Goal: Transaction & Acquisition: Book appointment/travel/reservation

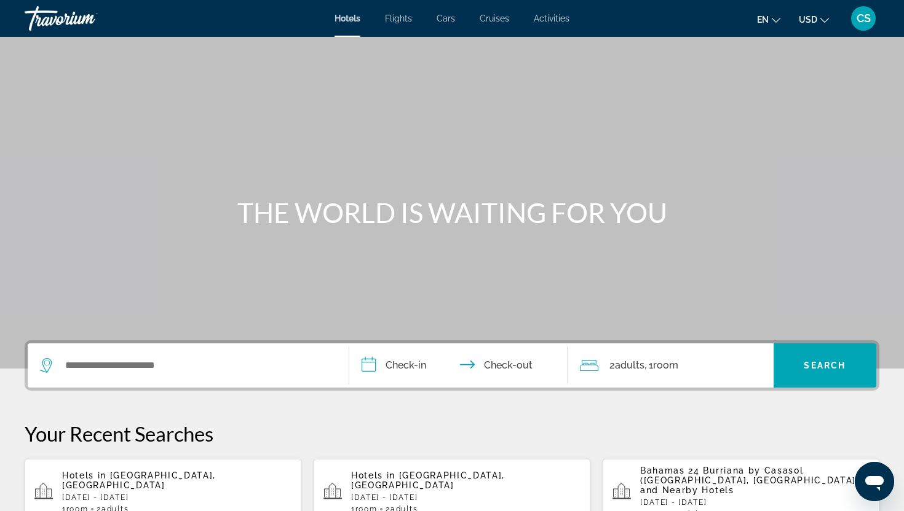
click at [409, 19] on span "Flights" at bounding box center [398, 19] width 27 height 10
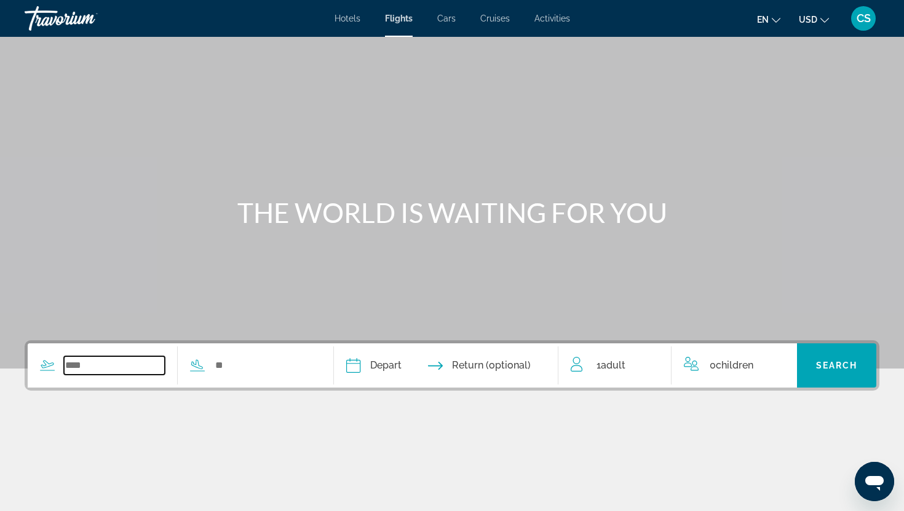
click at [77, 369] on input "Search widget" at bounding box center [114, 366] width 101 height 18
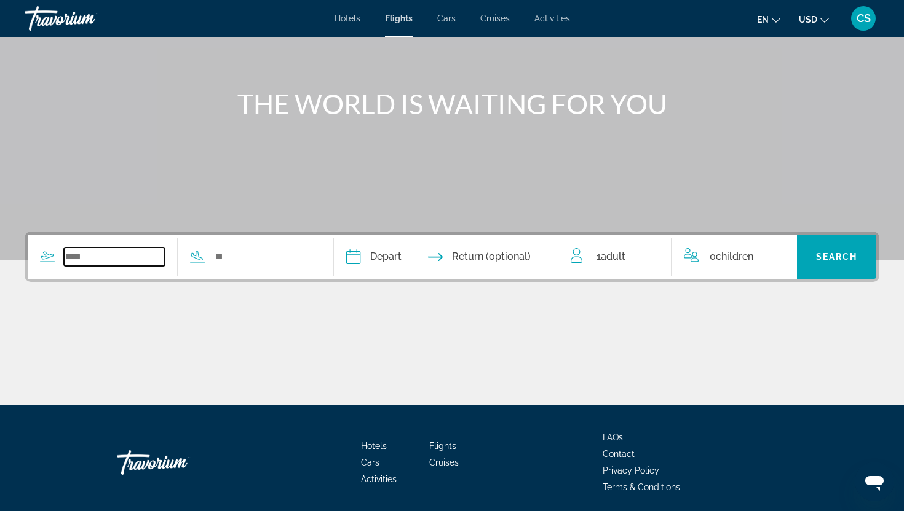
scroll to position [153, 0]
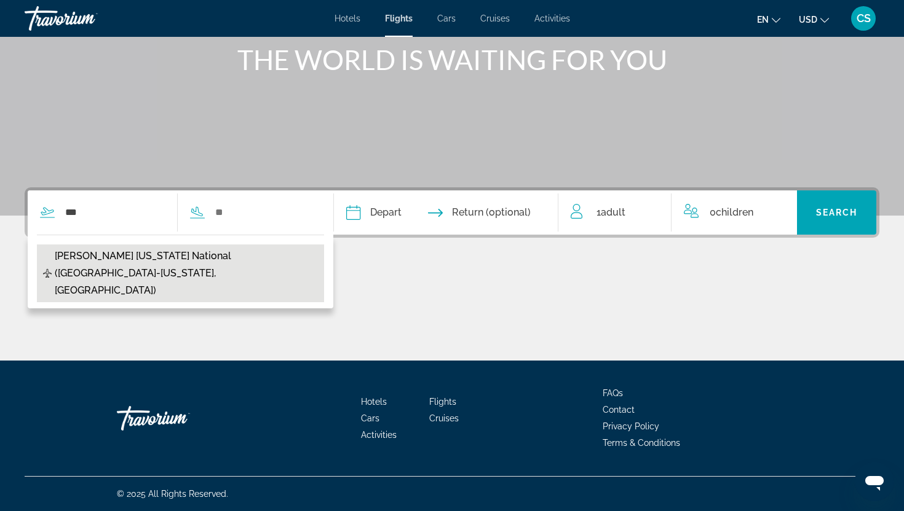
click at [194, 254] on span "Ronald Reagan Washington National (DCA-Washington, US)" at bounding box center [186, 274] width 263 height 52
type input "**********"
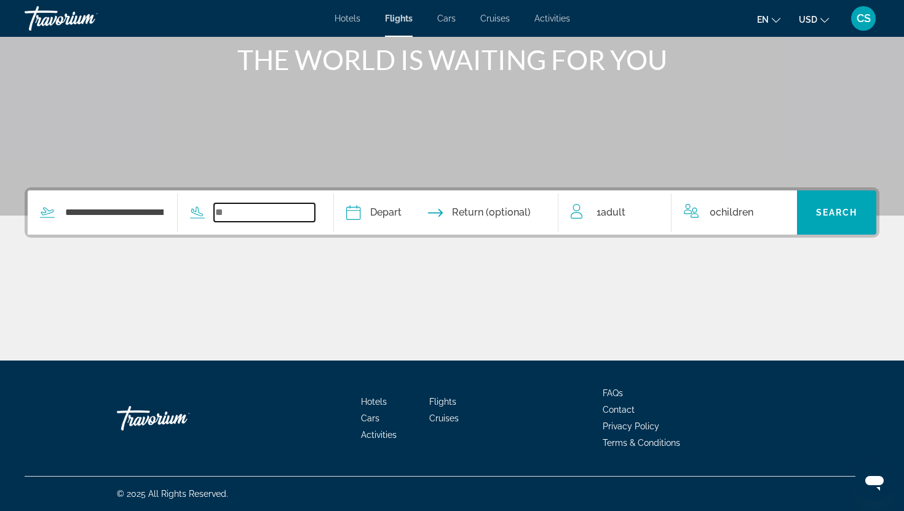
click at [229, 207] on input "Search widget" at bounding box center [264, 212] width 101 height 18
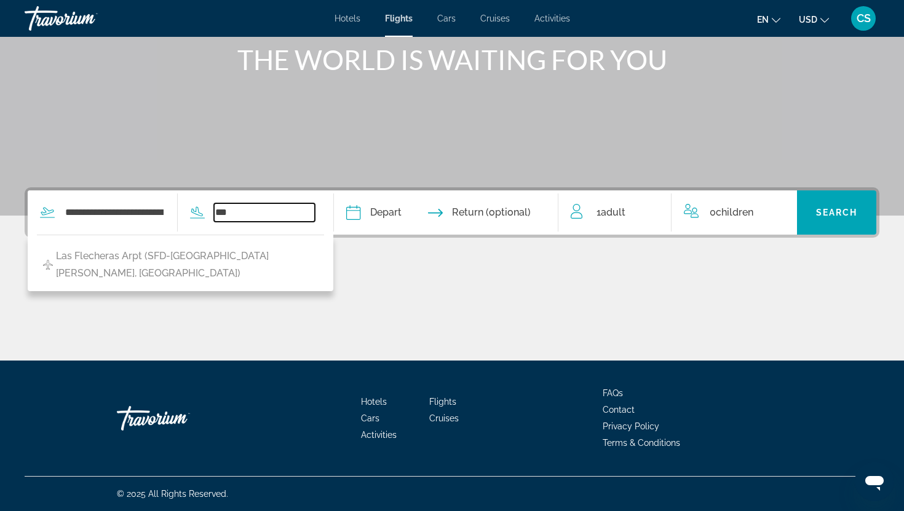
drag, startPoint x: 239, startPoint y: 213, endPoint x: 223, endPoint y: 213, distance: 16.0
click at [223, 213] on input "***" at bounding box center [264, 212] width 101 height 18
type input "*"
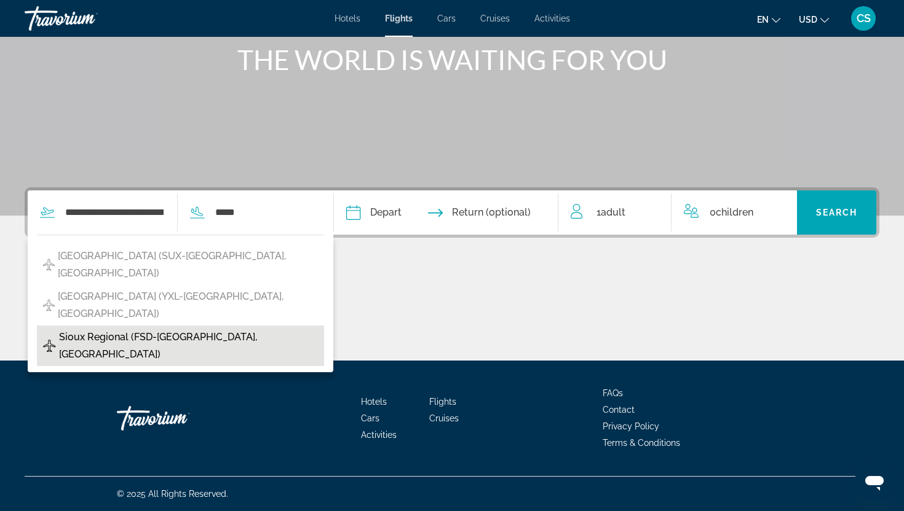
click at [184, 329] on span "Sioux Regional (FSD-Sioux Falls, United States of America)" at bounding box center [188, 346] width 259 height 34
type input "**********"
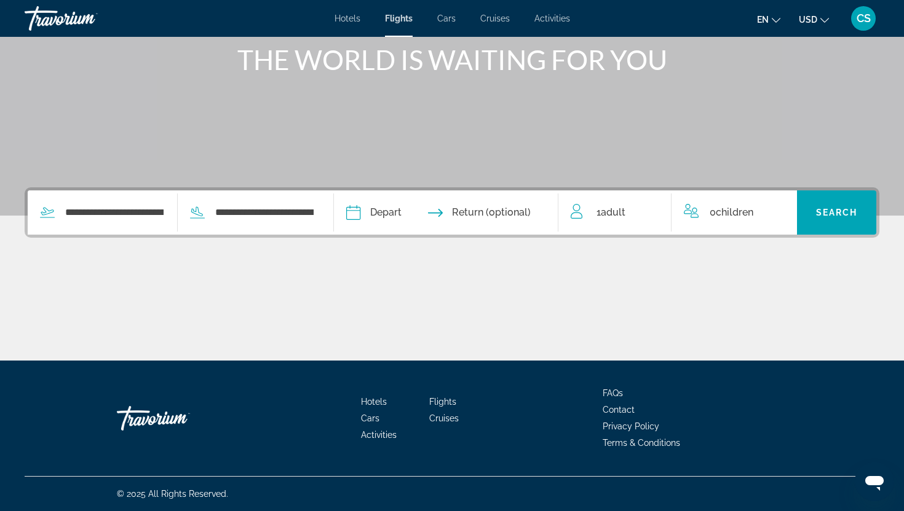
click at [398, 215] on input "Depart date" at bounding box center [398, 215] width 111 height 48
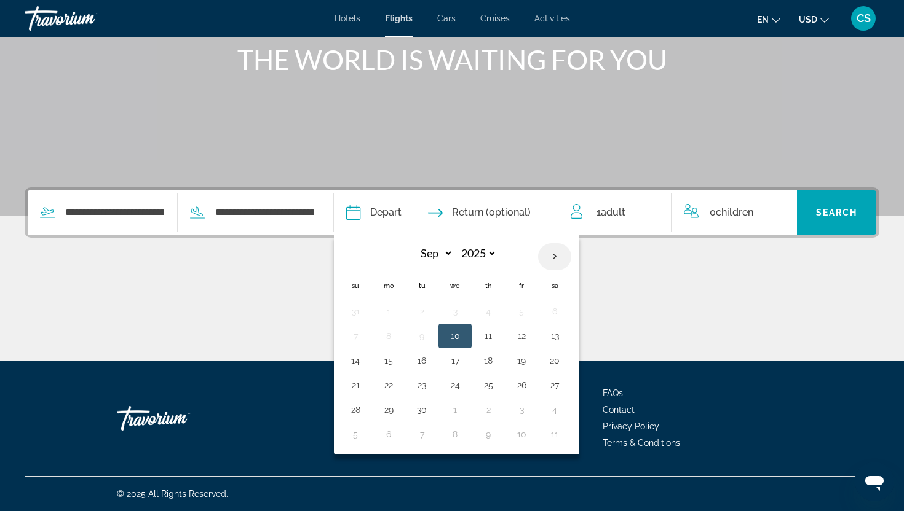
click at [566, 256] on th "Next month" at bounding box center [554, 256] width 33 height 27
select select "*"
click at [531, 315] on button "3" at bounding box center [521, 311] width 20 height 17
type input "**********"
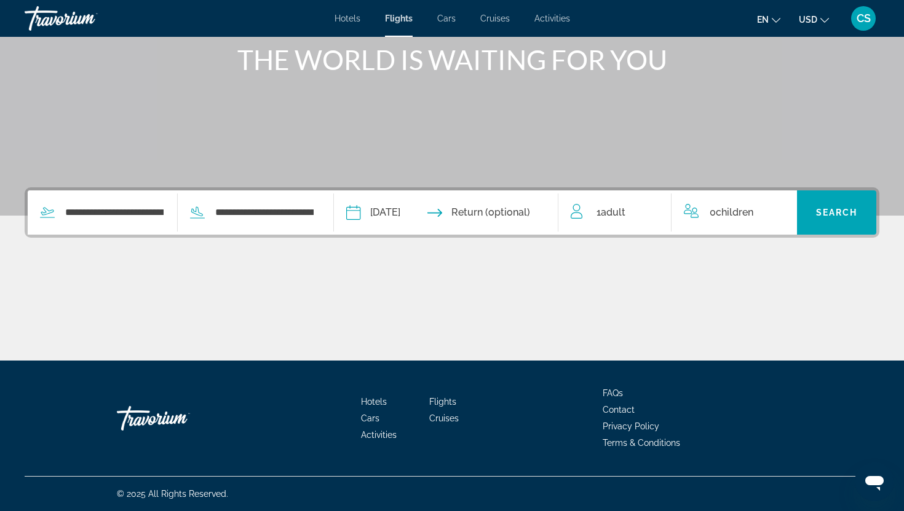
click at [604, 216] on span "Adult" at bounding box center [613, 213] width 25 height 12
click at [656, 215] on icon "Increment adults" at bounding box center [652, 210] width 11 height 15
click at [654, 215] on icon "Increment adults" at bounding box center [652, 210] width 11 height 15
click at [652, 210] on icon "Increment adults" at bounding box center [652, 210] width 11 height 11
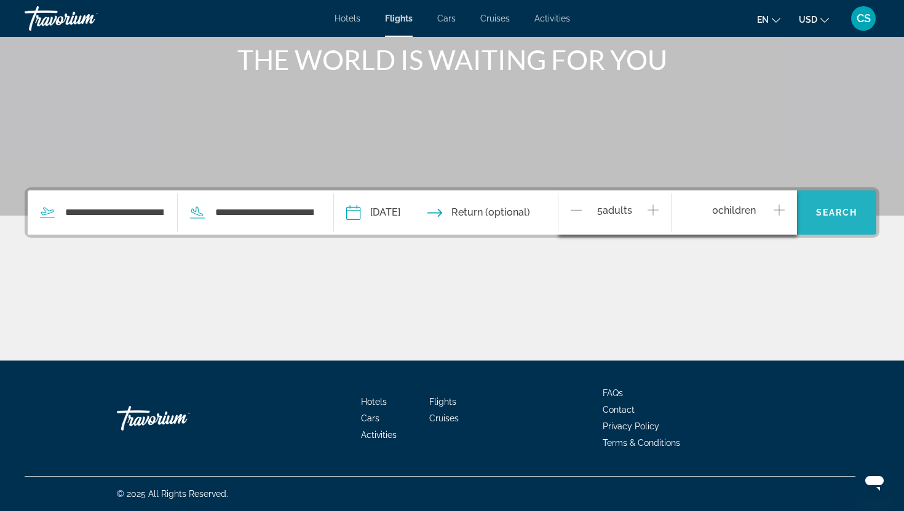
click at [837, 207] on span "Search widget" at bounding box center [836, 213] width 79 height 30
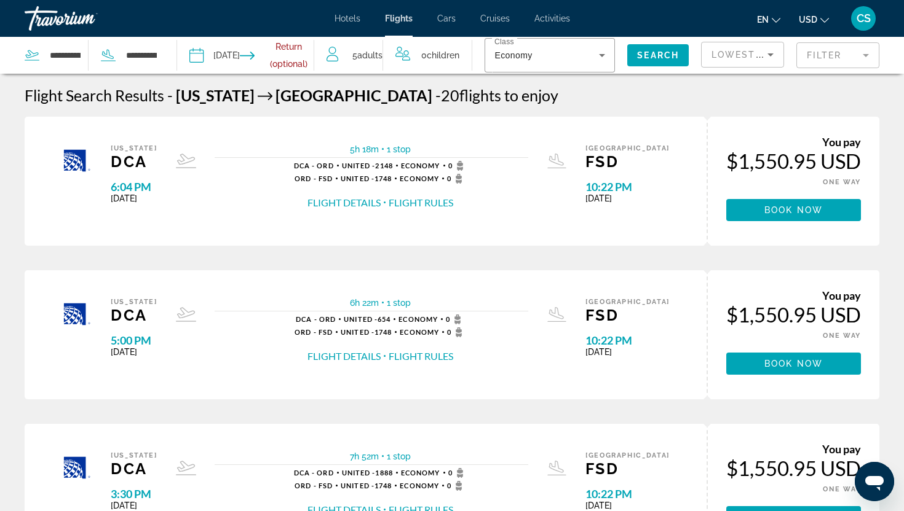
click at [307, 47] on input "Return date" at bounding box center [286, 57] width 68 height 41
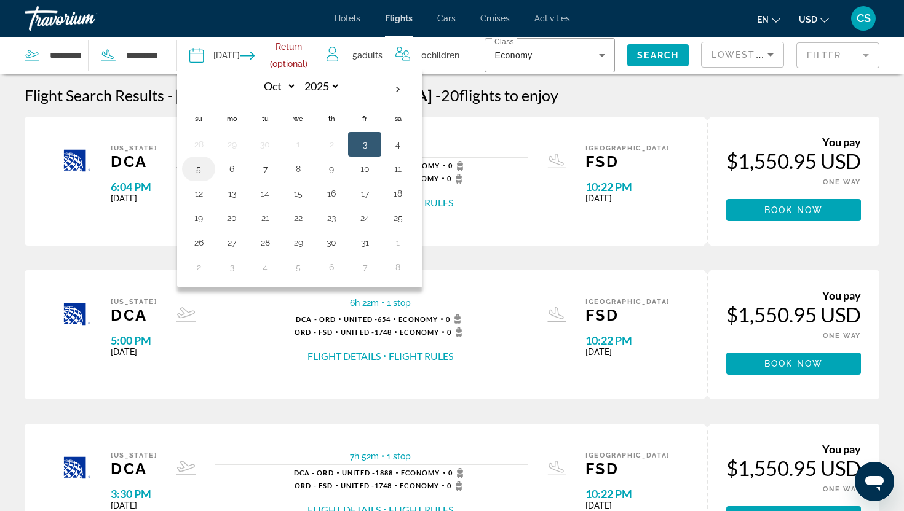
click at [203, 168] on button "5" at bounding box center [199, 168] width 20 height 17
type input "**********"
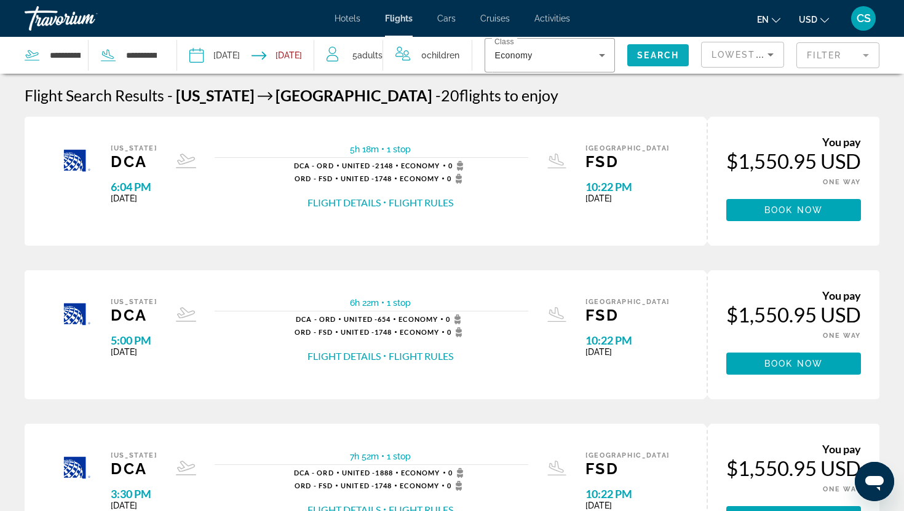
click at [669, 60] on span "Search" at bounding box center [658, 55] width 42 height 10
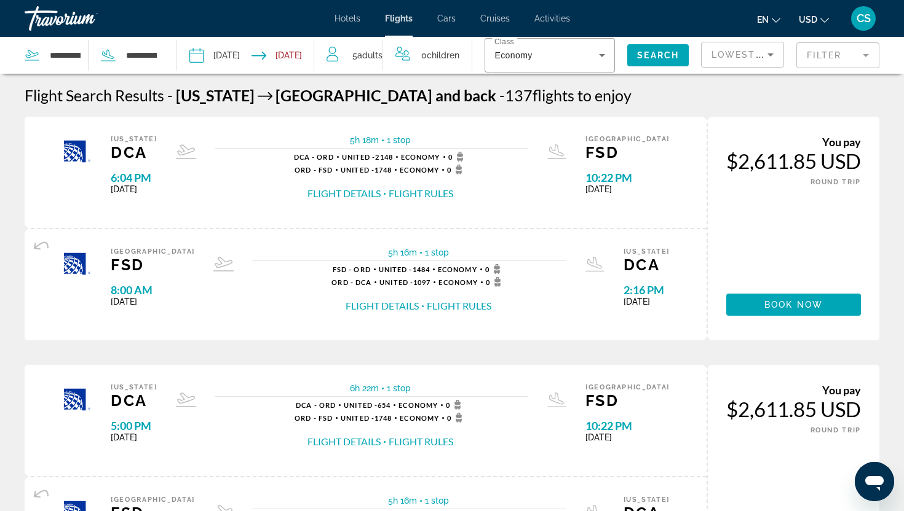
click at [376, 58] on span "Adults" at bounding box center [369, 55] width 25 height 10
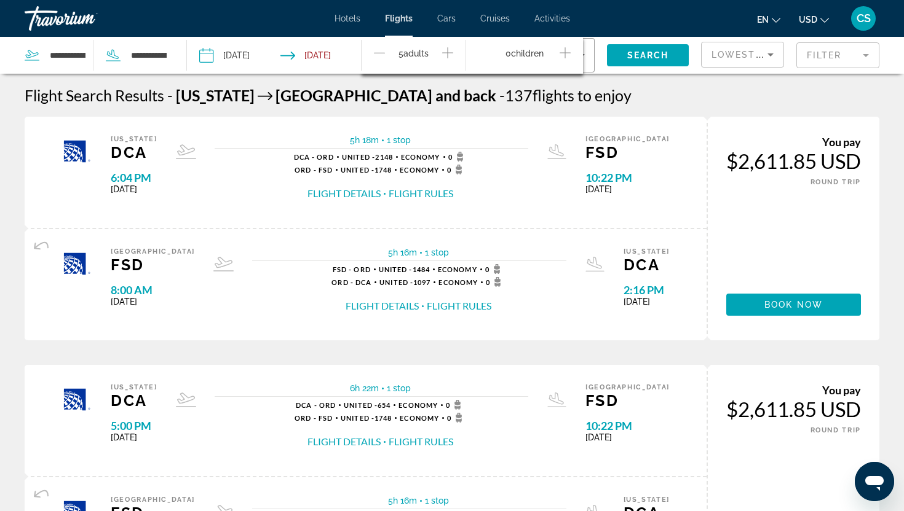
click at [381, 54] on icon "Decrement adults" at bounding box center [379, 52] width 11 height 15
click at [660, 58] on span "Search" at bounding box center [648, 55] width 42 height 10
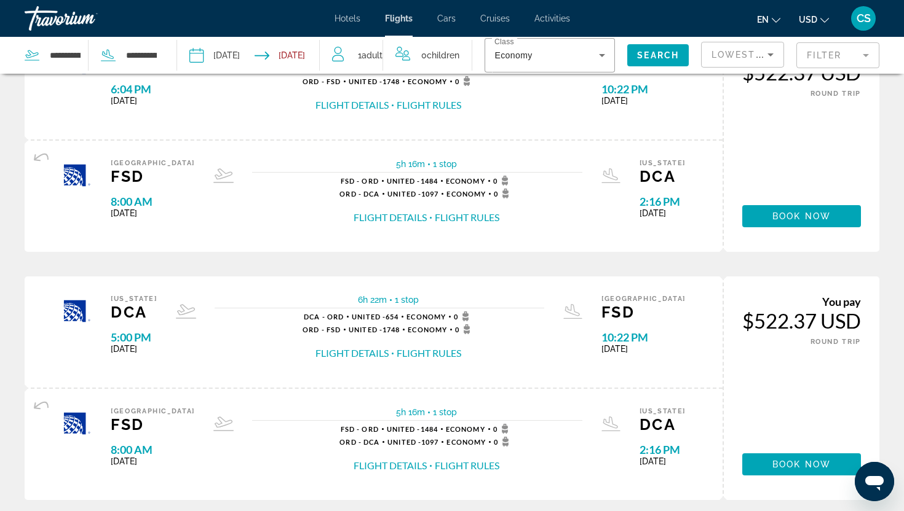
scroll to position [71, 0]
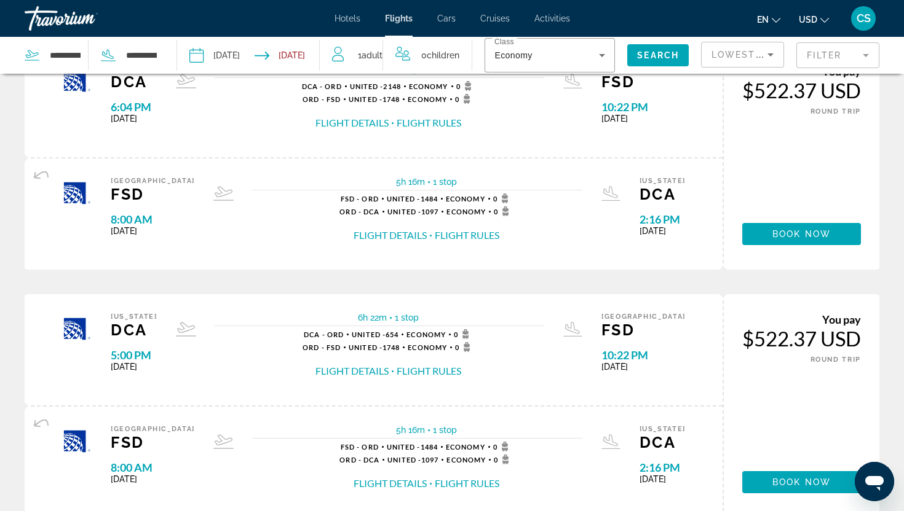
click at [817, 60] on mat-form-field "Filter" at bounding box center [837, 55] width 83 height 26
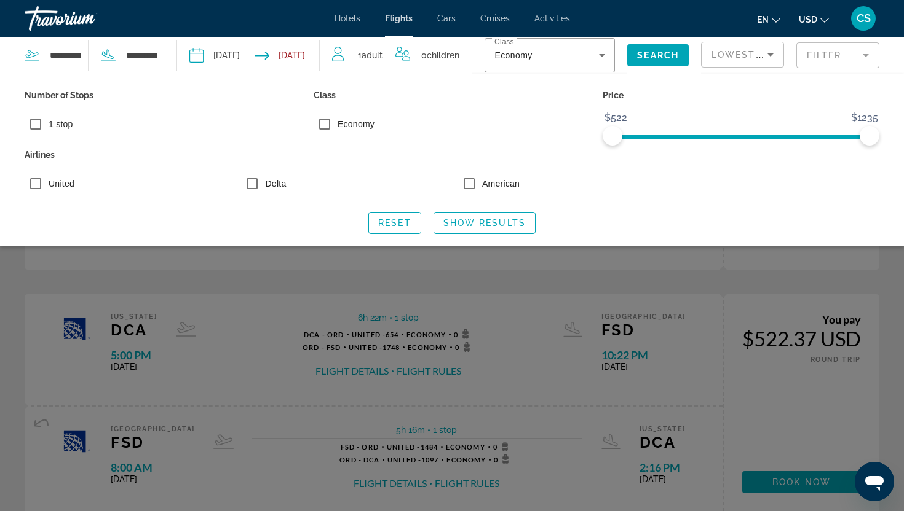
click at [67, 125] on span "1 stop" at bounding box center [61, 124] width 25 height 10
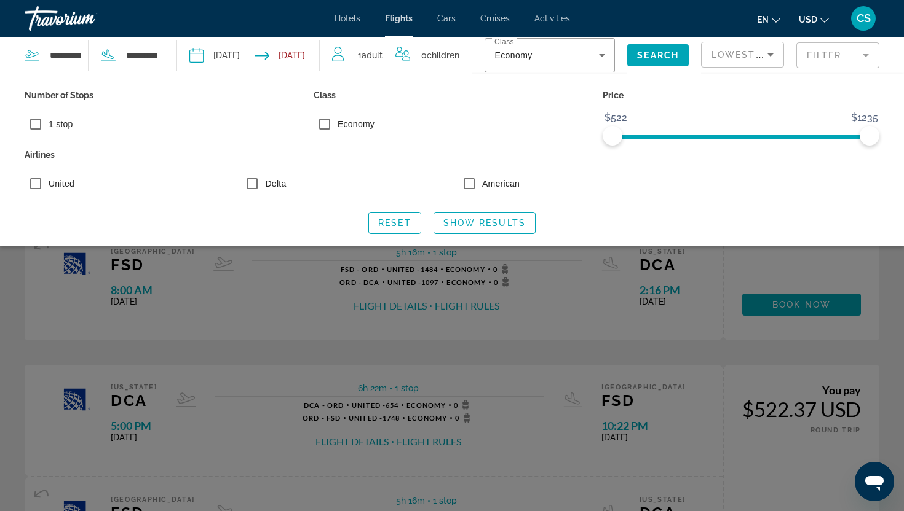
click at [753, 55] on span "Lowest Price" at bounding box center [750, 55] width 79 height 10
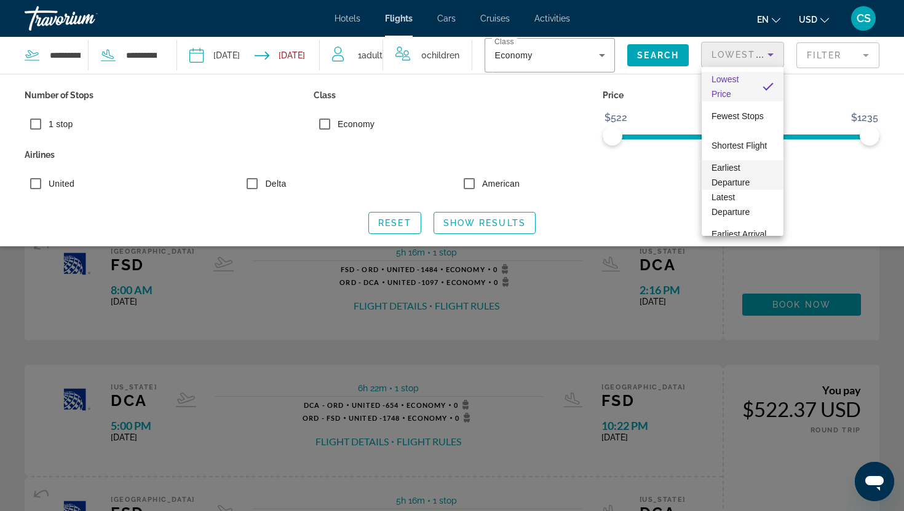
click at [733, 170] on span "Earliest Departure" at bounding box center [730, 175] width 38 height 25
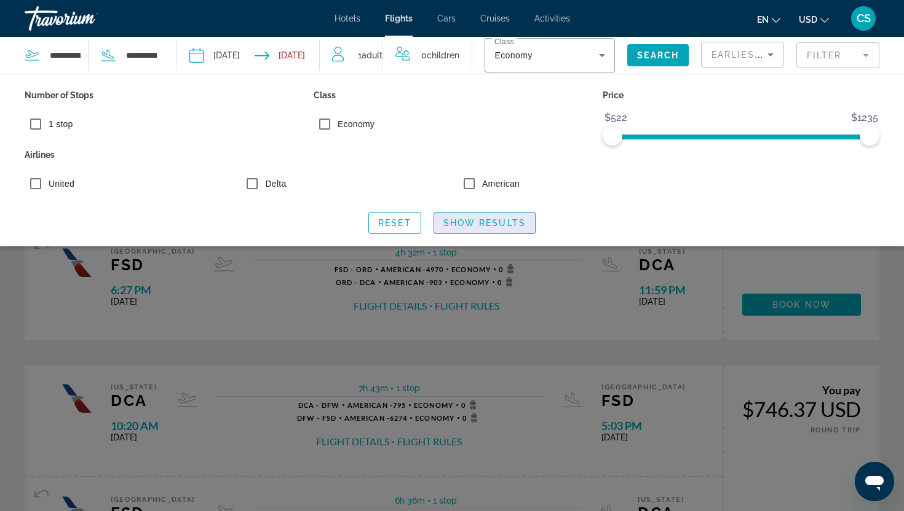
click at [513, 225] on span "Show Results" at bounding box center [484, 223] width 82 height 10
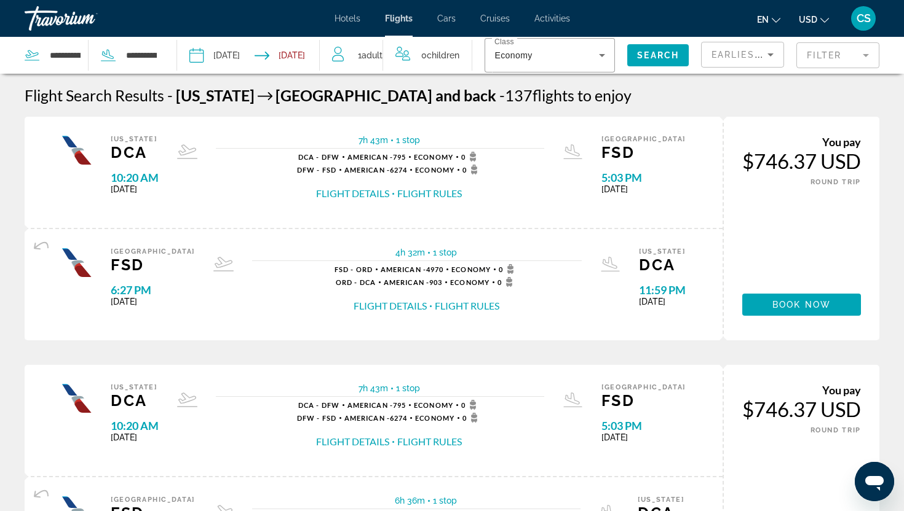
click at [106, 55] on icon "Search widget" at bounding box center [108, 55] width 15 height 15
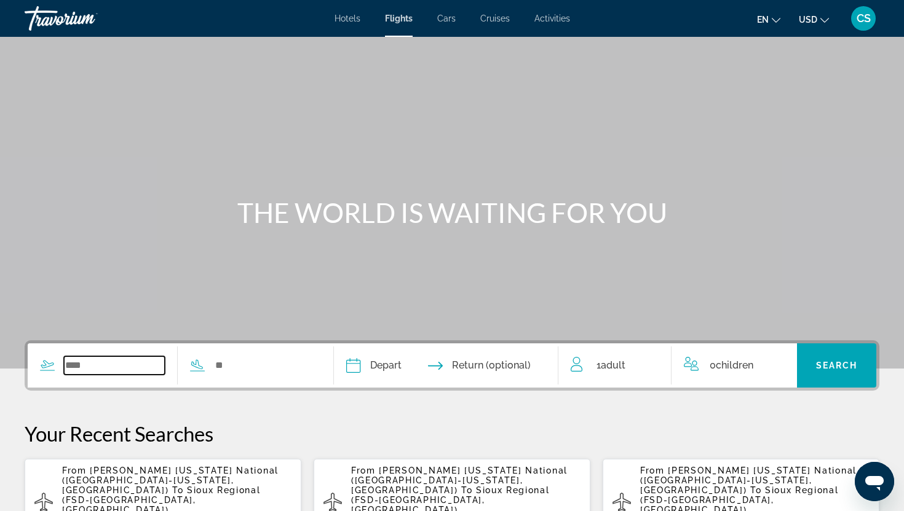
click at [105, 366] on input "Search widget" at bounding box center [114, 366] width 101 height 18
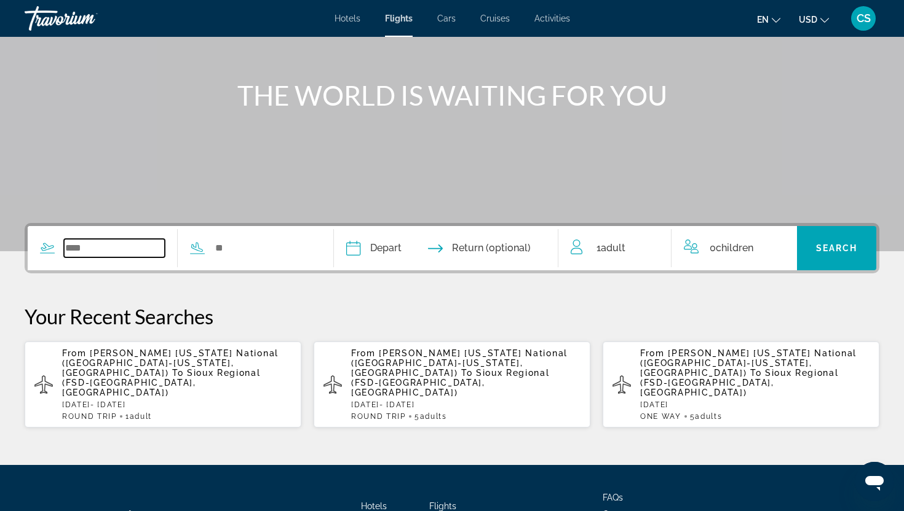
scroll to position [202, 0]
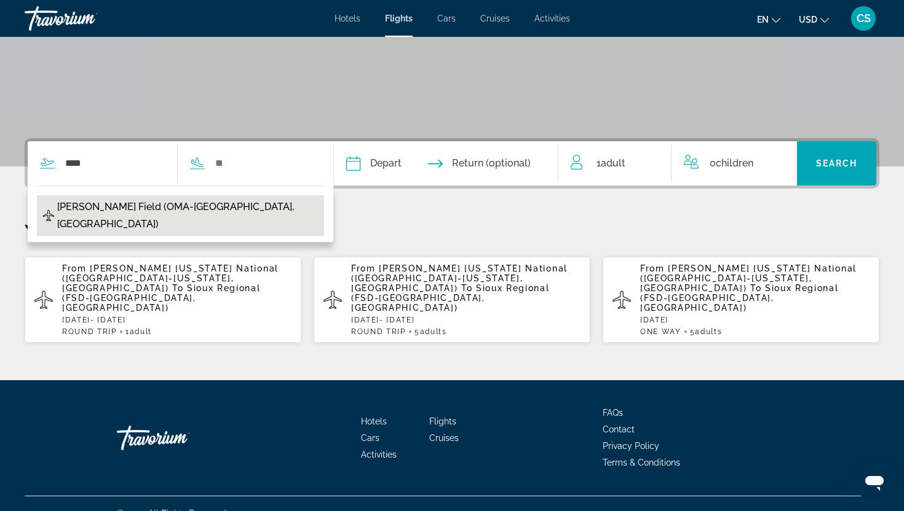
click at [173, 205] on span "Eppley Field (OMA-Omaha, United States of America)" at bounding box center [187, 216] width 261 height 34
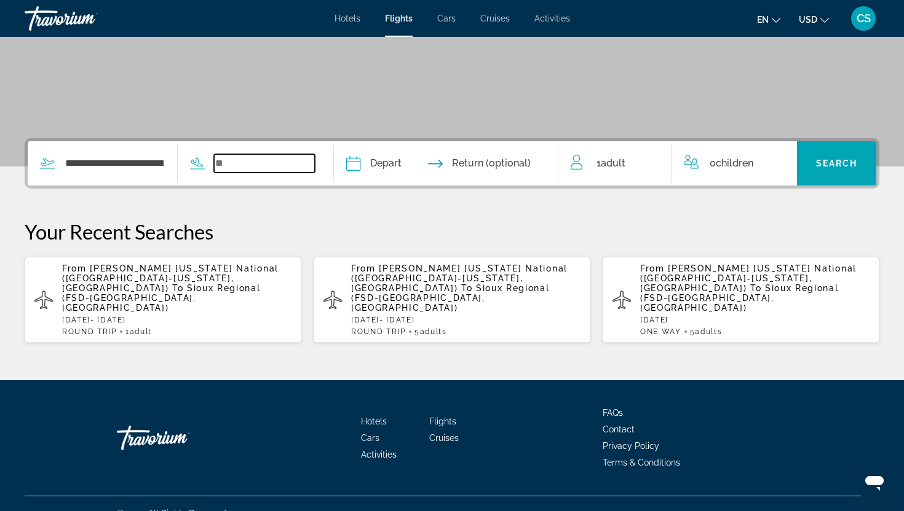
click at [225, 160] on input "Search widget" at bounding box center [264, 163] width 101 height 18
click at [133, 165] on input "**********" at bounding box center [114, 163] width 101 height 18
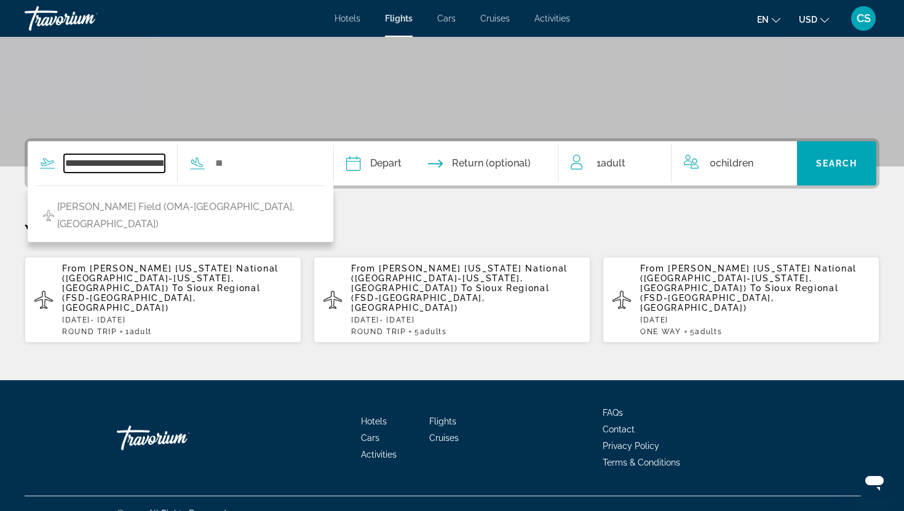
scroll to position [0, 154]
drag, startPoint x: 65, startPoint y: 164, endPoint x: 269, endPoint y: 183, distance: 204.4
click at [269, 183] on div "**********" at bounding box center [174, 163] width 293 height 44
type input "***"
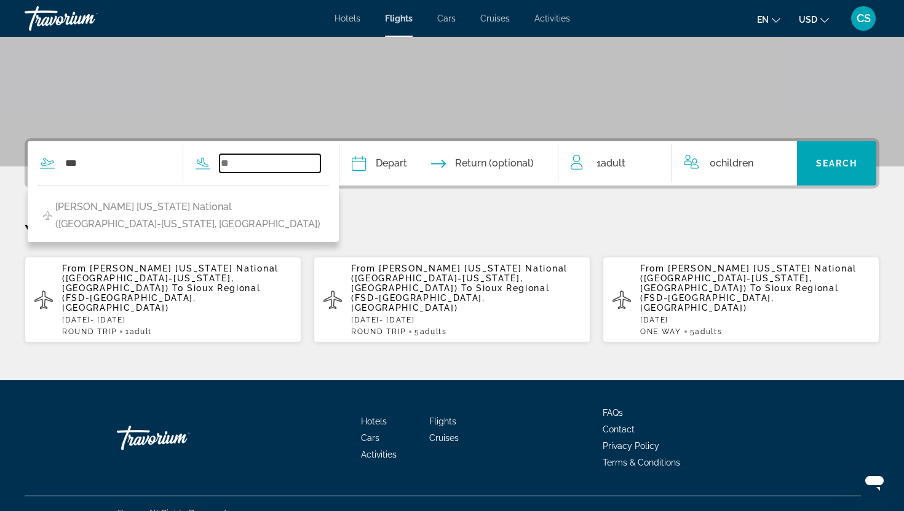
click at [229, 165] on input "Search widget" at bounding box center [269, 163] width 101 height 18
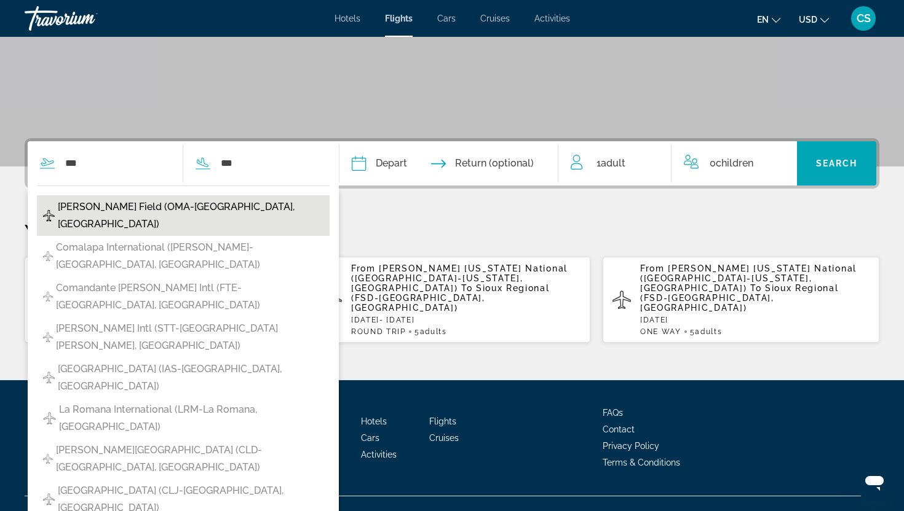
click at [140, 208] on span "Eppley Field (OMA-Omaha, US)" at bounding box center [191, 216] width 266 height 34
type input "**********"
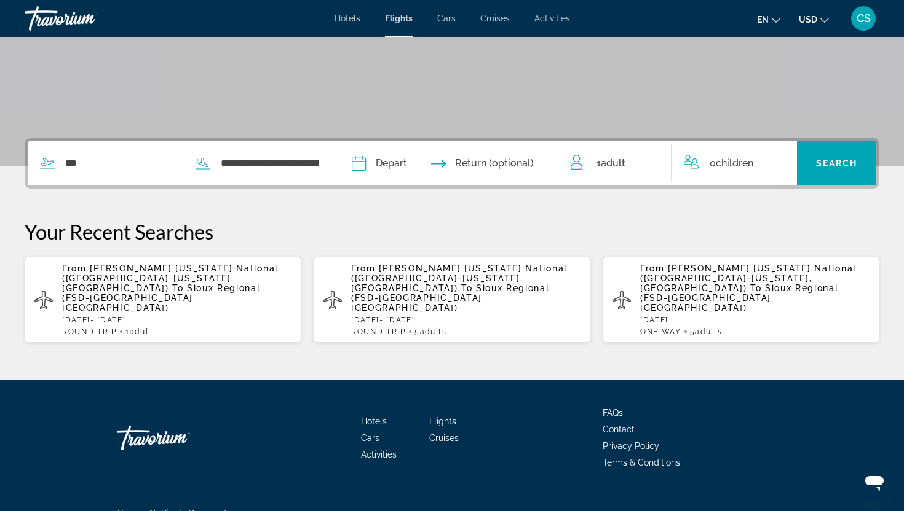
click at [403, 164] on input "Depart date" at bounding box center [403, 165] width 108 height 48
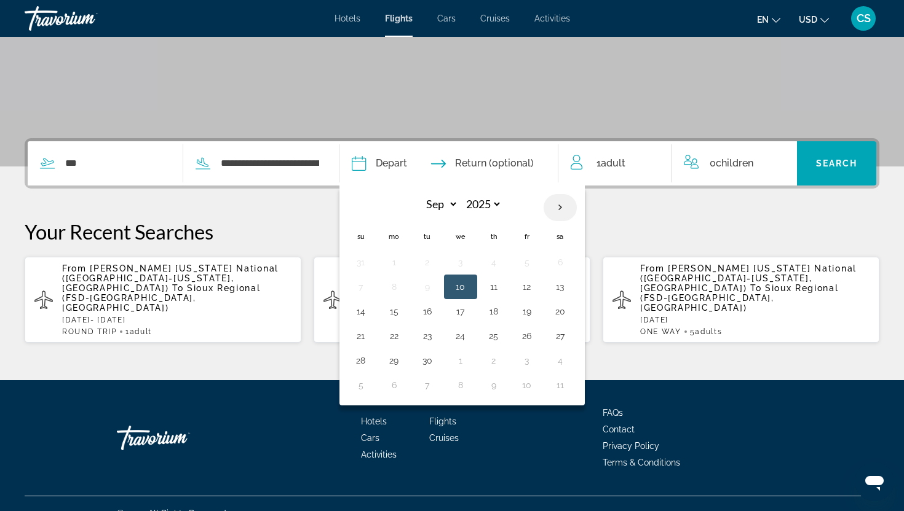
click at [564, 209] on th "Next month" at bounding box center [559, 207] width 33 height 27
select select "*"
click at [532, 267] on button "3" at bounding box center [527, 262] width 20 height 17
type input "**********"
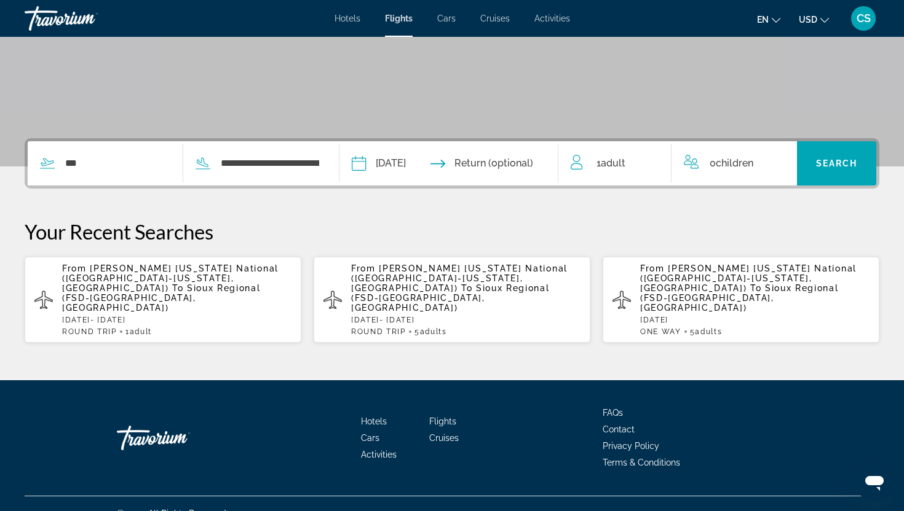
click at [519, 162] on input "Return date" at bounding box center [509, 165] width 108 height 48
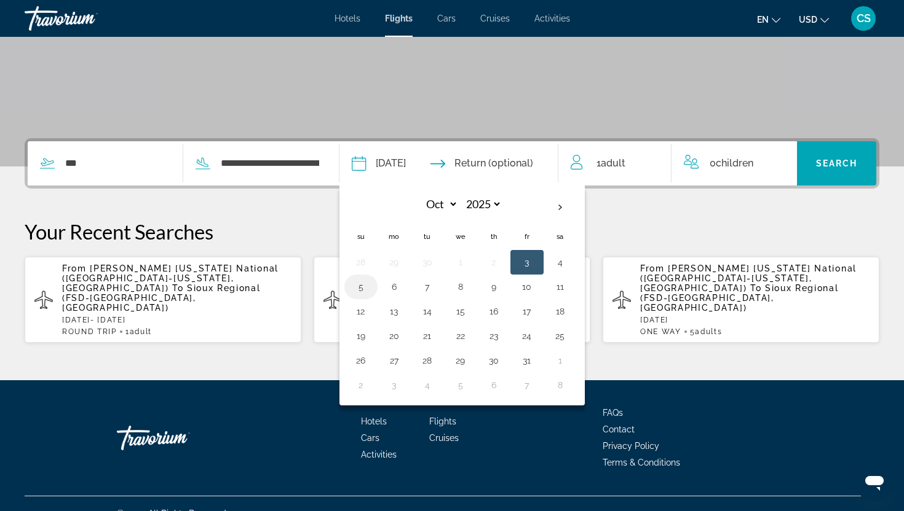
click at [370, 284] on button "5" at bounding box center [361, 286] width 20 height 17
type input "**********"
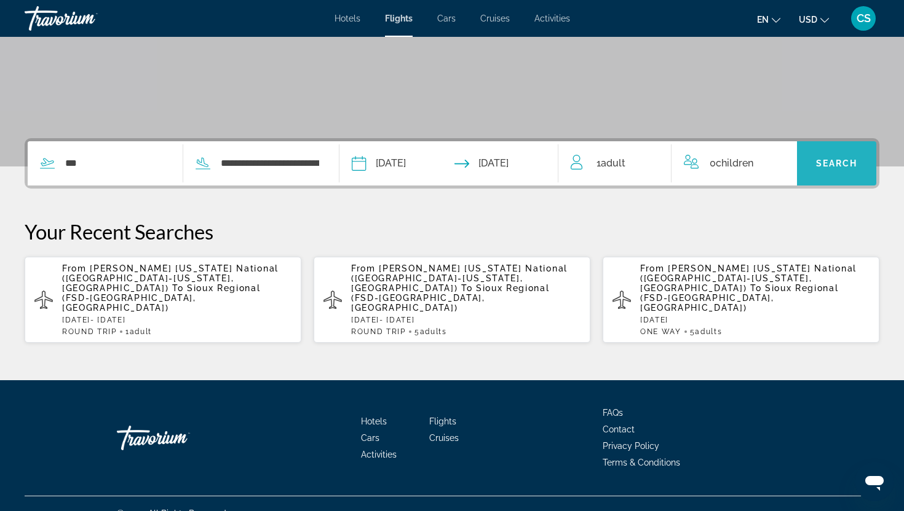
click at [838, 162] on span "Search" at bounding box center [837, 164] width 42 height 10
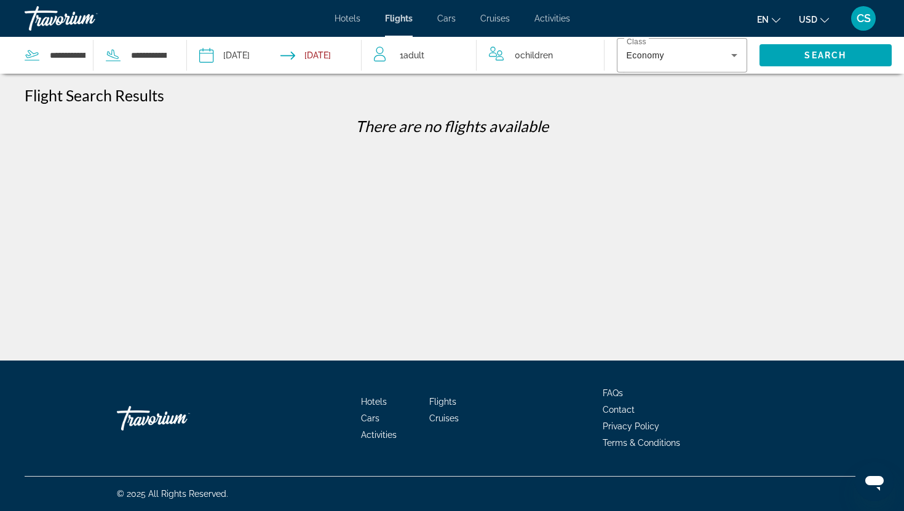
click at [247, 55] on input "Depart date: Oct 3, 2025" at bounding box center [239, 57] width 86 height 41
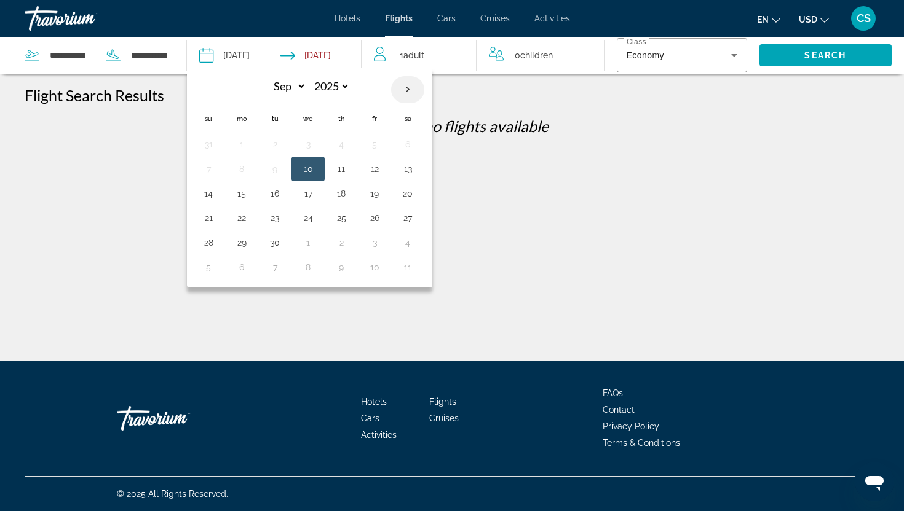
click at [406, 89] on th "Next month" at bounding box center [407, 89] width 33 height 27
select select "*"
click at [372, 143] on button "3" at bounding box center [375, 144] width 20 height 17
type input "**********"
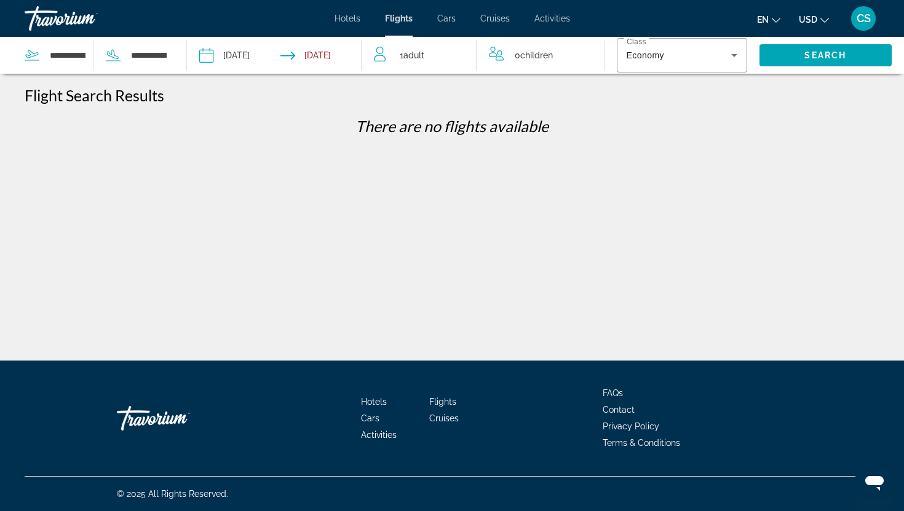
click at [326, 61] on input "Return date: Oct 5, 2025" at bounding box center [323, 57] width 86 height 41
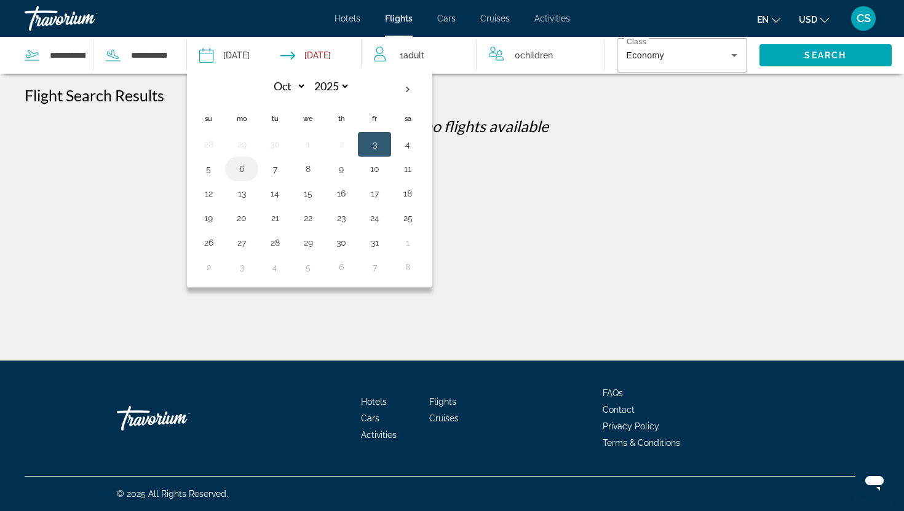
click at [243, 176] on button "6" at bounding box center [242, 168] width 20 height 17
type input "**********"
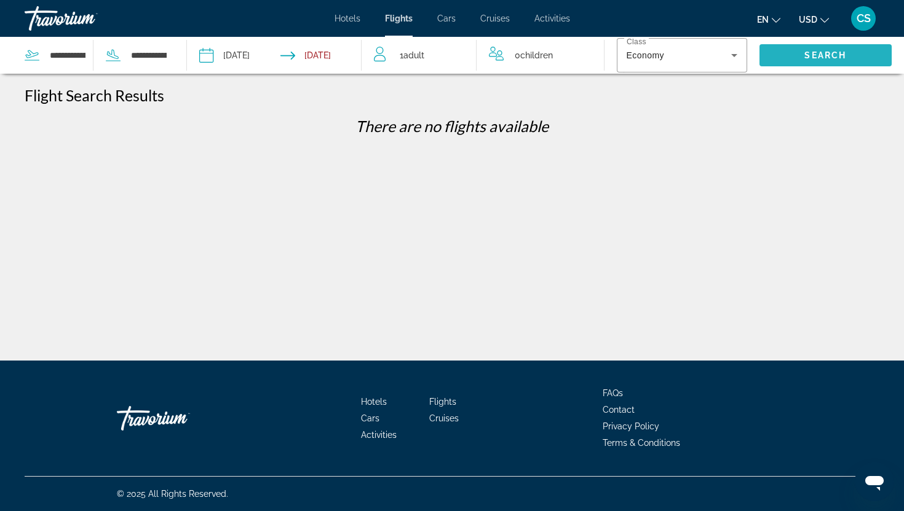
click at [801, 64] on span "Search widget" at bounding box center [825, 56] width 133 height 30
click at [52, 61] on input "**********" at bounding box center [68, 55] width 38 height 18
click at [36, 57] on icon "Search widget" at bounding box center [32, 55] width 15 height 15
drag, startPoint x: 50, startPoint y: 51, endPoint x: 106, endPoint y: 55, distance: 56.7
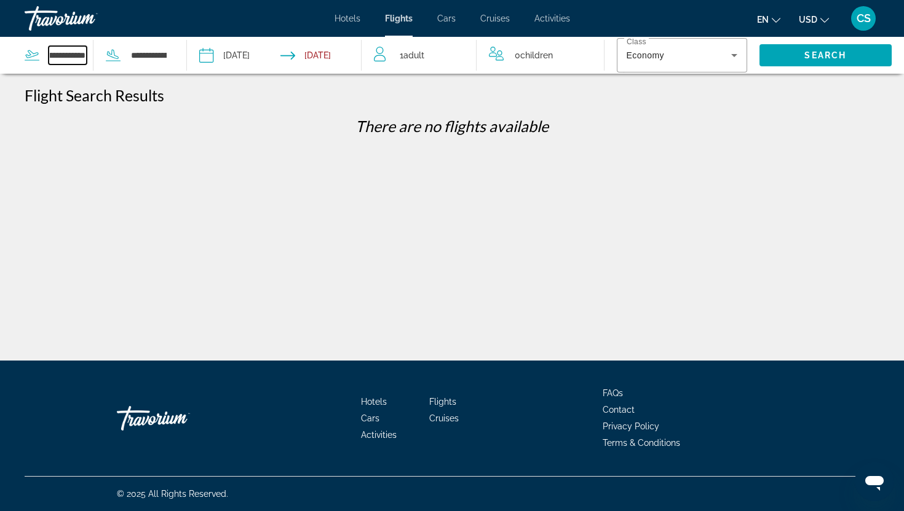
click at [106, 55] on div "**********" at bounding box center [96, 55] width 143 height 37
type input "*"
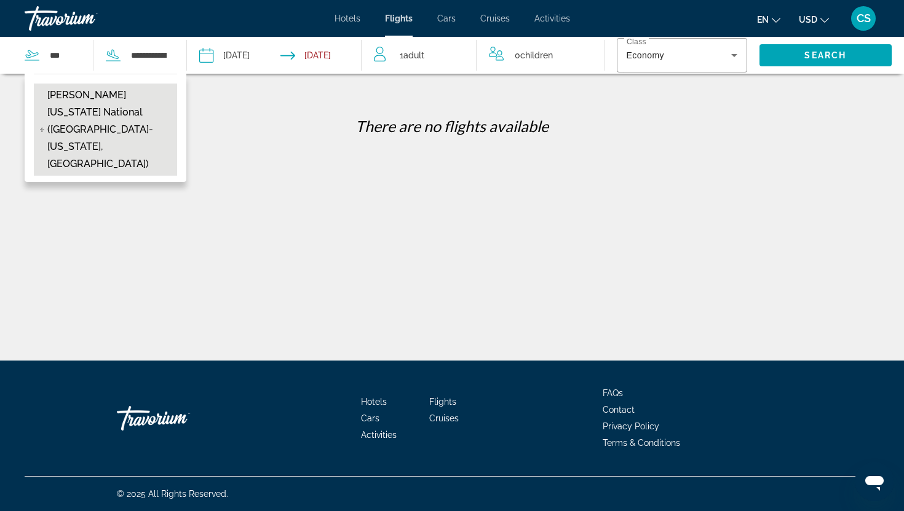
click at [64, 100] on span "Ronald Reagan Washington National (DCA-Washington, US)" at bounding box center [109, 130] width 124 height 86
type input "**********"
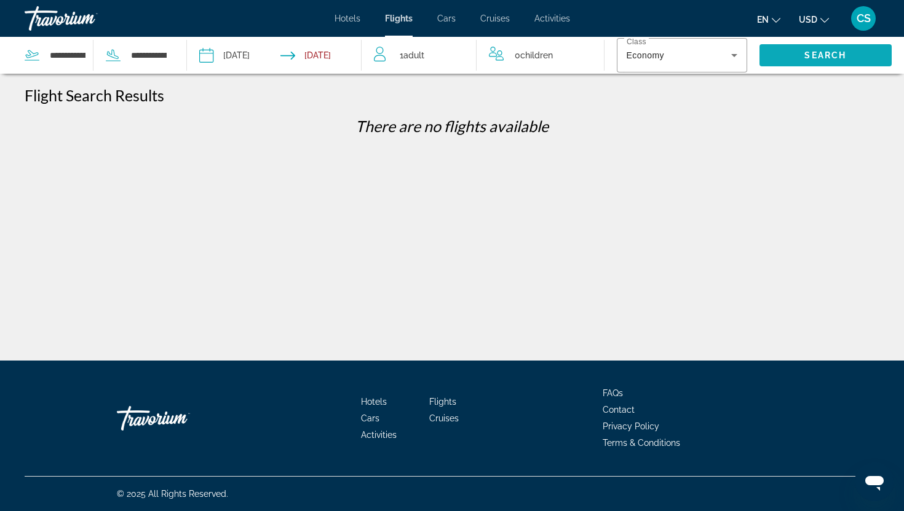
click at [813, 55] on span "Search" at bounding box center [825, 55] width 42 height 10
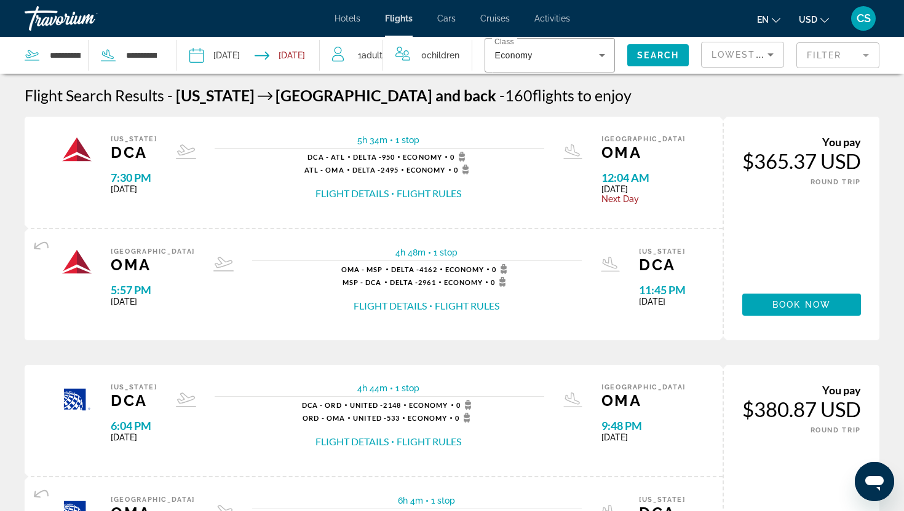
click at [807, 57] on mat-form-field "Filter" at bounding box center [837, 55] width 83 height 26
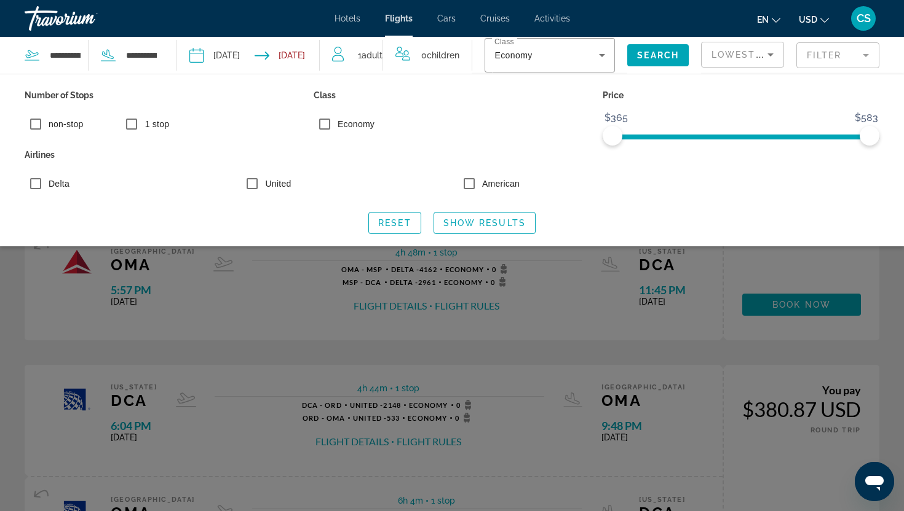
click at [59, 128] on span "non-stop" at bounding box center [66, 124] width 34 height 10
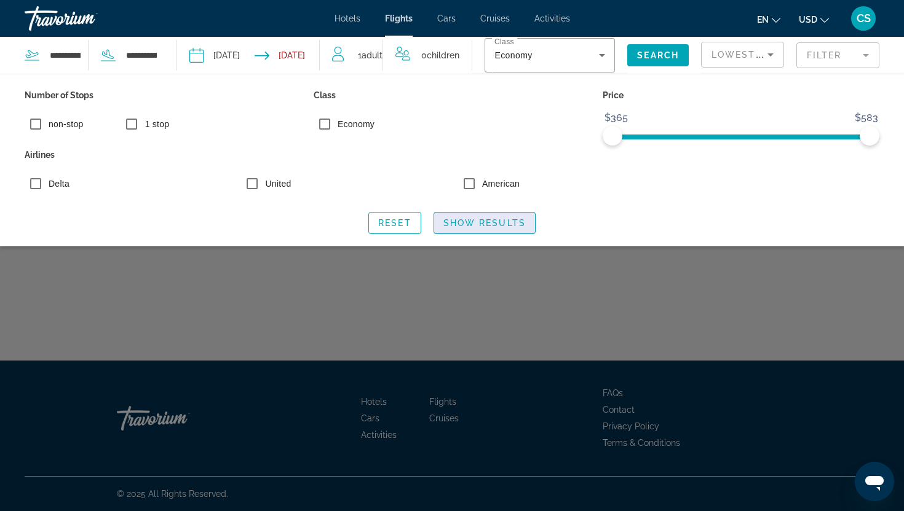
click at [500, 229] on span "Search widget" at bounding box center [484, 223] width 101 height 30
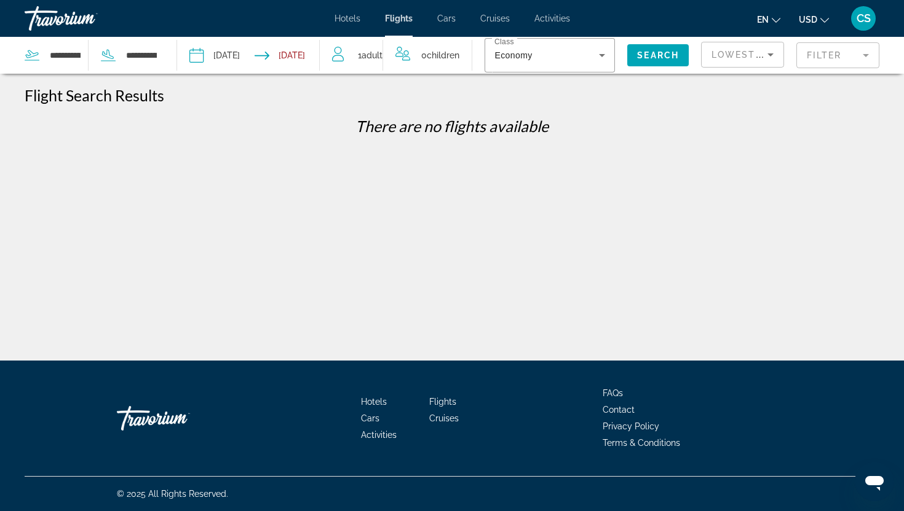
click at [275, 58] on input "**********" at bounding box center [289, 57] width 70 height 41
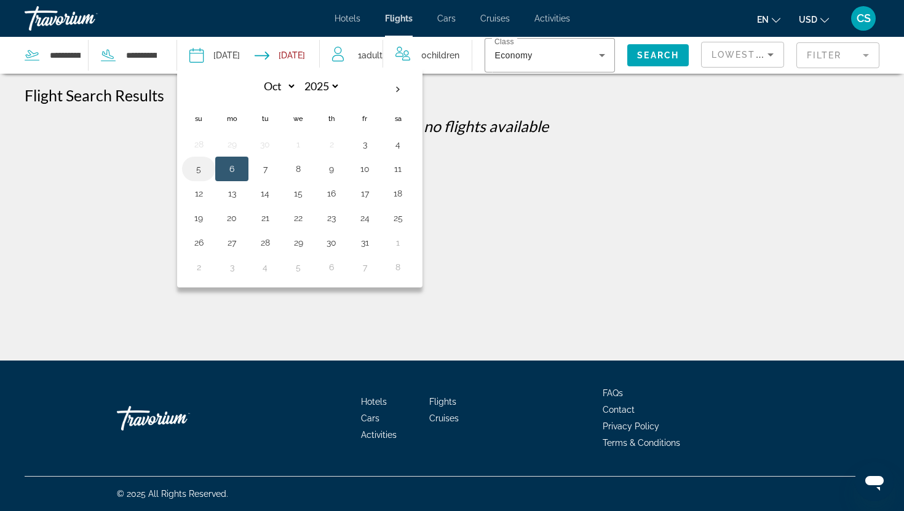
click at [201, 170] on button "5" at bounding box center [199, 168] width 20 height 17
type input "**********"
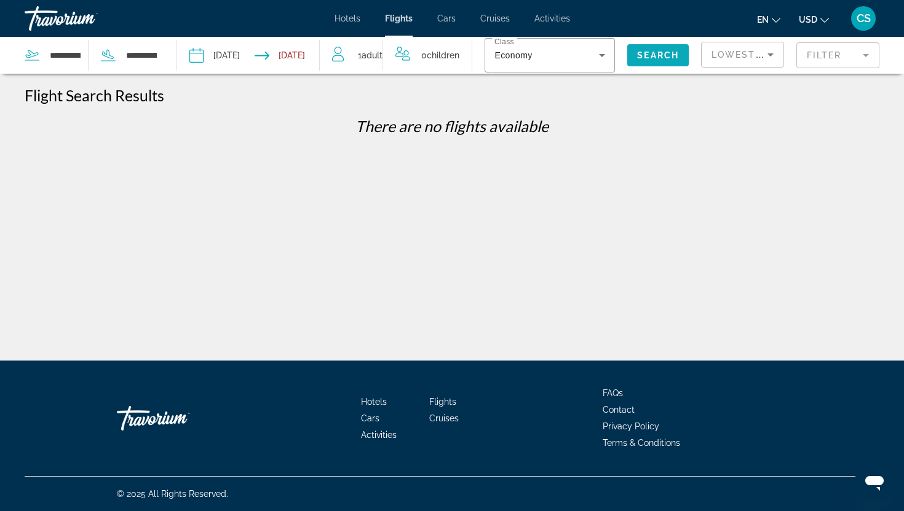
click at [666, 56] on span "Search" at bounding box center [658, 55] width 42 height 10
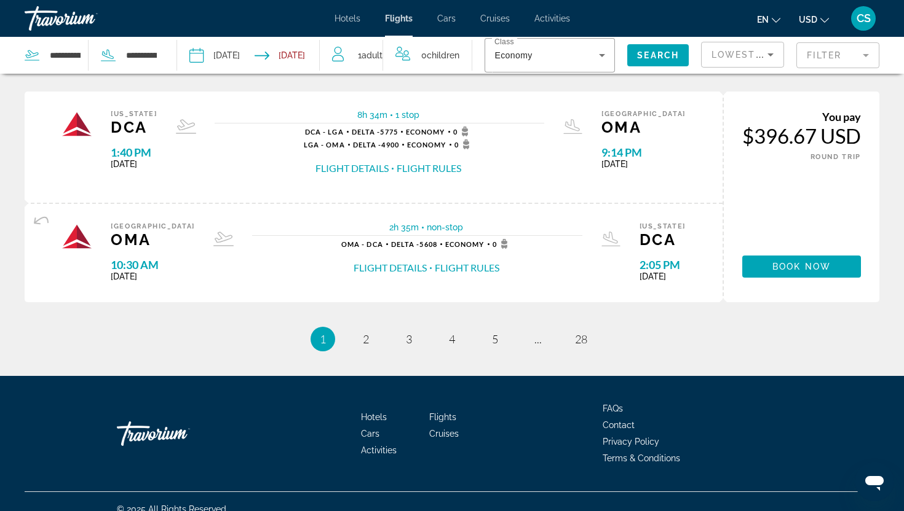
scroll to position [1218, 0]
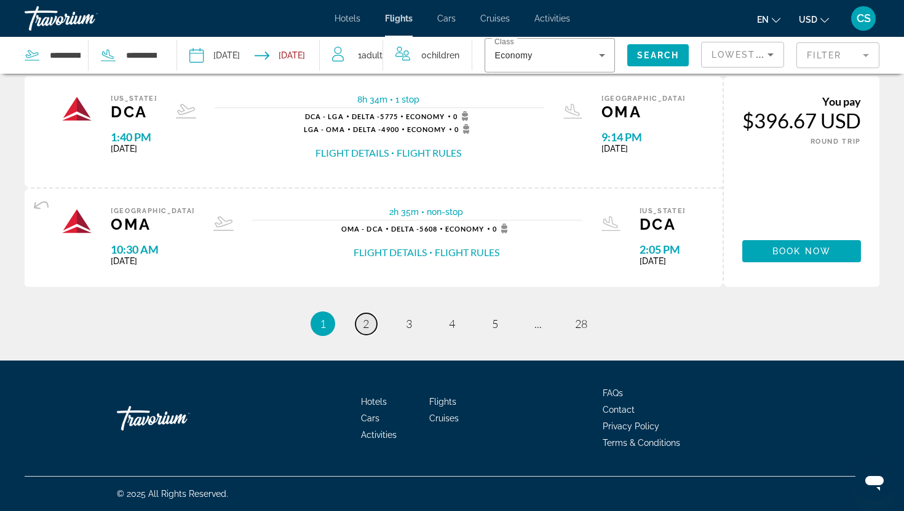
click at [366, 325] on span "2" at bounding box center [366, 324] width 6 height 14
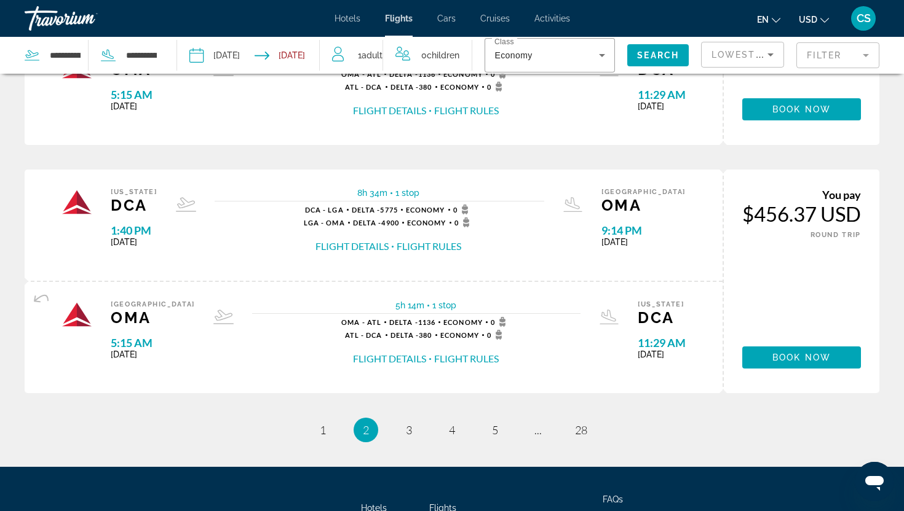
scroll to position [1295, 0]
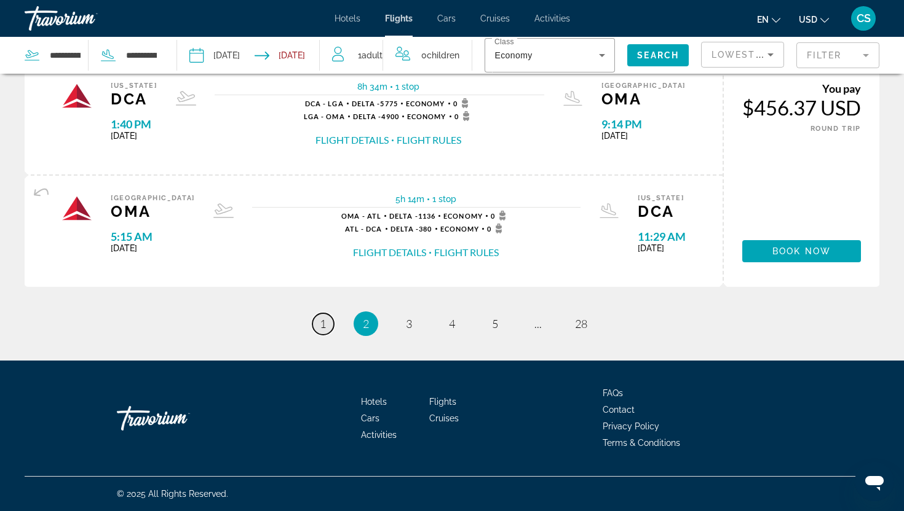
click at [322, 324] on span "1" at bounding box center [323, 324] width 6 height 14
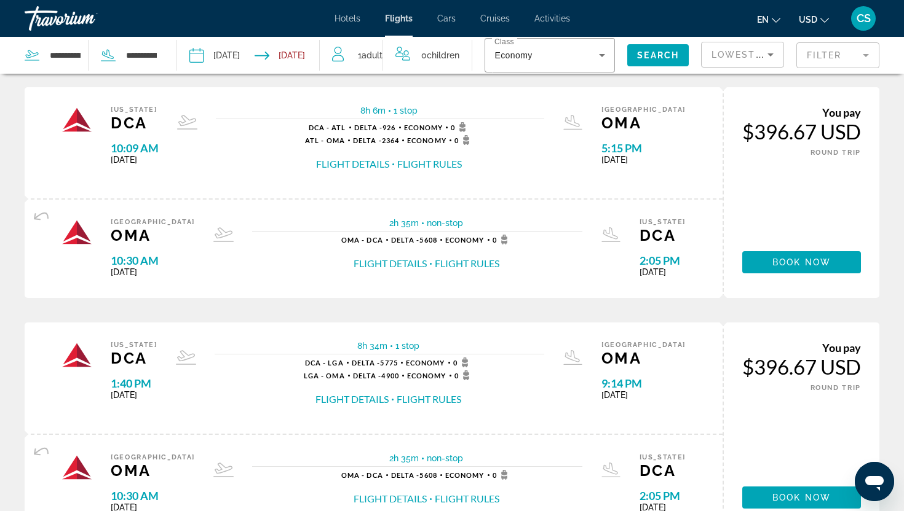
scroll to position [1218, 0]
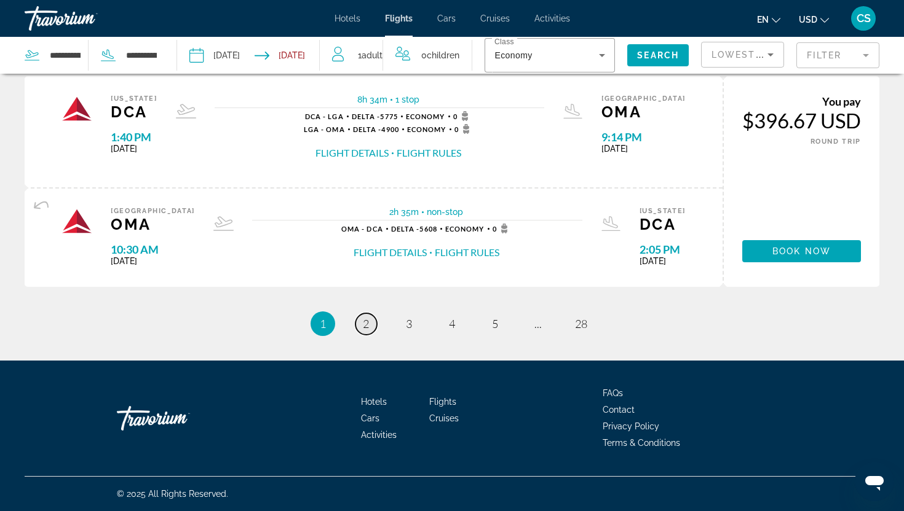
click at [366, 326] on span "2" at bounding box center [366, 324] width 6 height 14
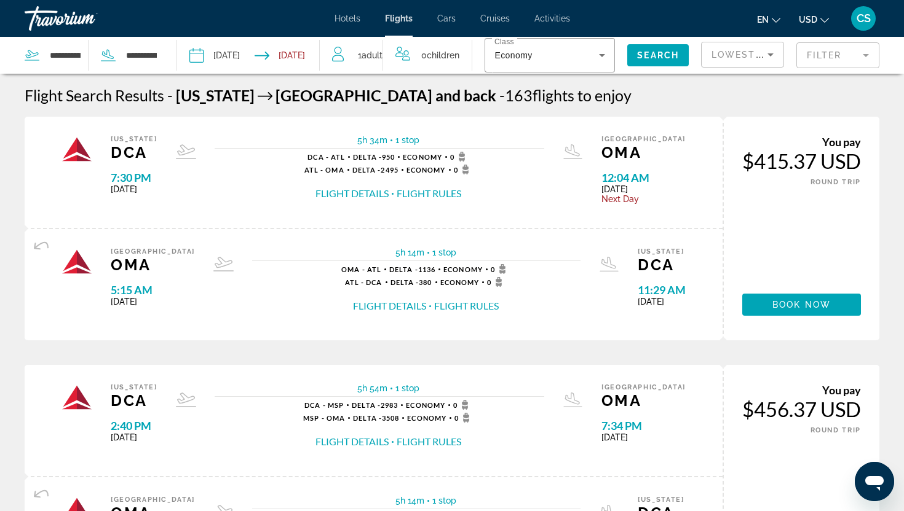
click at [811, 59] on mat-form-field "Filter" at bounding box center [837, 55] width 83 height 26
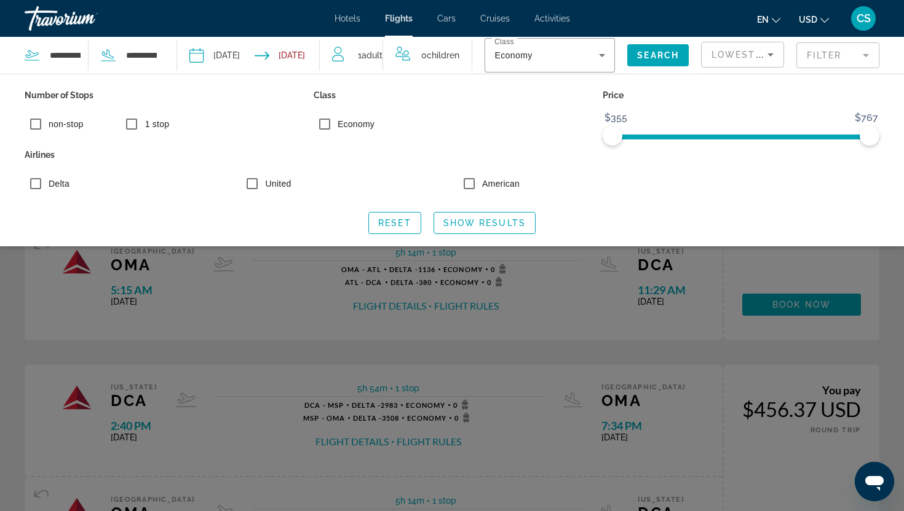
click at [60, 123] on span "non-stop" at bounding box center [66, 124] width 34 height 10
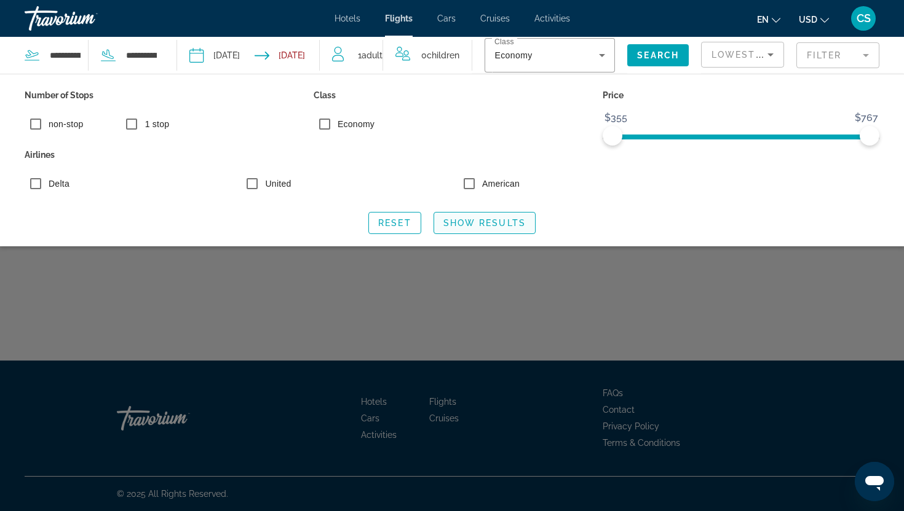
click at [454, 226] on span "Show Results" at bounding box center [484, 223] width 82 height 10
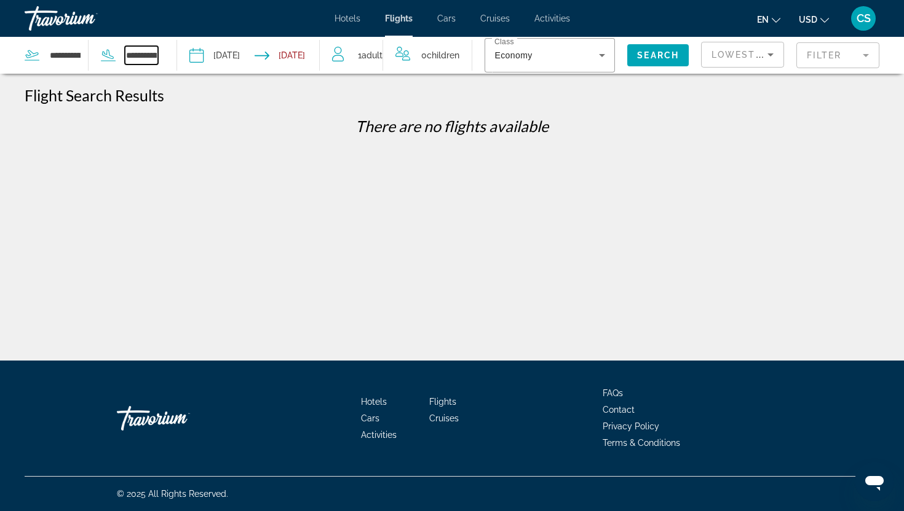
click at [135, 55] on input "**********" at bounding box center [141, 55] width 33 height 18
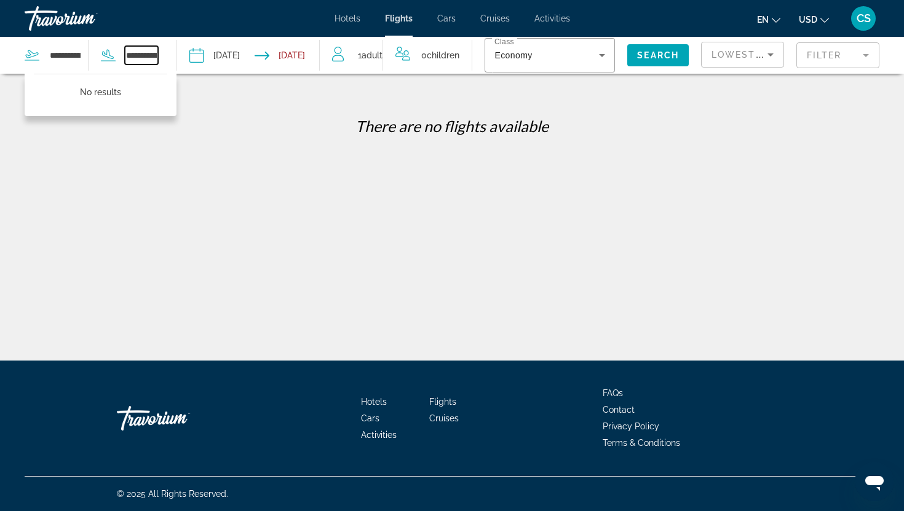
scroll to position [0, 89]
drag, startPoint x: 127, startPoint y: 53, endPoint x: 196, endPoint y: 56, distance: 68.9
click at [196, 56] on div "**********" at bounding box center [160, 55] width 320 height 37
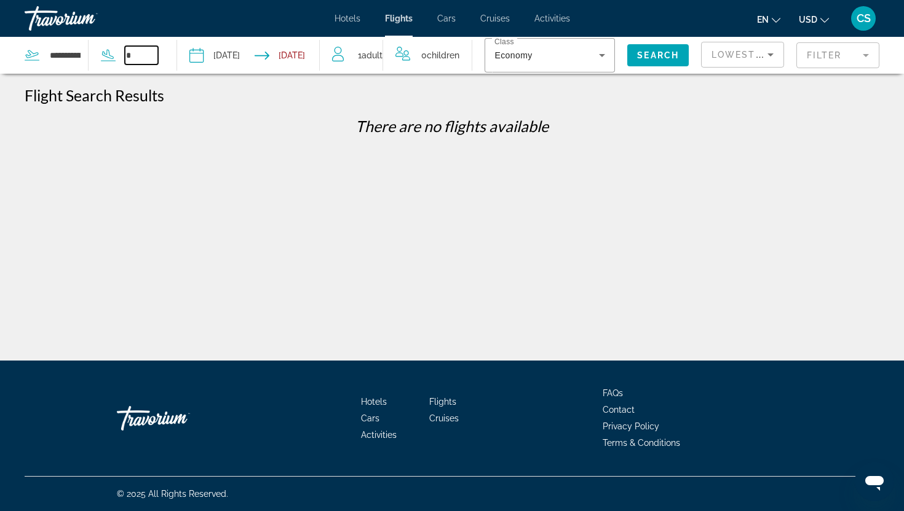
scroll to position [0, 0]
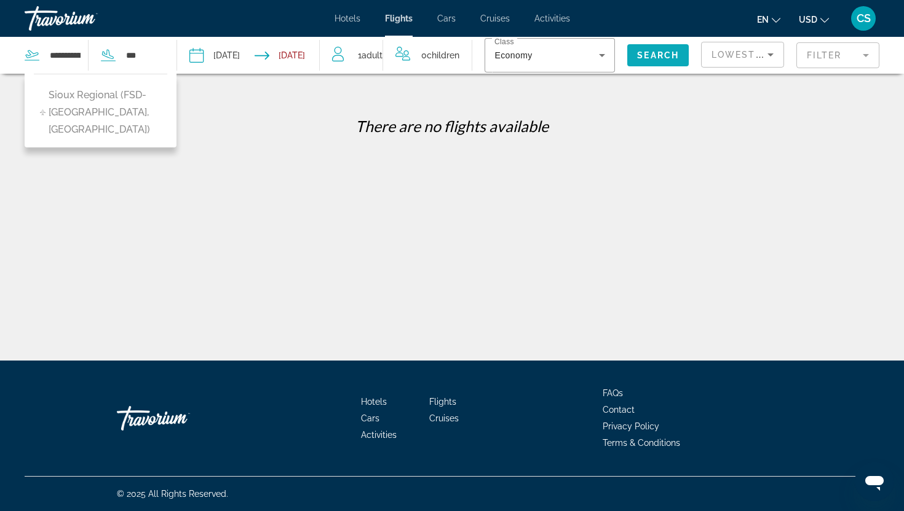
click at [647, 55] on span "Search" at bounding box center [658, 55] width 42 height 10
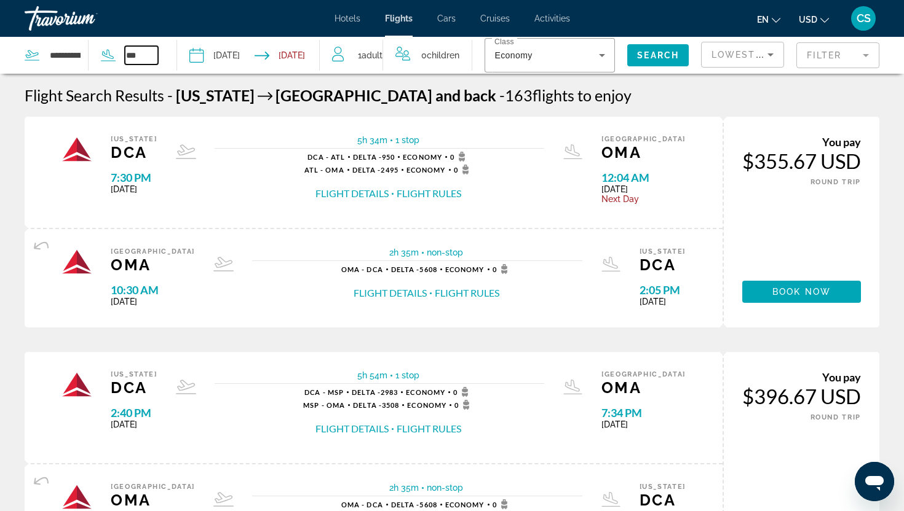
click at [132, 55] on input "***" at bounding box center [141, 55] width 33 height 18
drag, startPoint x: 140, startPoint y: 57, endPoint x: 124, endPoint y: 55, distance: 16.1
click at [124, 55] on div "***" at bounding box center [123, 55] width 69 height 18
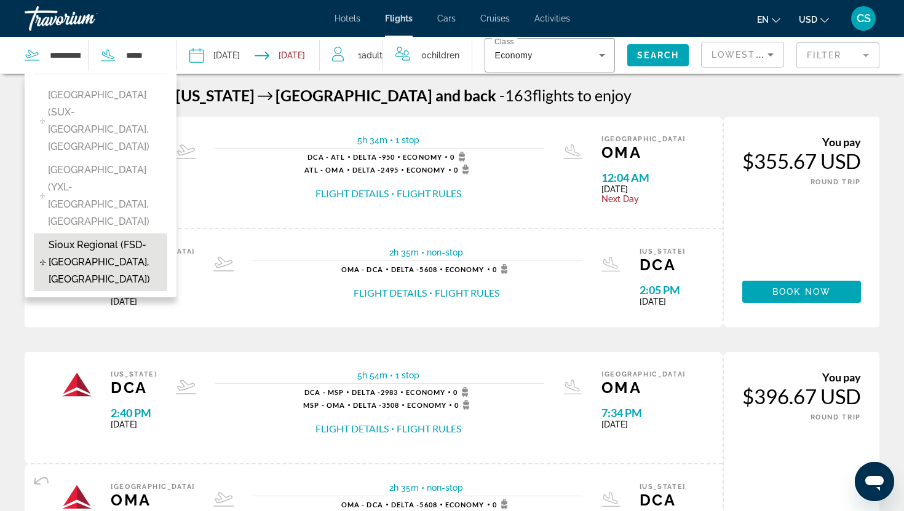
click at [73, 237] on span "Sioux Regional (FSD-Sioux Falls, United States of America)" at bounding box center [105, 263] width 112 height 52
type input "**********"
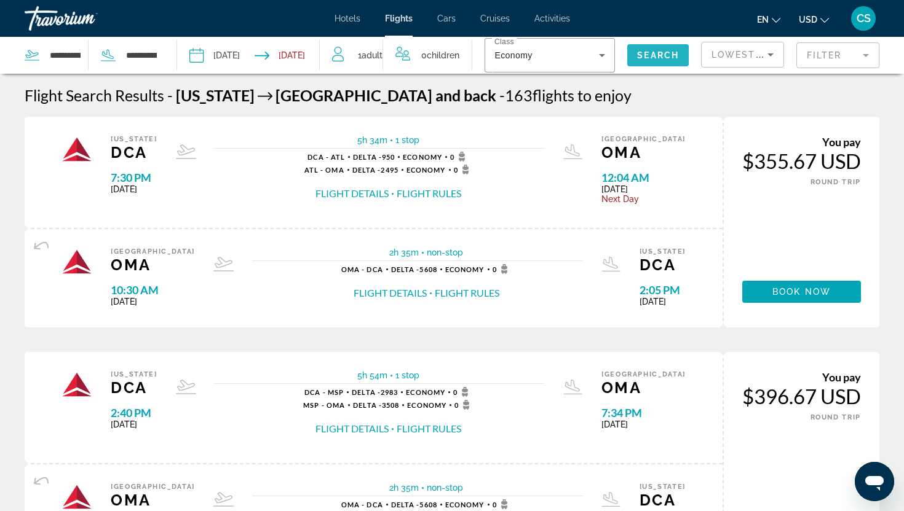
click at [674, 47] on span "Search widget" at bounding box center [657, 56] width 61 height 30
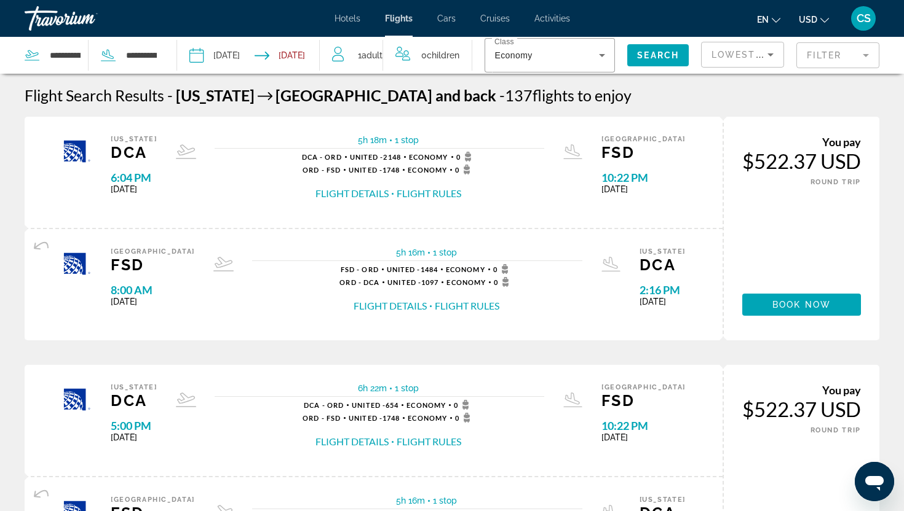
click at [355, 18] on span "Hotels" at bounding box center [347, 19] width 26 height 10
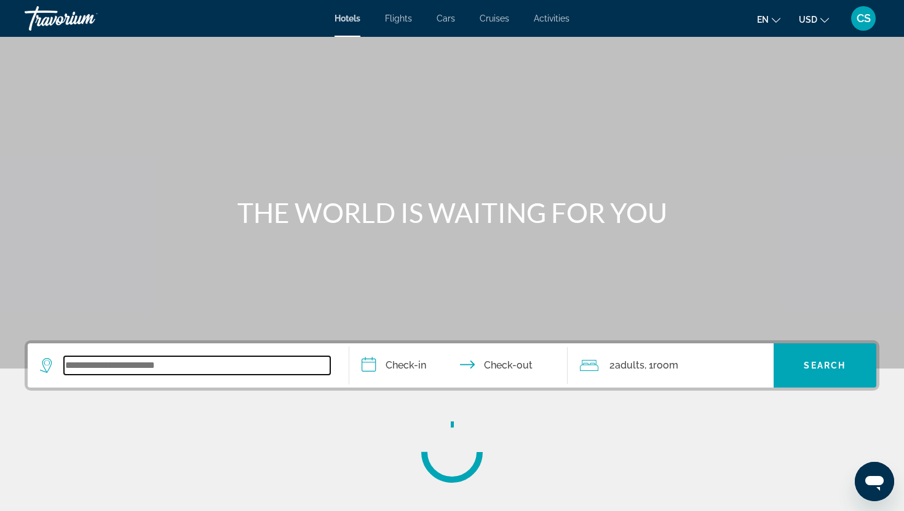
click at [162, 367] on input "Search widget" at bounding box center [197, 366] width 266 height 18
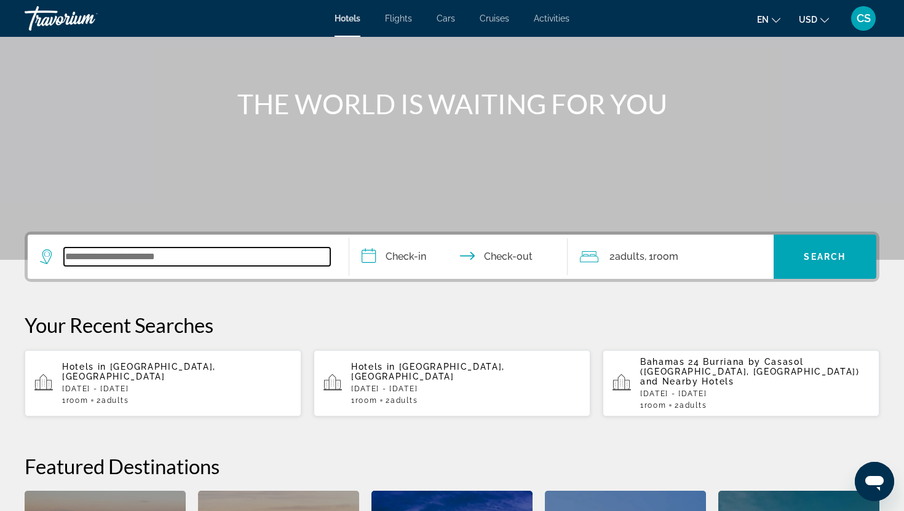
scroll to position [153, 0]
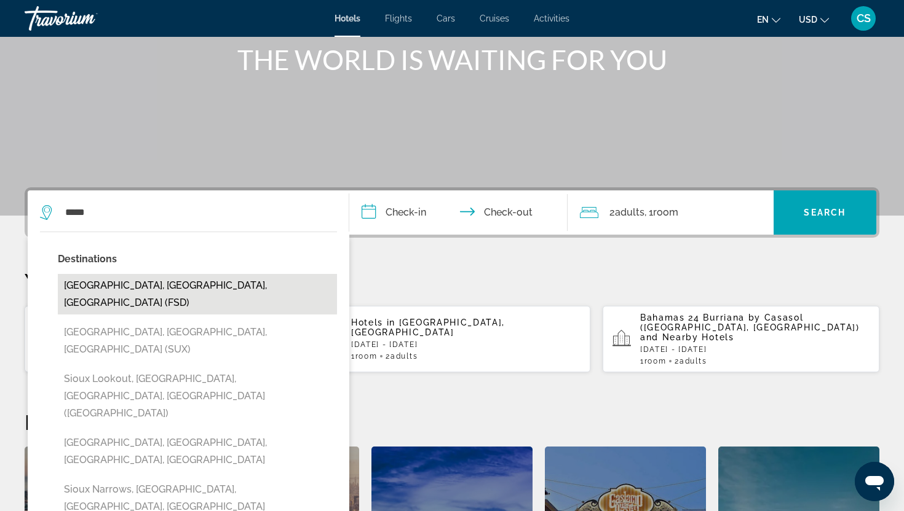
click at [124, 289] on button "[GEOGRAPHIC_DATA], [GEOGRAPHIC_DATA], [GEOGRAPHIC_DATA] (FSD)" at bounding box center [197, 294] width 279 height 41
type input "**********"
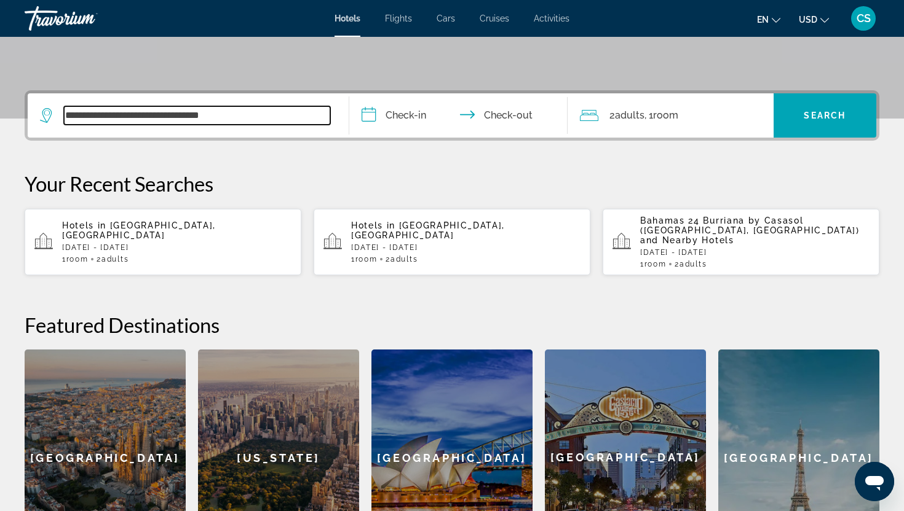
scroll to position [301, 0]
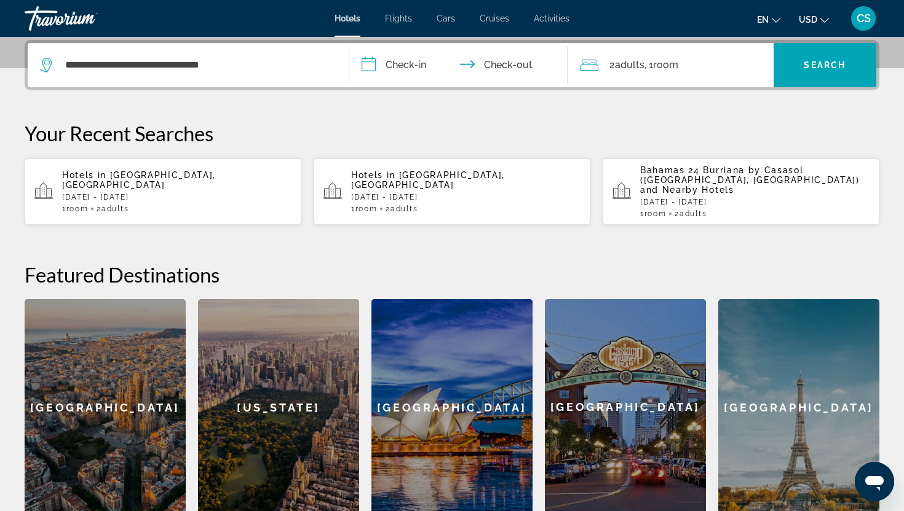
click at [401, 67] on input "**********" at bounding box center [460, 67] width 223 height 48
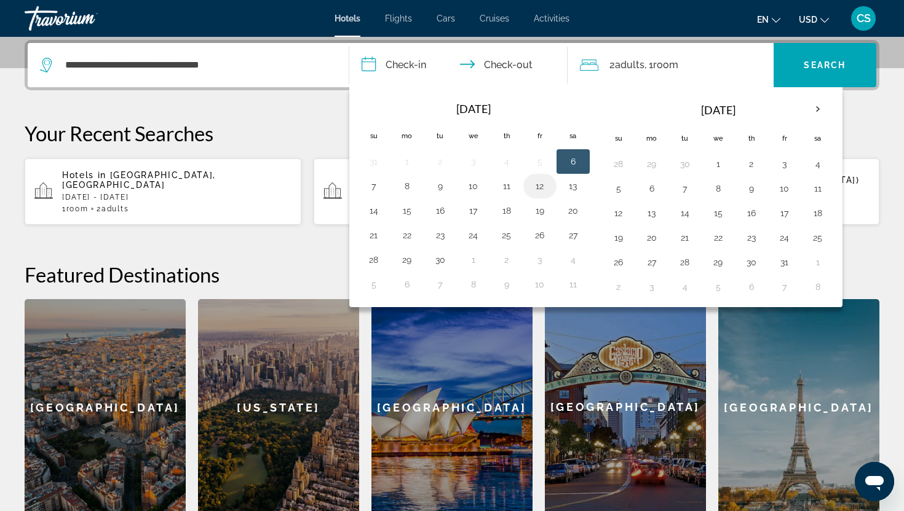
click at [538, 191] on button "12" at bounding box center [540, 186] width 20 height 17
click at [374, 211] on button "14" at bounding box center [374, 210] width 20 height 17
type input "**********"
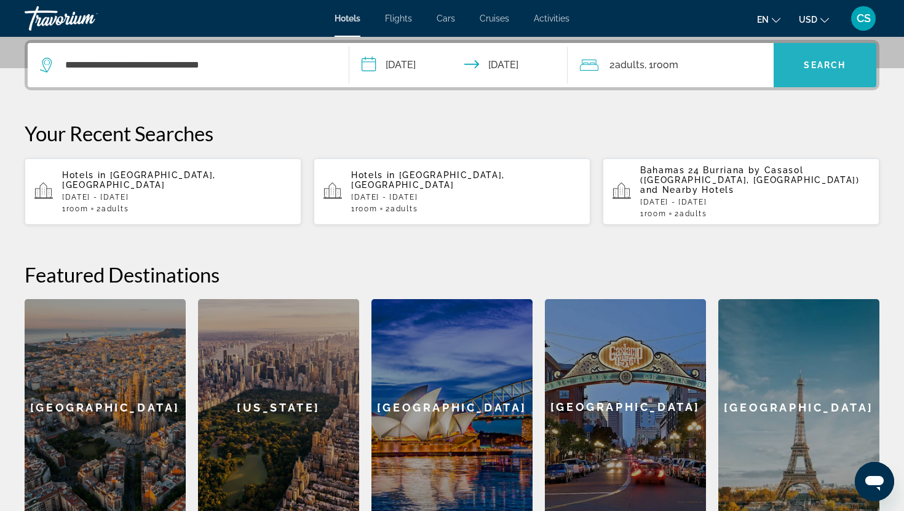
click at [832, 69] on span "Search" at bounding box center [824, 65] width 42 height 10
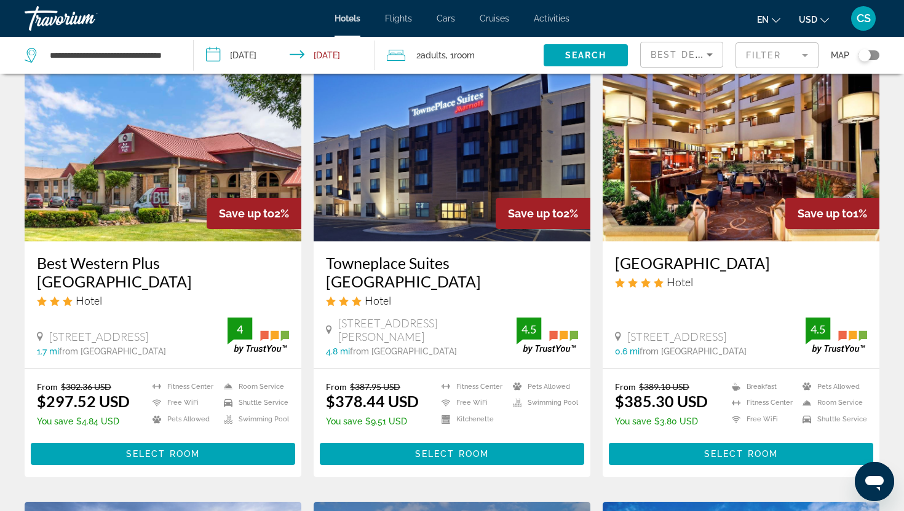
scroll to position [1001, 0]
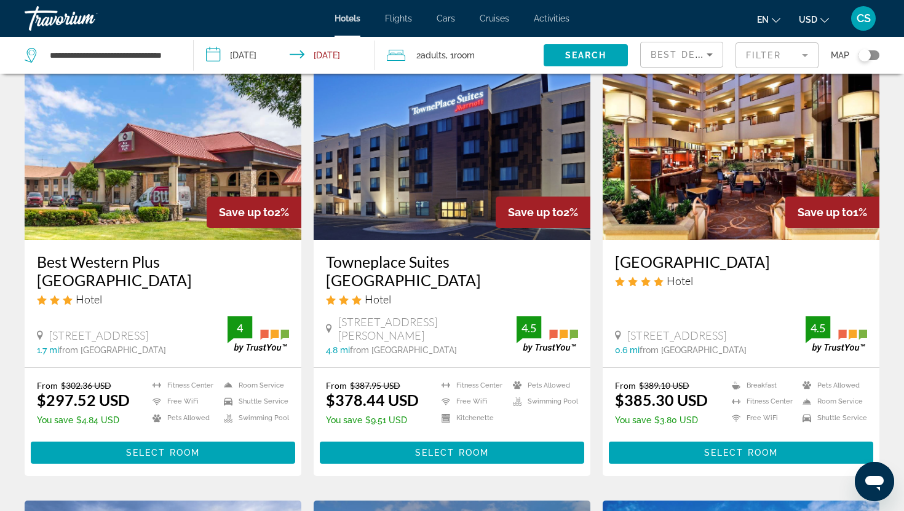
click at [777, 50] on mat-form-field "Filter" at bounding box center [776, 55] width 83 height 26
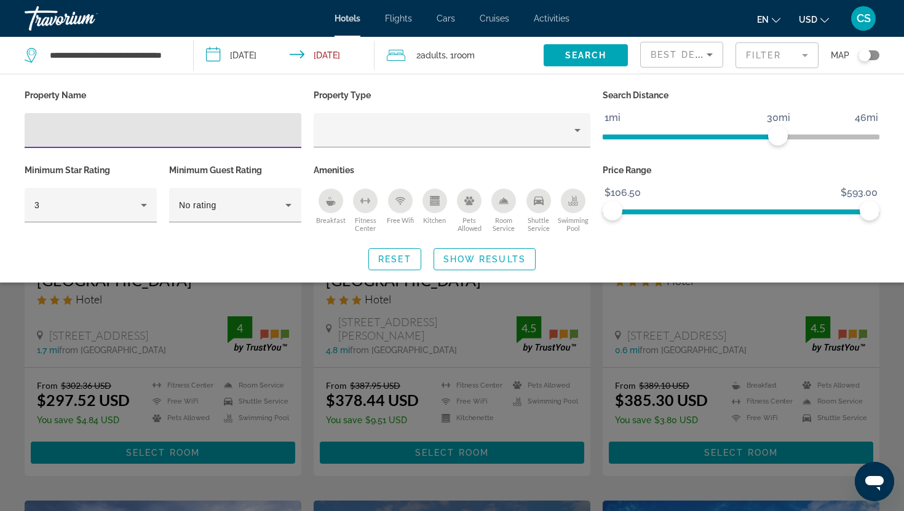
click at [680, 60] on div "Best Deals" at bounding box center [678, 54] width 56 height 15
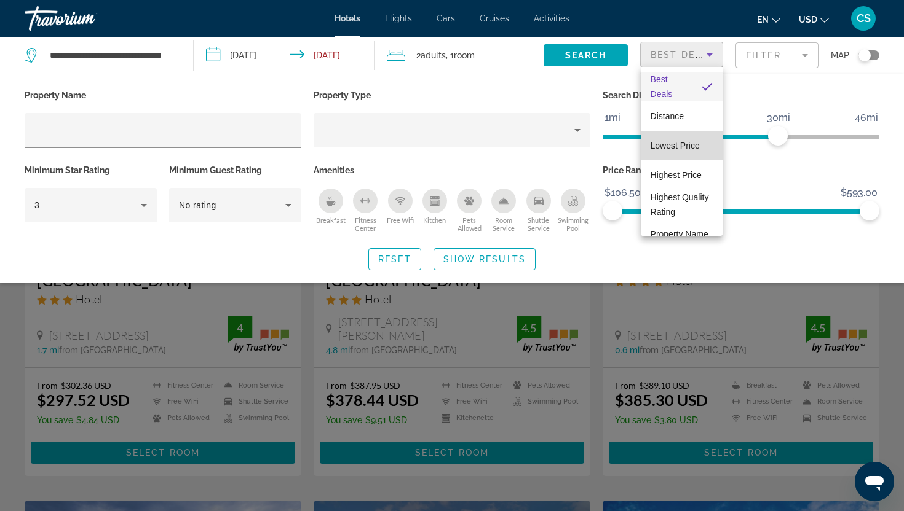
click at [678, 154] on mat-option "Lowest Price" at bounding box center [682, 146] width 82 height 30
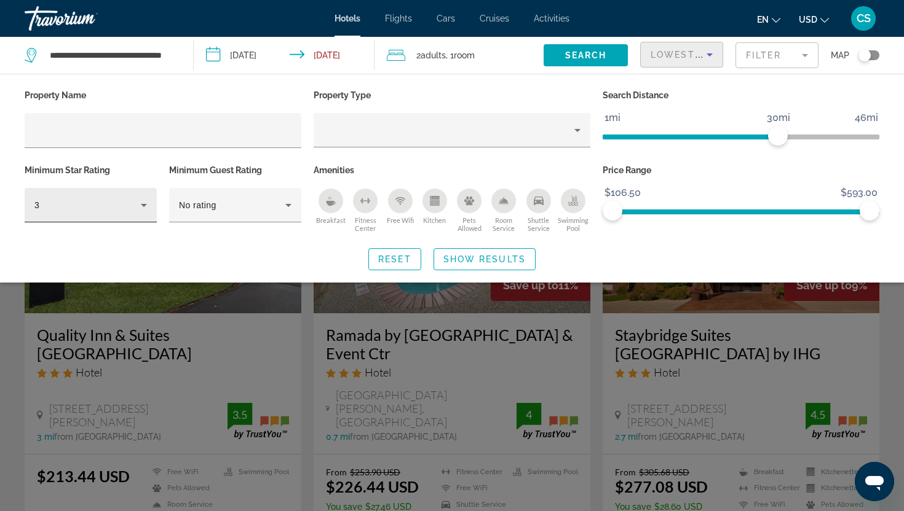
click at [146, 207] on icon "Hotel Filters" at bounding box center [143, 205] width 15 height 15
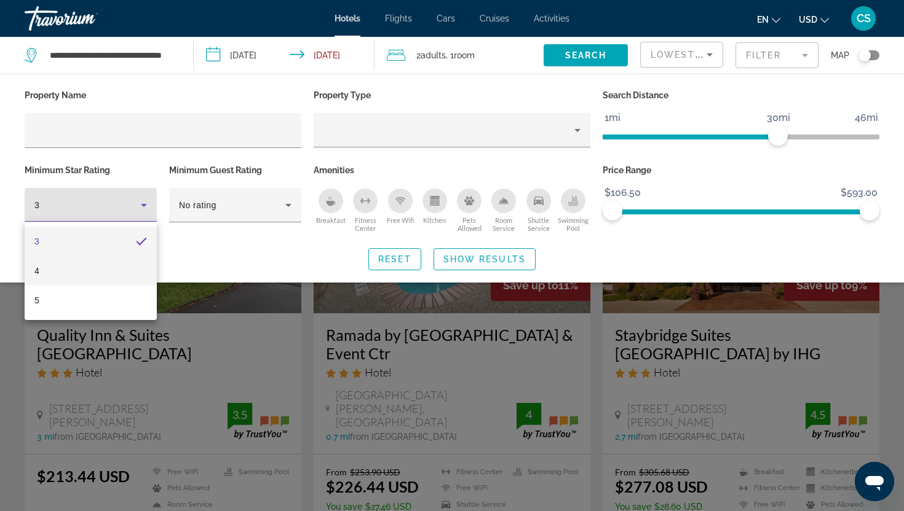
click at [92, 270] on mat-option "4" at bounding box center [91, 271] width 132 height 30
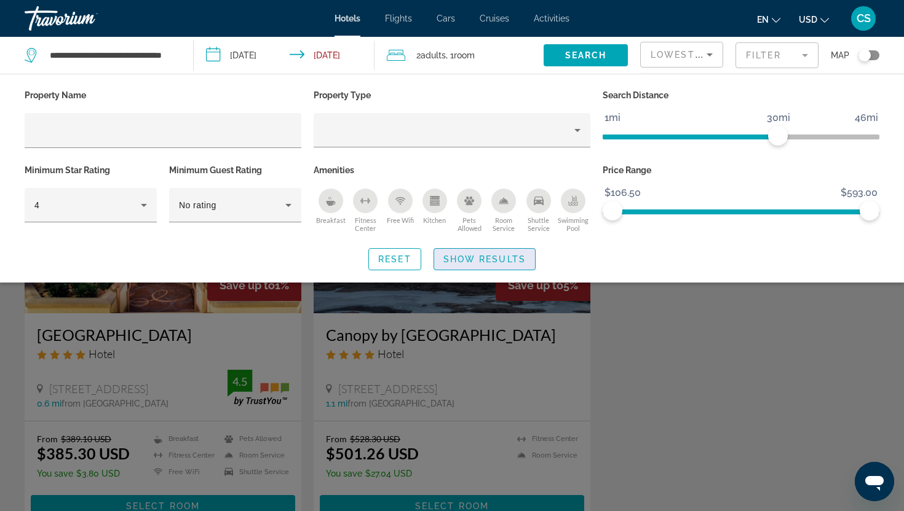
click at [492, 263] on span "Show Results" at bounding box center [484, 259] width 82 height 10
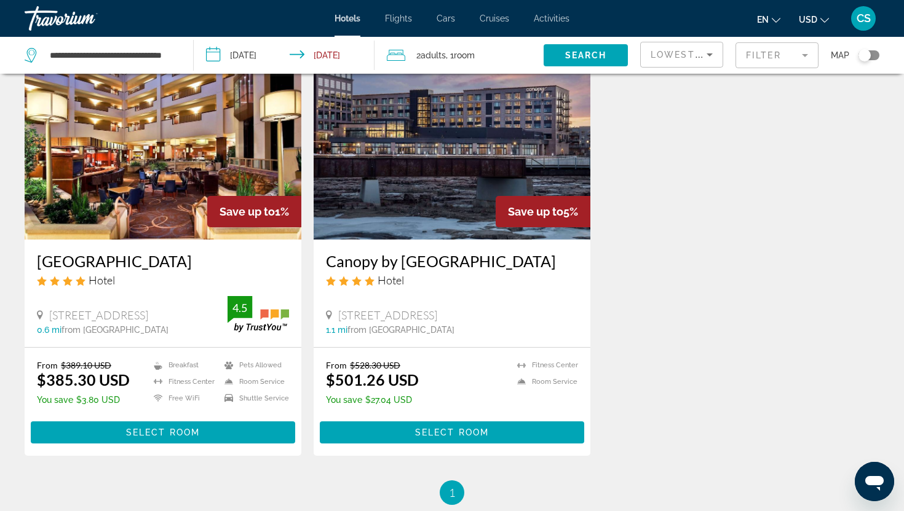
scroll to position [85, 0]
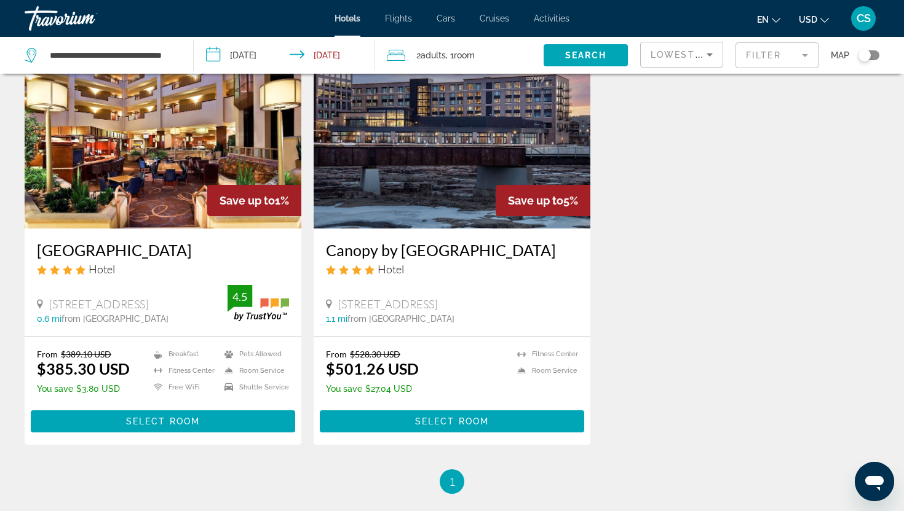
click at [184, 254] on h3 "Sheraton Sioux Falls Hotel & Convention Center" at bounding box center [163, 250] width 252 height 18
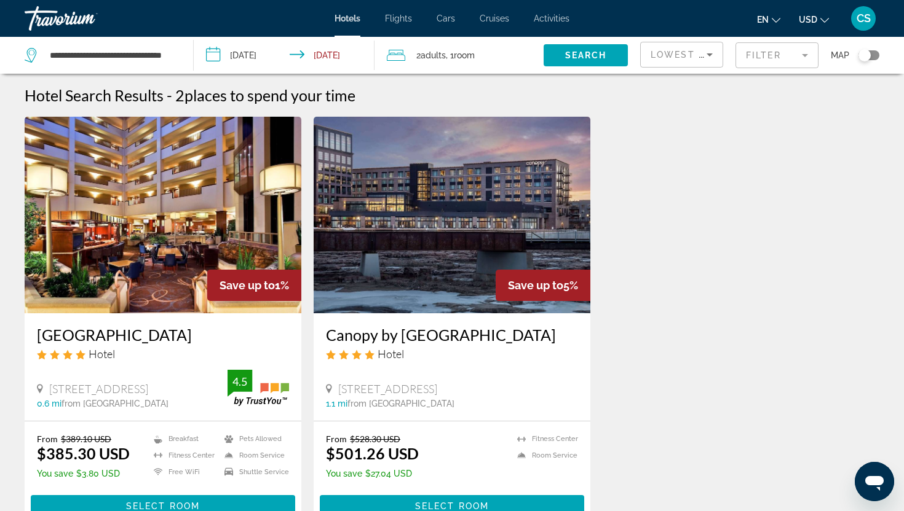
click at [771, 52] on mat-form-field "Filter" at bounding box center [776, 55] width 83 height 26
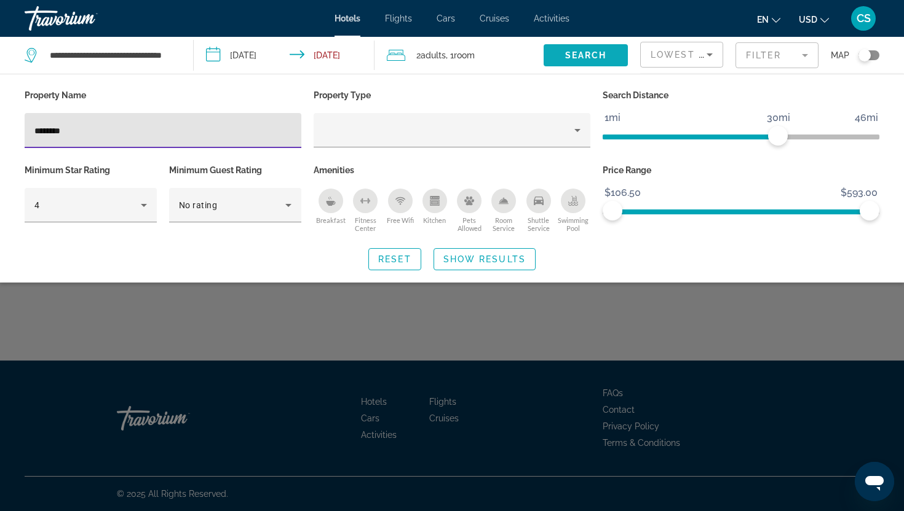
type input "********"
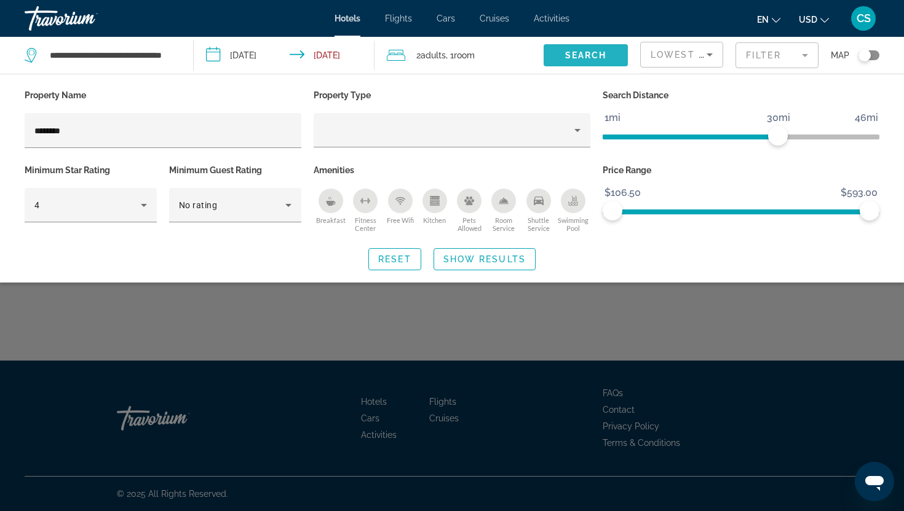
click at [590, 58] on span "Search" at bounding box center [586, 55] width 42 height 10
click at [146, 206] on icon "Hotel Filters" at bounding box center [143, 205] width 15 height 15
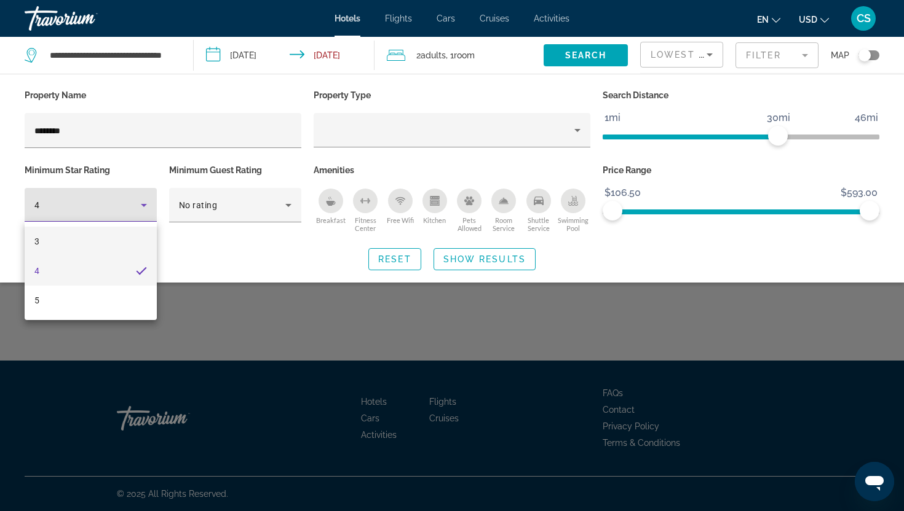
click at [120, 243] on mat-option "3" at bounding box center [91, 242] width 132 height 30
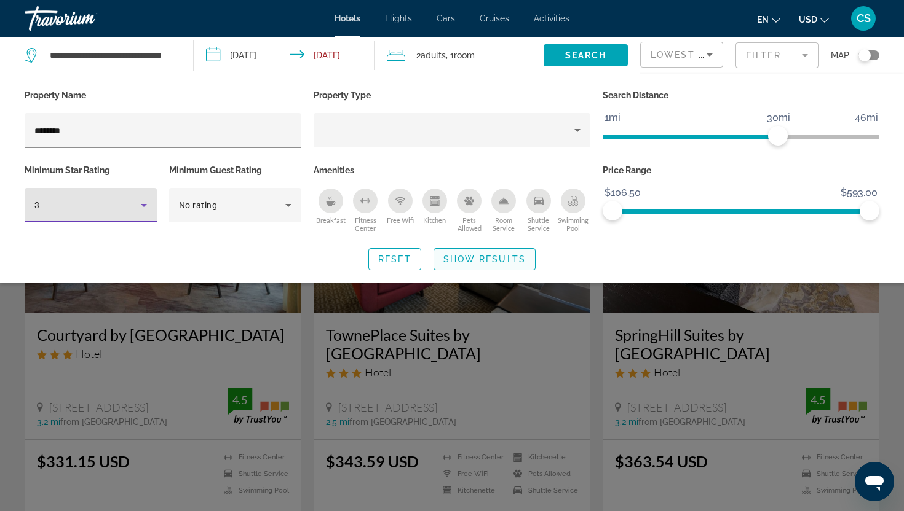
click at [465, 259] on span "Show Results" at bounding box center [484, 259] width 82 height 10
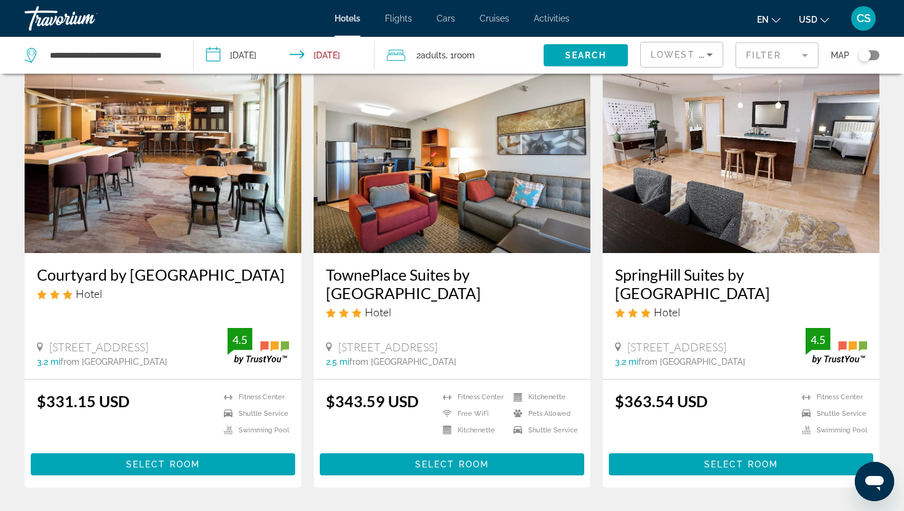
scroll to position [55, 0]
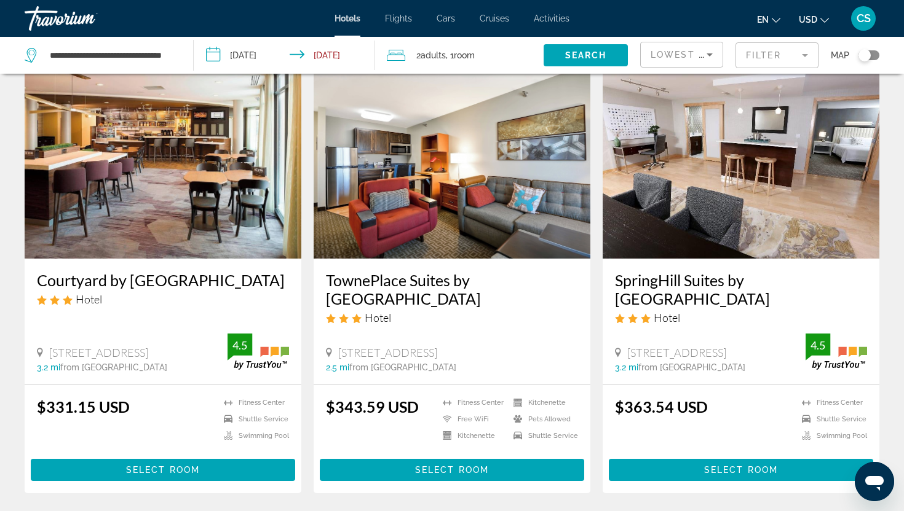
click at [732, 283] on h3 "SpringHill Suites by Marriott Sioux Falls" at bounding box center [741, 289] width 252 height 37
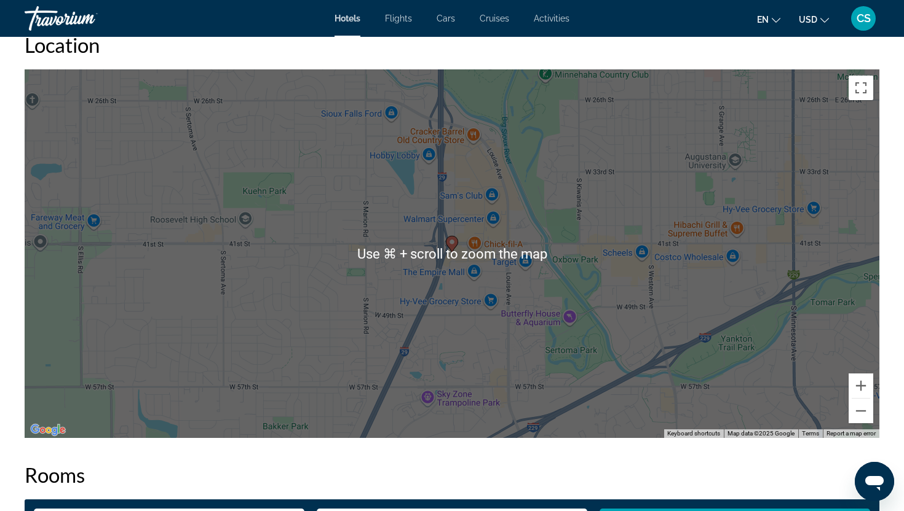
scroll to position [1166, 0]
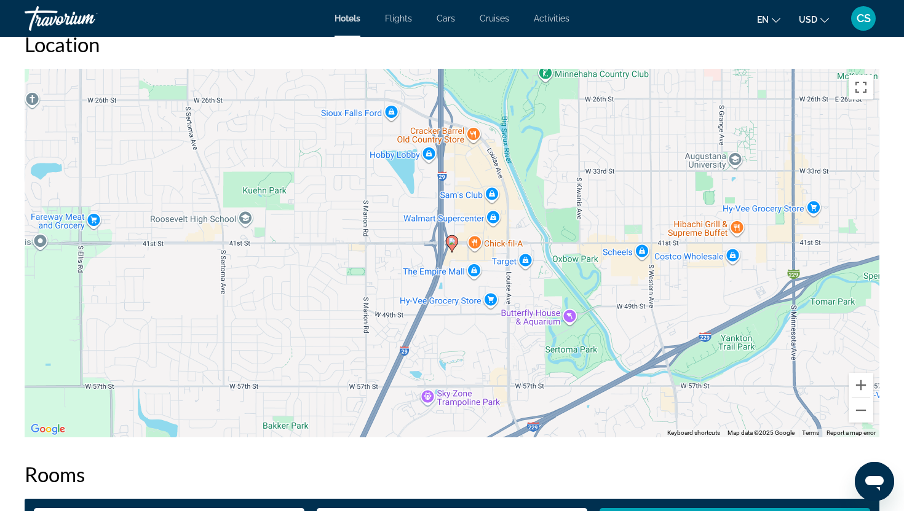
click at [455, 245] on icon "Main content" at bounding box center [451, 244] width 11 height 16
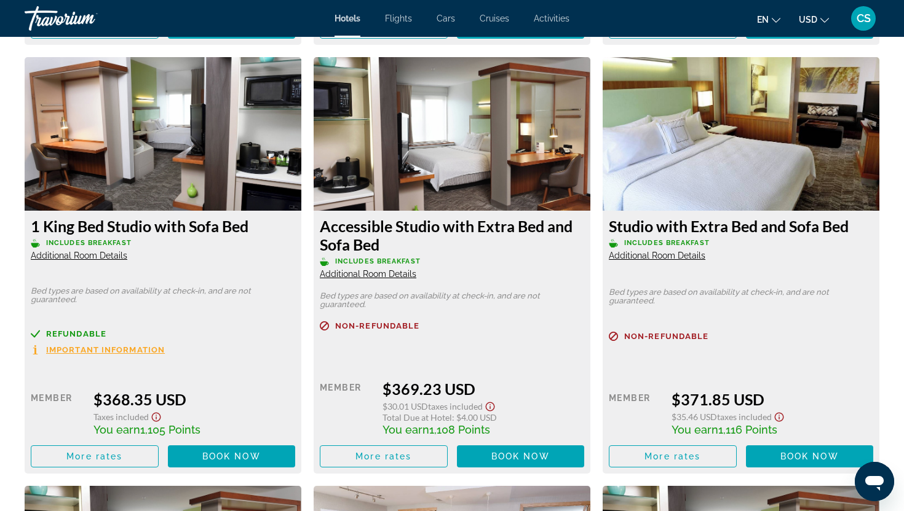
scroll to position [2131, 0]
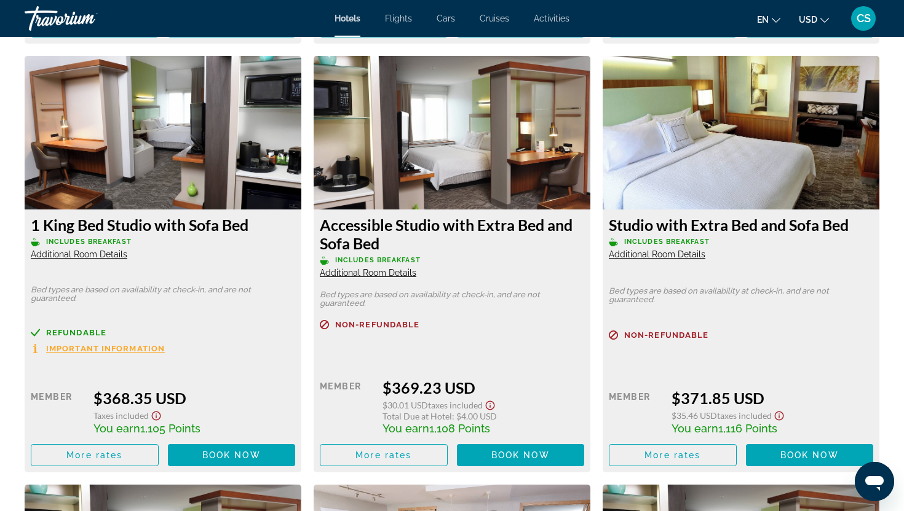
click at [122, 350] on span "Important Information" at bounding box center [105, 349] width 119 height 8
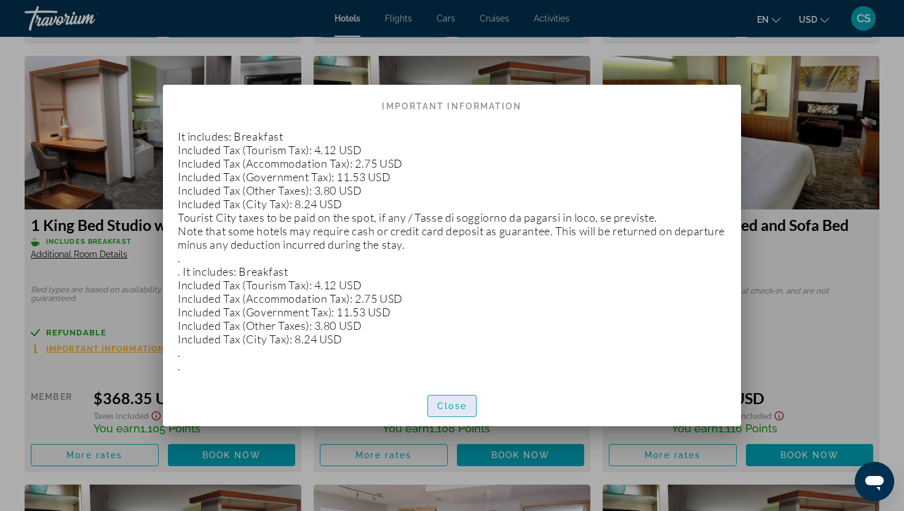
click at [443, 406] on span "Close" at bounding box center [452, 406] width 30 height 10
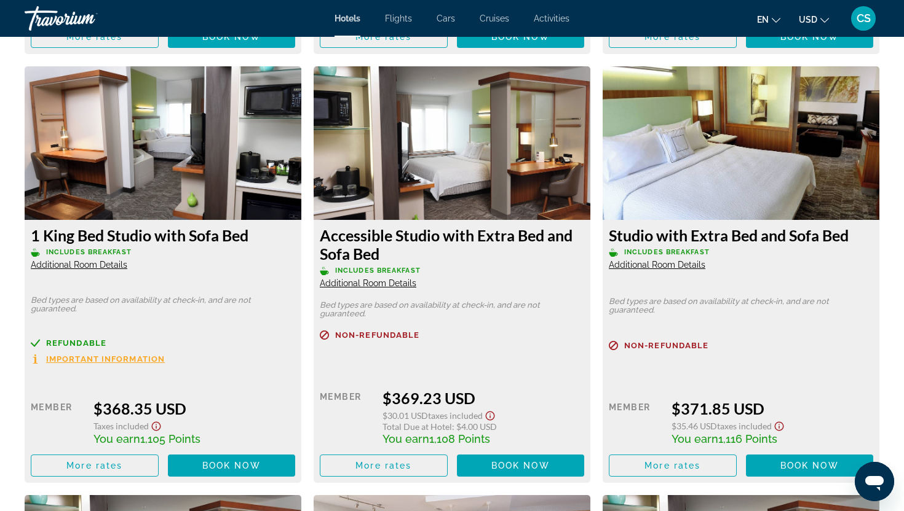
scroll to position [2118, 0]
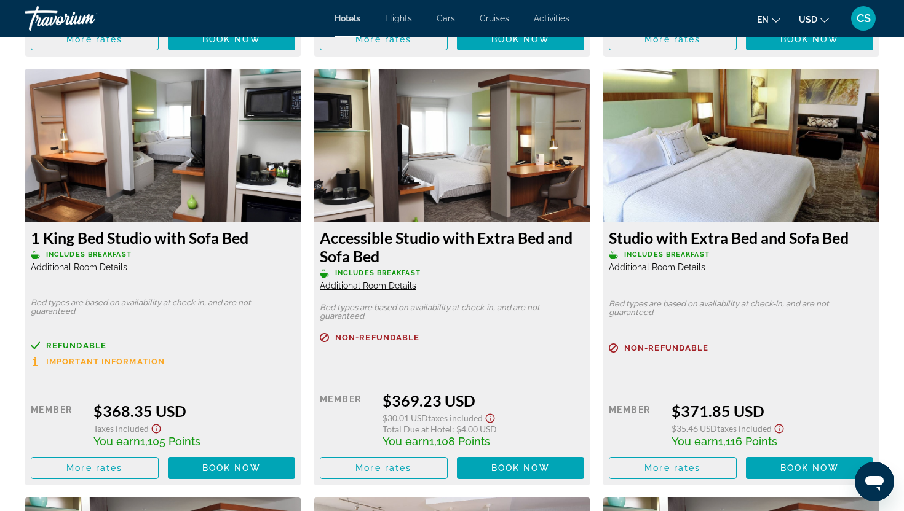
click at [73, 266] on span "Additional Room Details" at bounding box center [79, 267] width 97 height 10
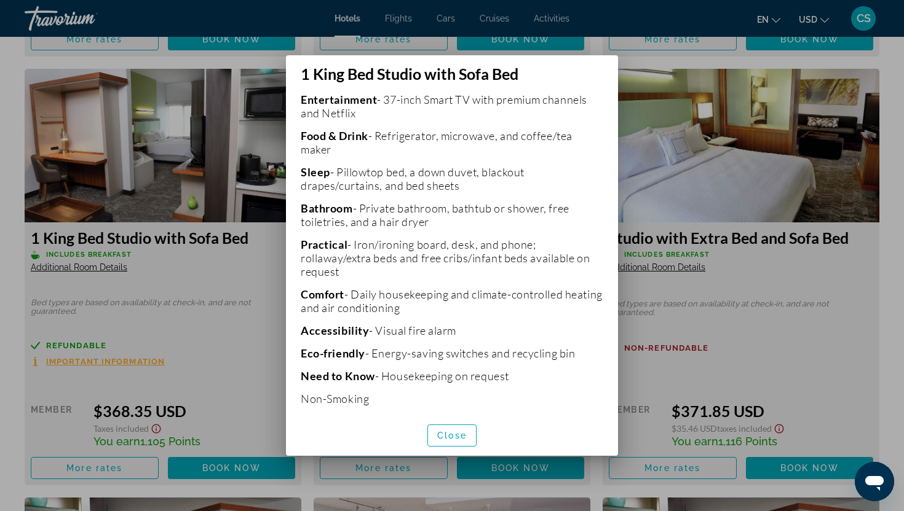
scroll to position [288, 0]
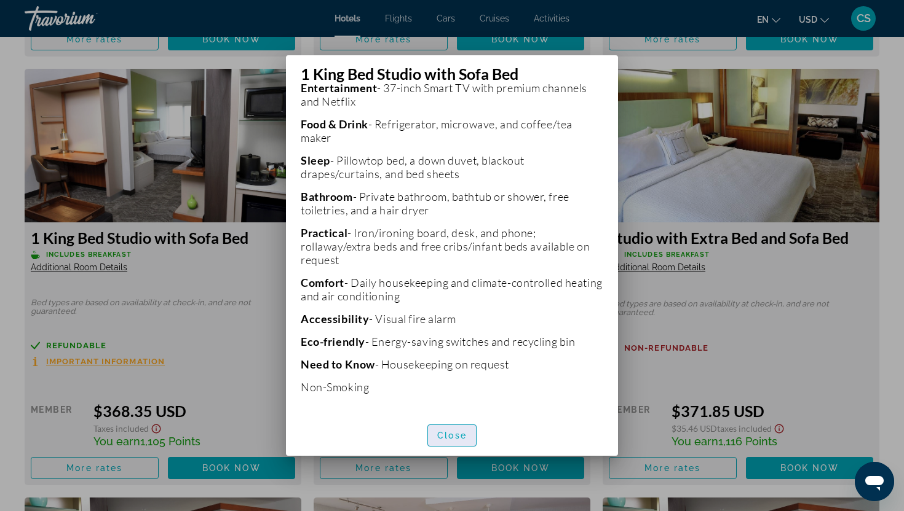
click at [458, 440] on span "Close" at bounding box center [452, 436] width 30 height 10
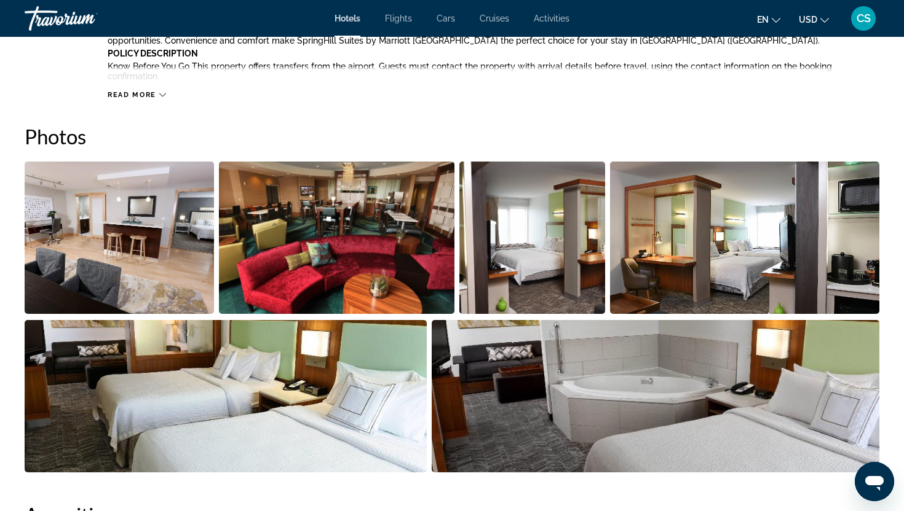
scroll to position [569, 0]
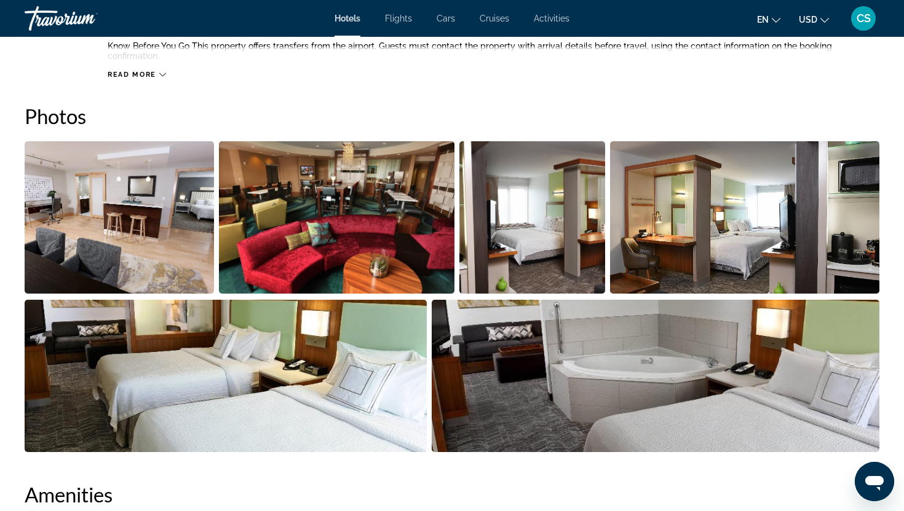
click at [524, 255] on img "Open full-screen image slider" at bounding box center [532, 217] width 146 height 152
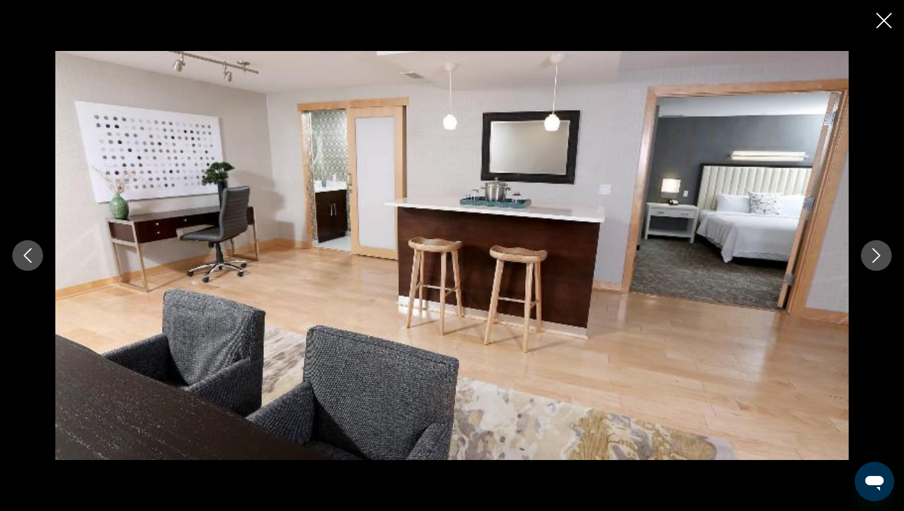
click at [878, 259] on icon "Next image" at bounding box center [876, 255] width 15 height 15
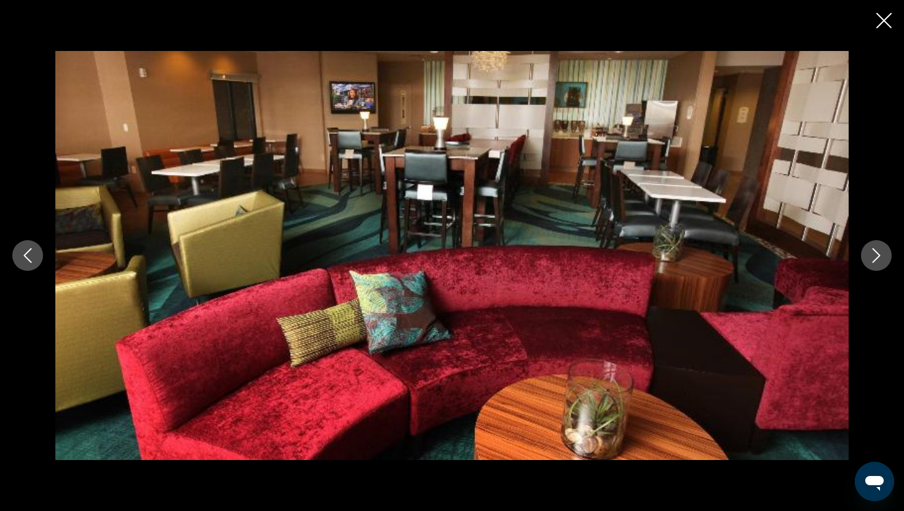
click at [878, 259] on icon "Next image" at bounding box center [876, 255] width 15 height 15
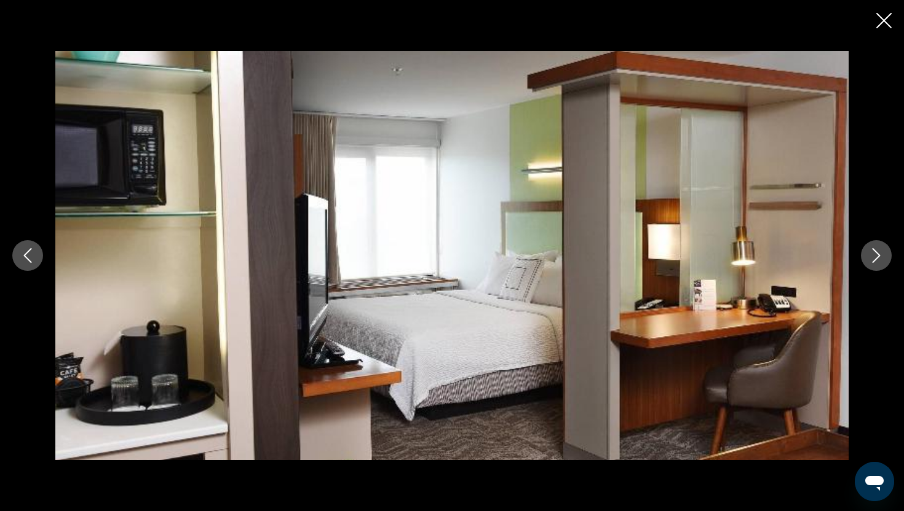
click at [878, 259] on icon "Next image" at bounding box center [876, 255] width 15 height 15
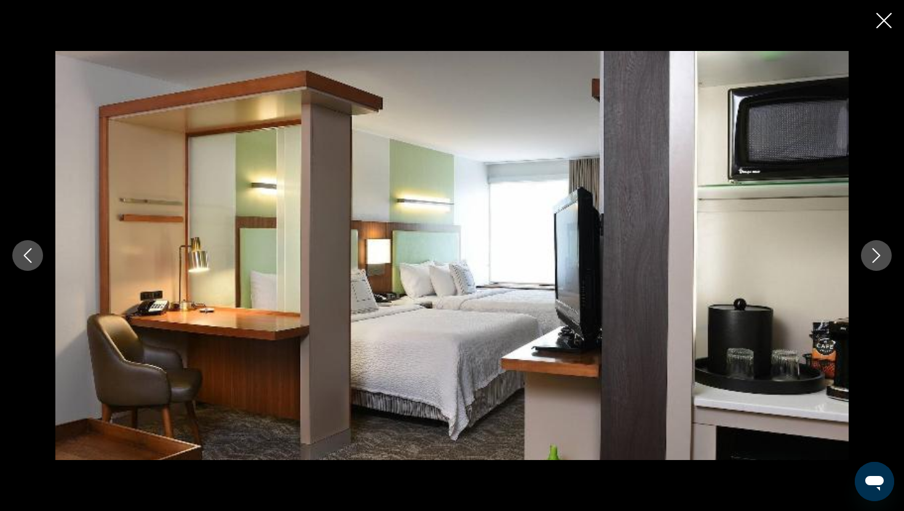
click at [878, 259] on icon "Next image" at bounding box center [876, 255] width 15 height 15
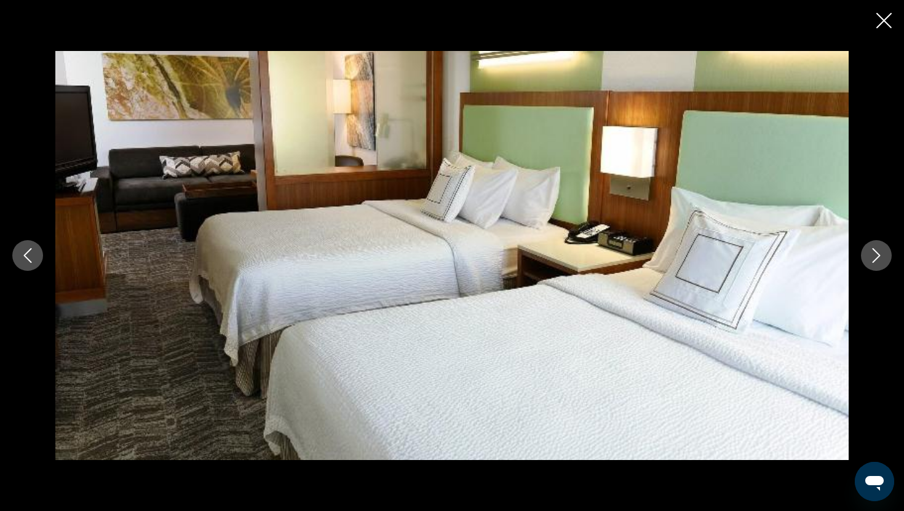
click at [878, 259] on icon "Next image" at bounding box center [876, 255] width 15 height 15
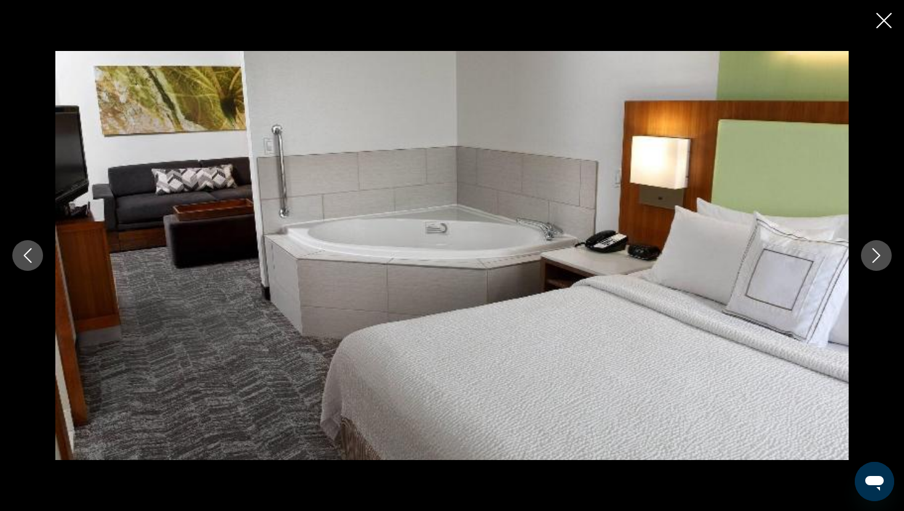
click at [878, 259] on icon "Next image" at bounding box center [876, 255] width 15 height 15
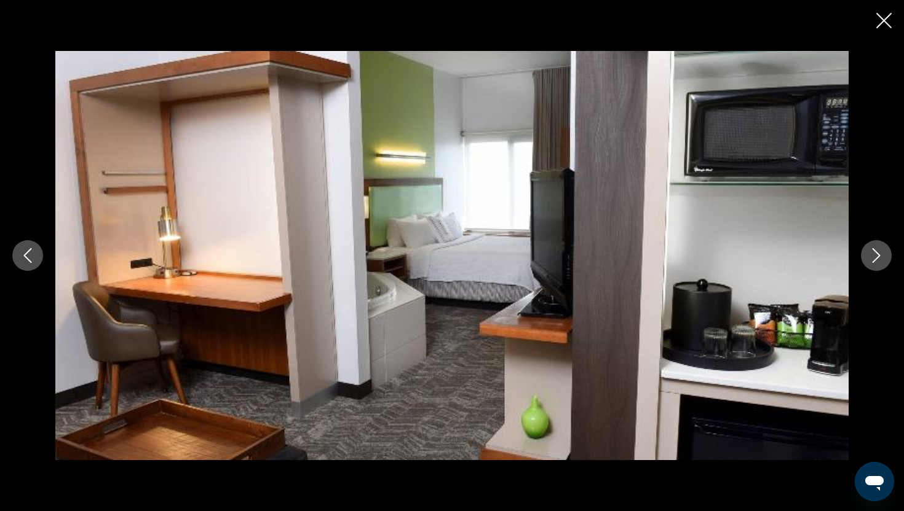
click at [878, 259] on icon "Next image" at bounding box center [876, 255] width 15 height 15
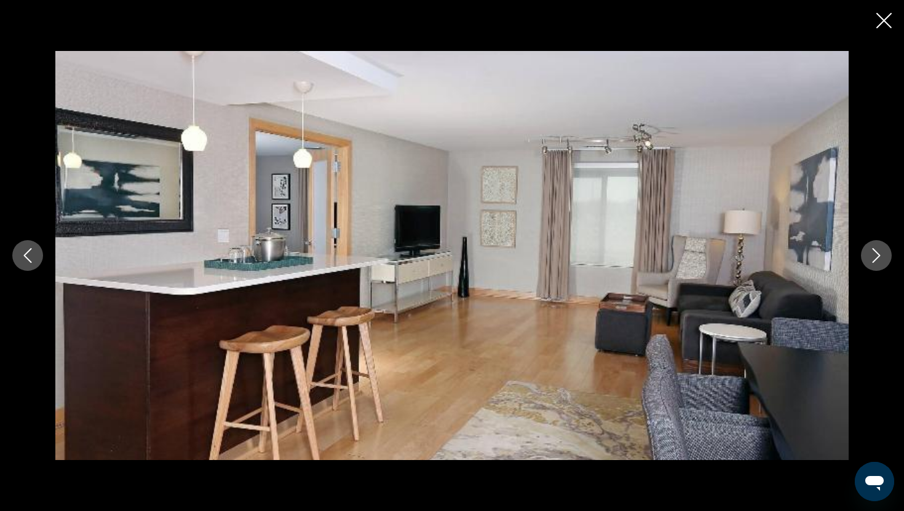
click at [878, 259] on icon "Next image" at bounding box center [876, 255] width 15 height 15
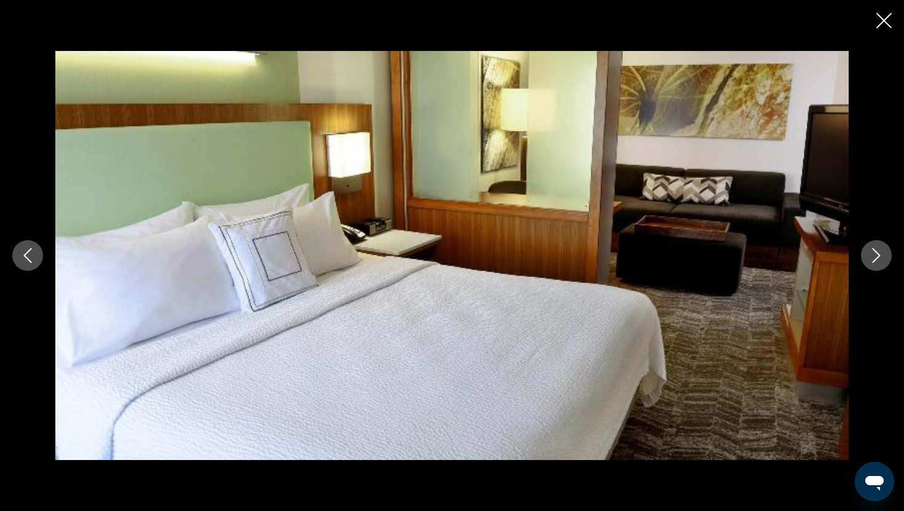
click at [878, 259] on icon "Next image" at bounding box center [876, 255] width 15 height 15
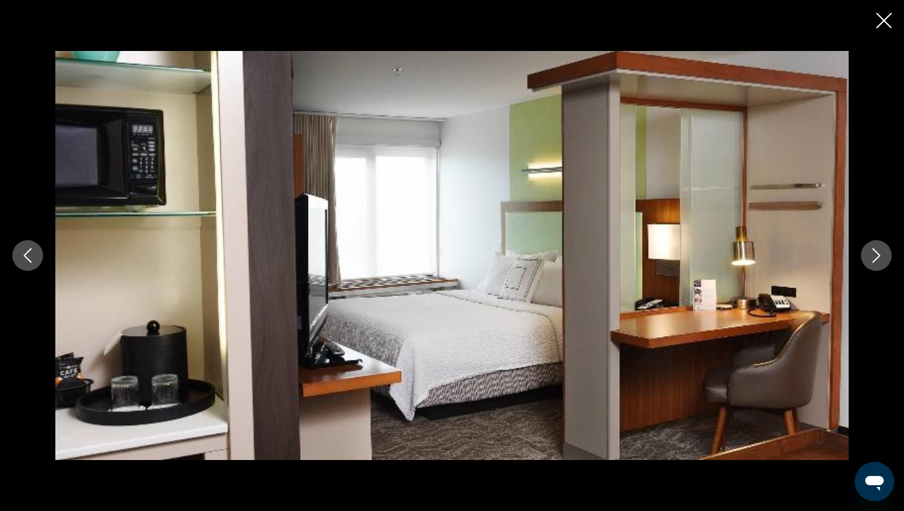
click at [878, 259] on icon "Next image" at bounding box center [876, 255] width 15 height 15
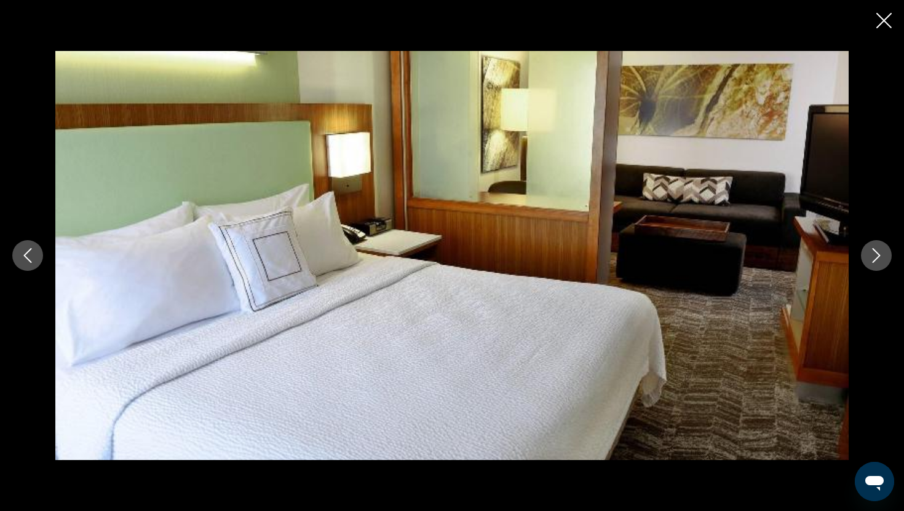
click at [878, 259] on icon "Next image" at bounding box center [876, 255] width 15 height 15
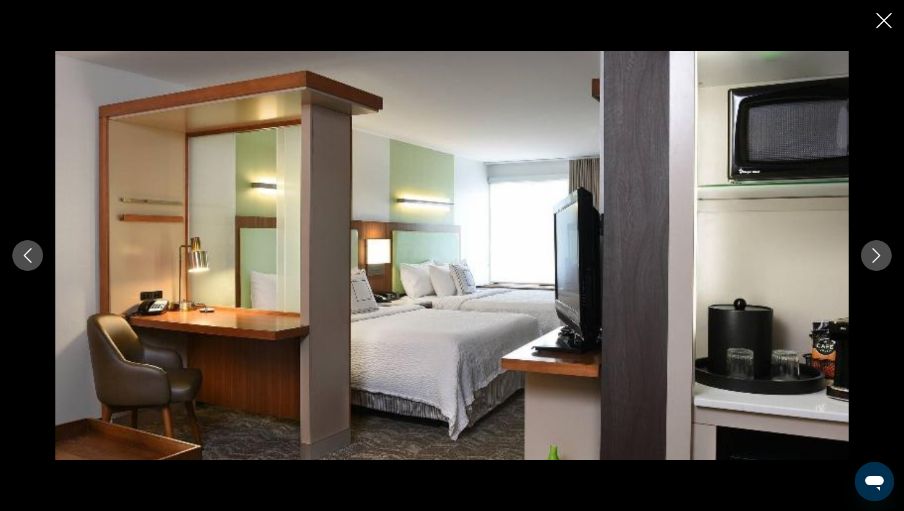
click at [878, 259] on icon "Next image" at bounding box center [876, 255] width 15 height 15
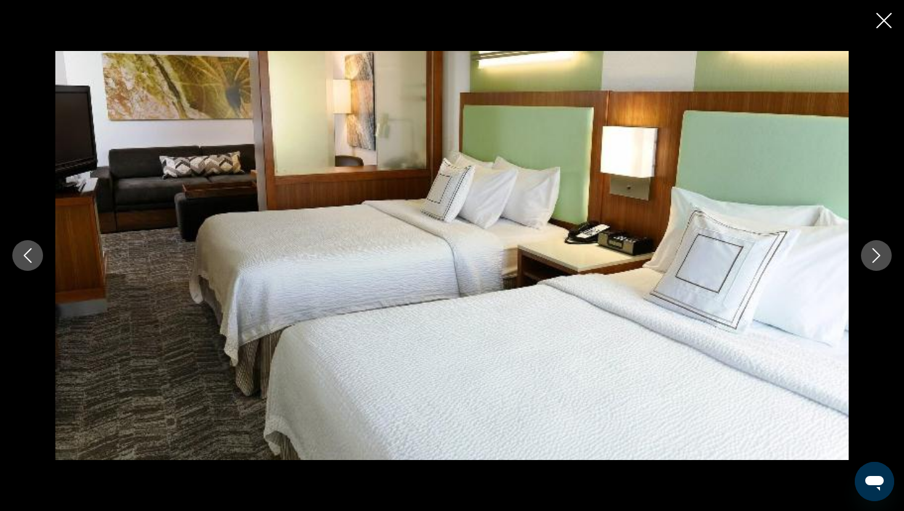
click at [884, 18] on icon "Close slideshow" at bounding box center [883, 20] width 15 height 15
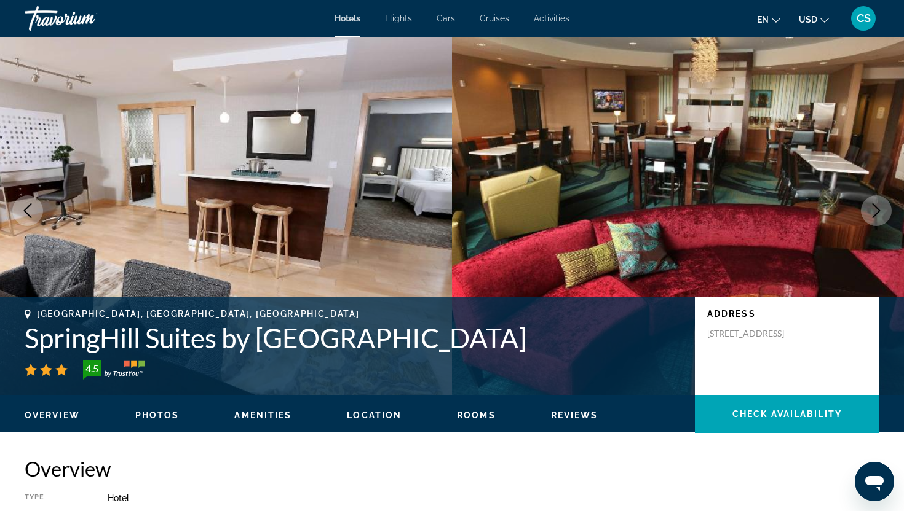
scroll to position [0, 0]
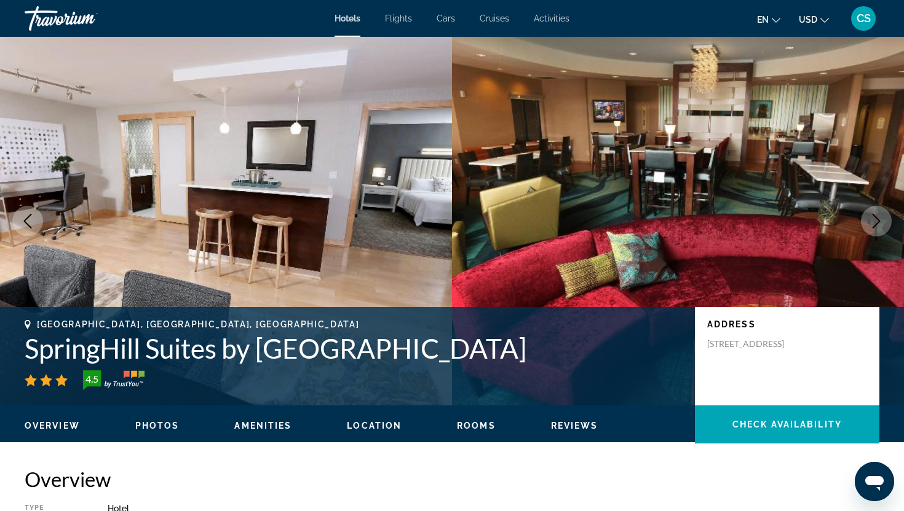
click at [153, 425] on span "Photos" at bounding box center [157, 426] width 44 height 10
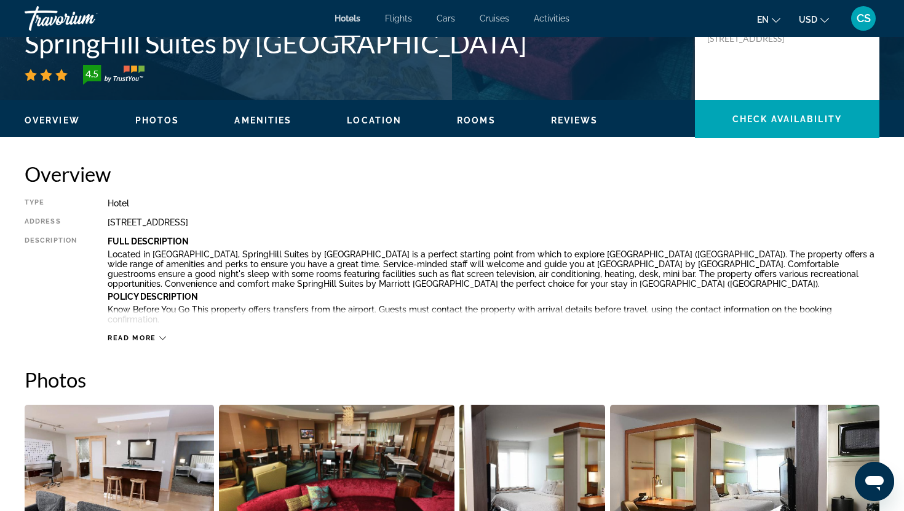
scroll to position [269, 0]
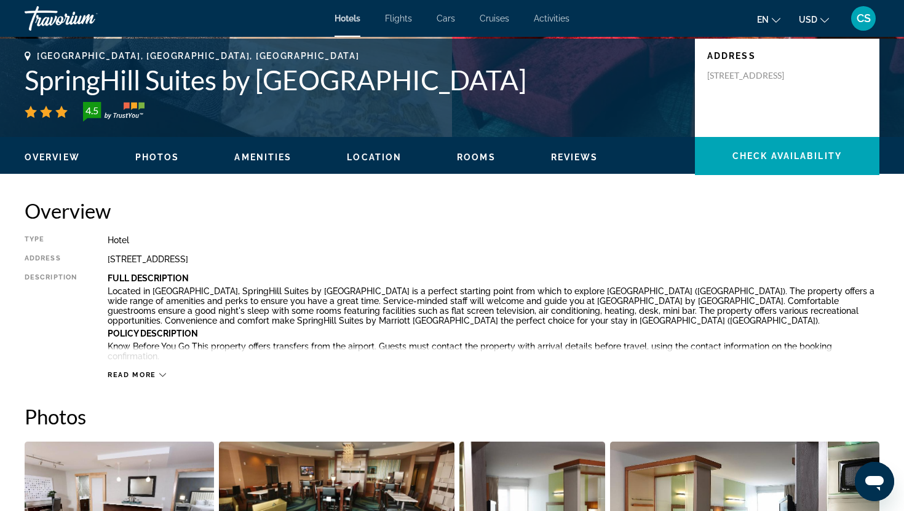
click at [274, 159] on span "Amenities" at bounding box center [262, 157] width 57 height 10
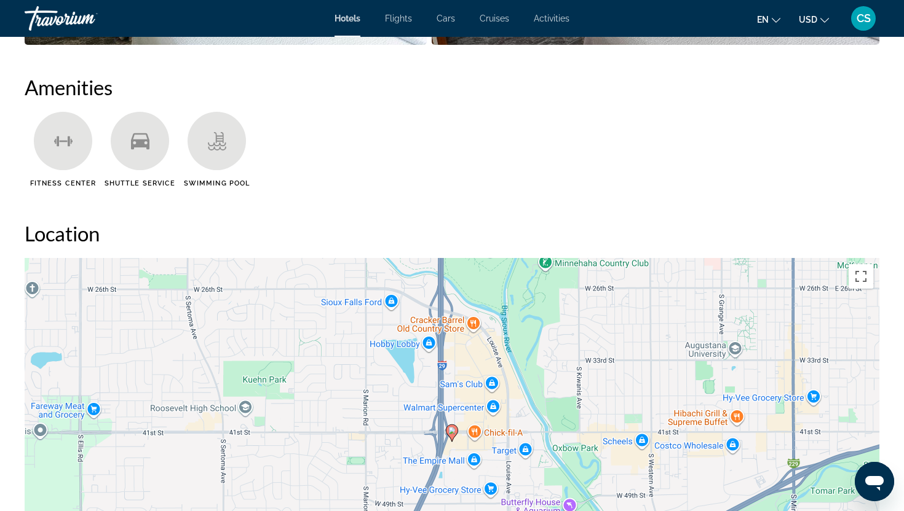
scroll to position [978, 0]
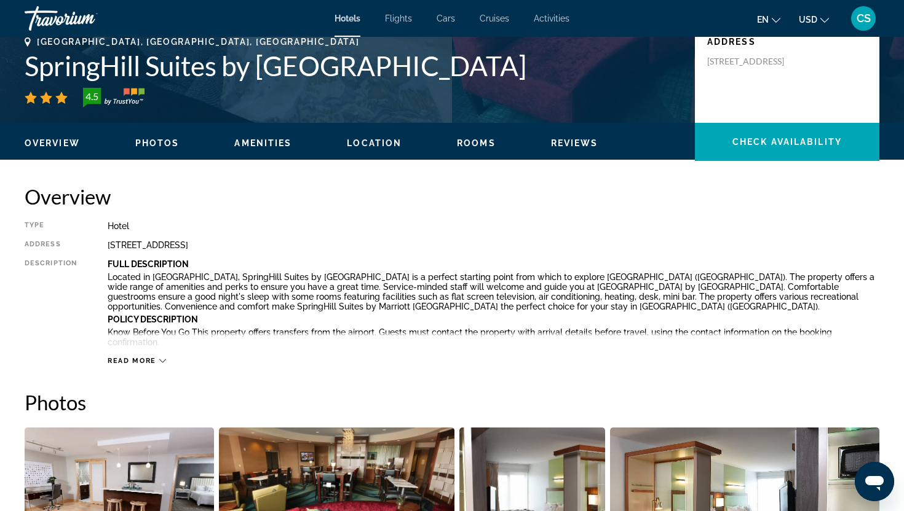
click at [371, 141] on span "Location" at bounding box center [374, 143] width 55 height 10
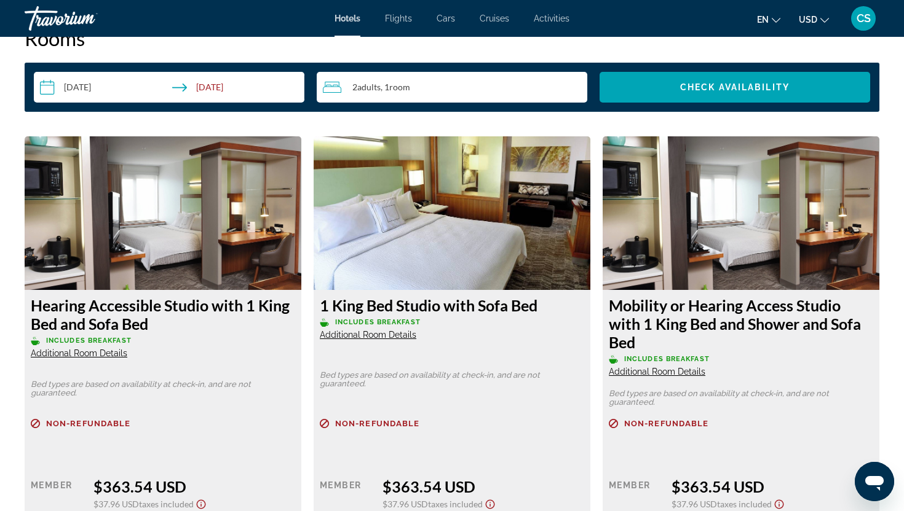
scroll to position [1603, 0]
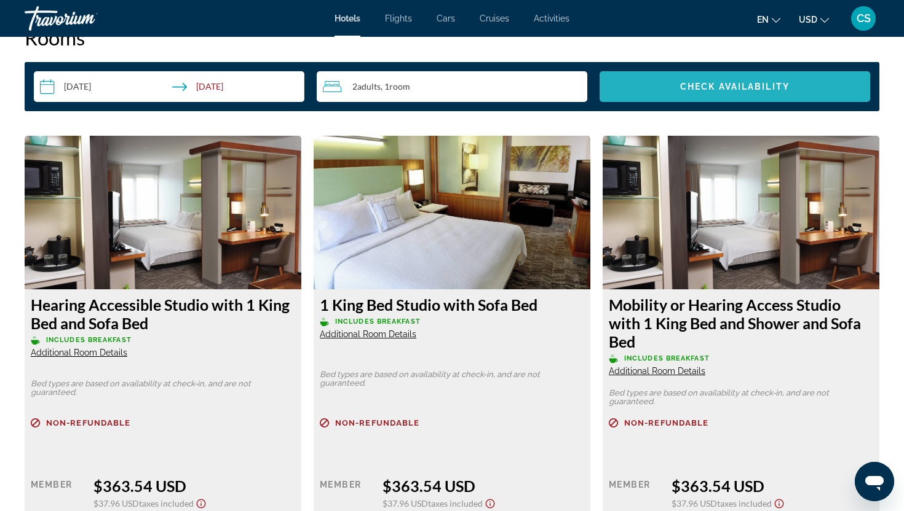
click at [695, 87] on span "Check Availability" at bounding box center [734, 87] width 109 height 10
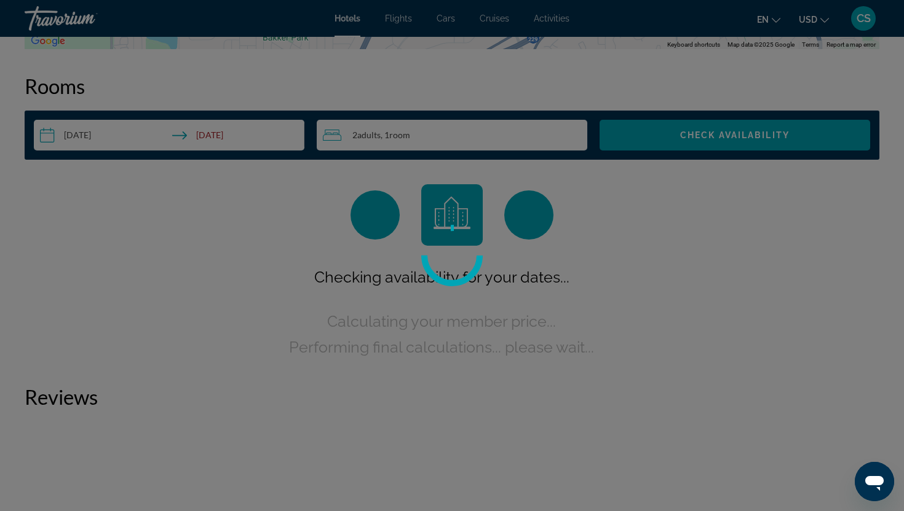
scroll to position [1555, 0]
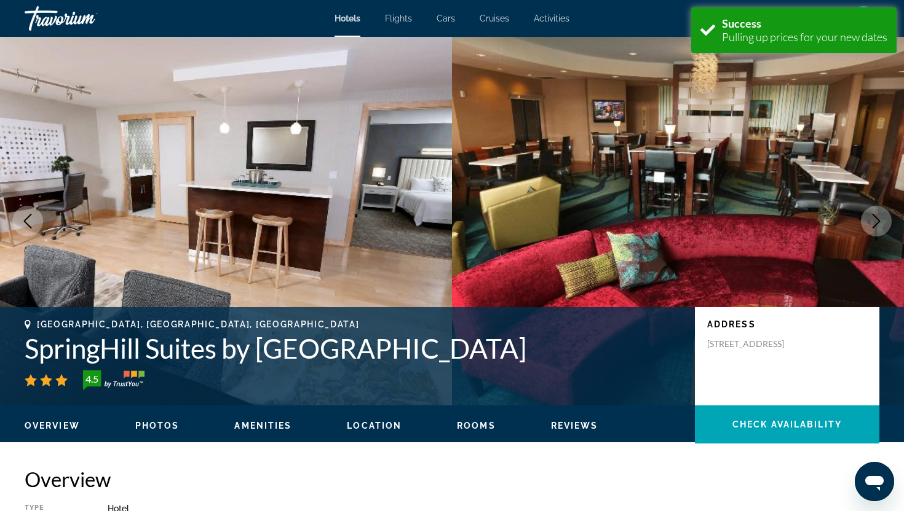
click at [347, 20] on span "Hotels" at bounding box center [347, 19] width 26 height 10
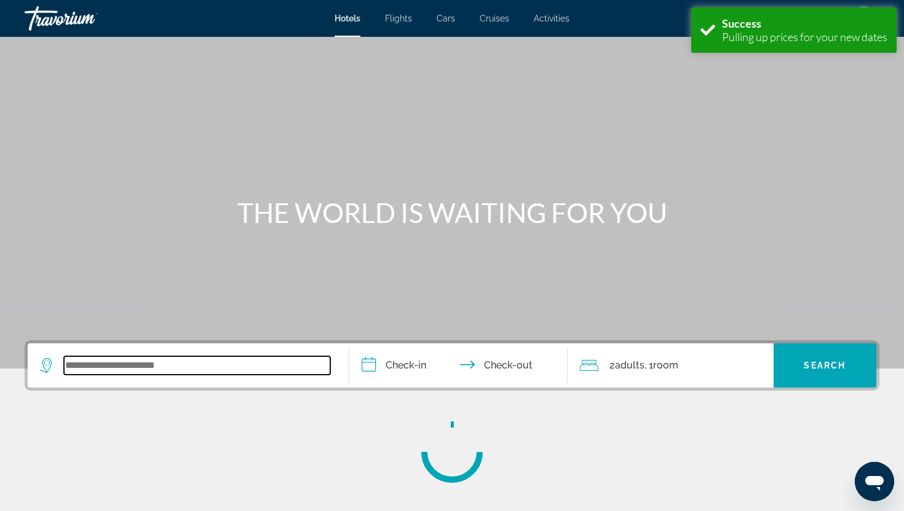
click at [125, 373] on input "Search widget" at bounding box center [197, 366] width 266 height 18
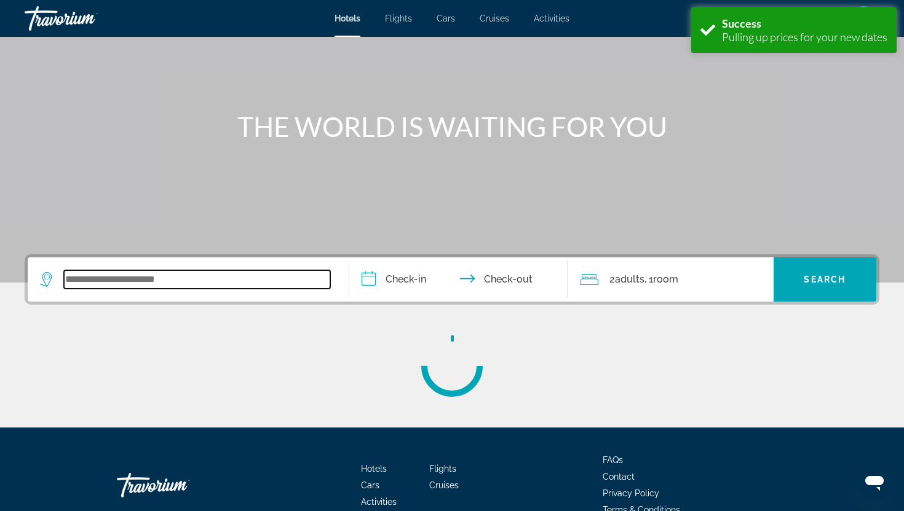
scroll to position [153, 0]
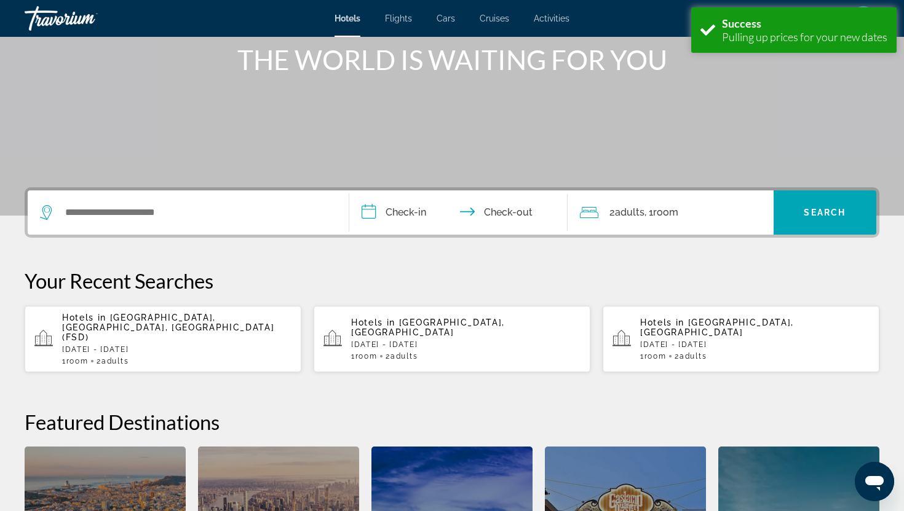
click at [146, 325] on span "[GEOGRAPHIC_DATA], [GEOGRAPHIC_DATA], [GEOGRAPHIC_DATA] (FSD)" at bounding box center [168, 328] width 212 height 30
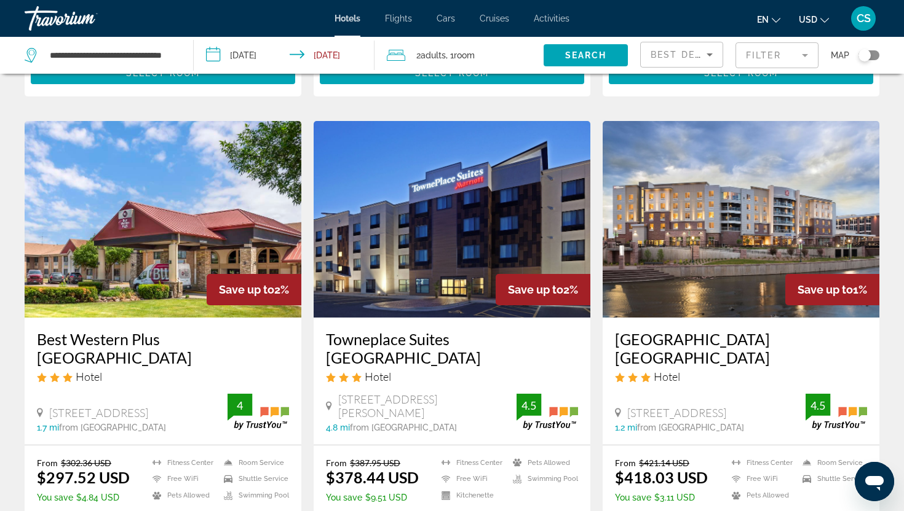
scroll to position [927, 0]
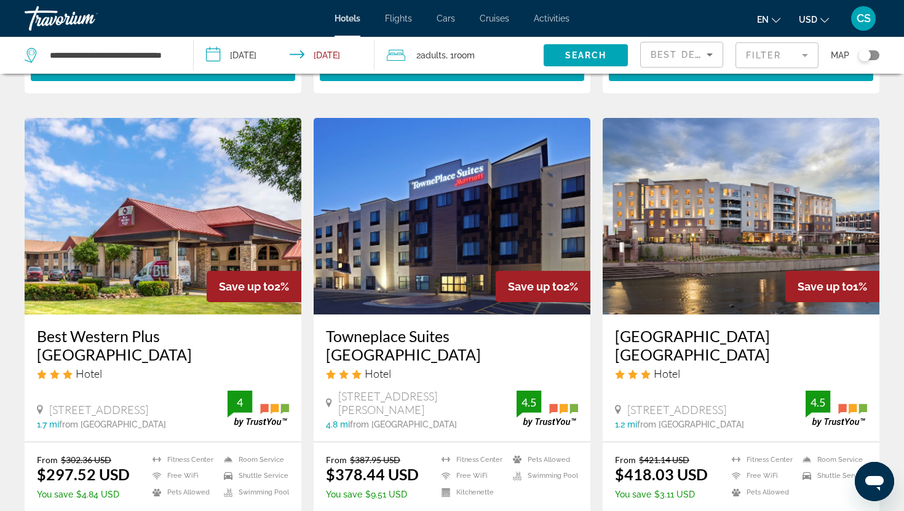
click at [495, 327] on h3 "Towneplace Suites [GEOGRAPHIC_DATA]" at bounding box center [452, 345] width 252 height 37
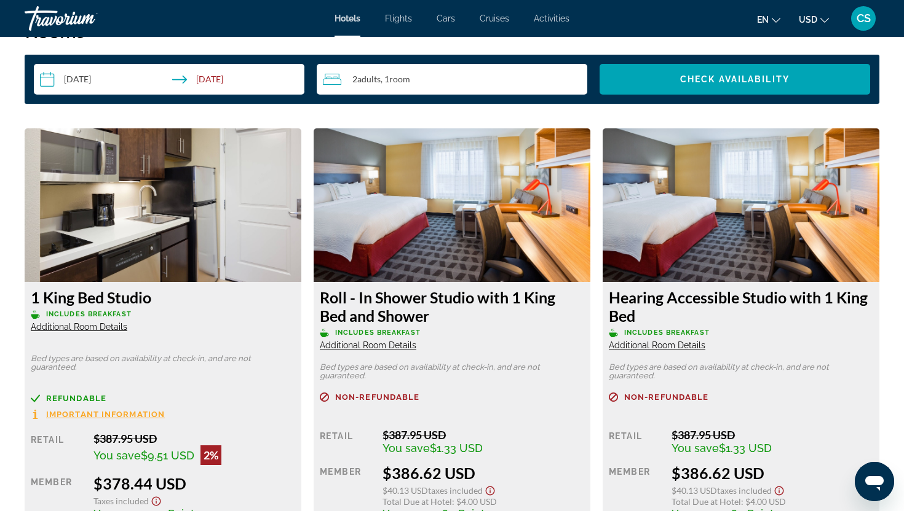
scroll to position [1545, 0]
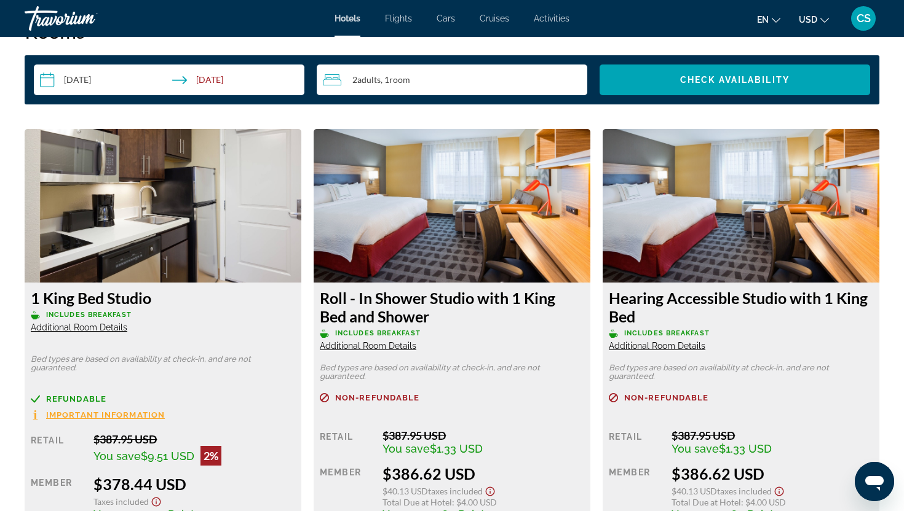
click at [224, 259] on img "Main content" at bounding box center [163, 206] width 277 height 154
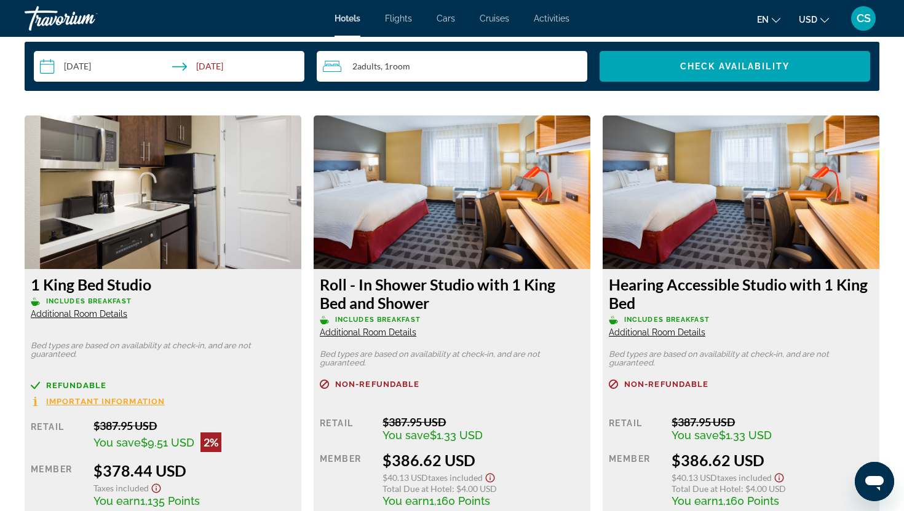
scroll to position [1526, 0]
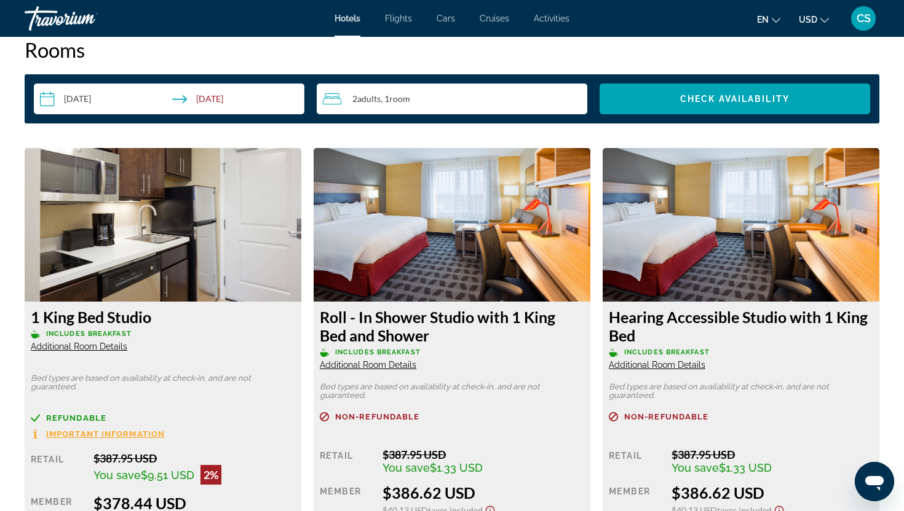
click at [61, 347] on span "Additional Room Details" at bounding box center [79, 347] width 97 height 10
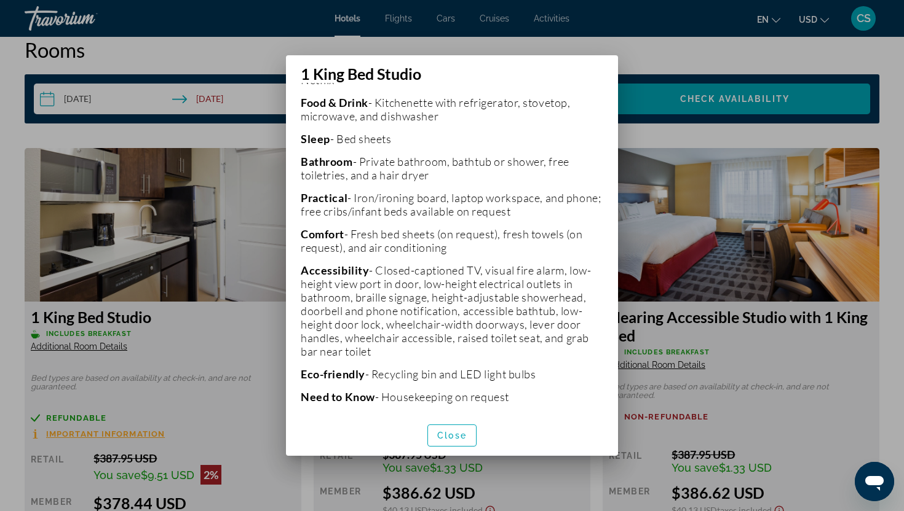
scroll to position [342, 0]
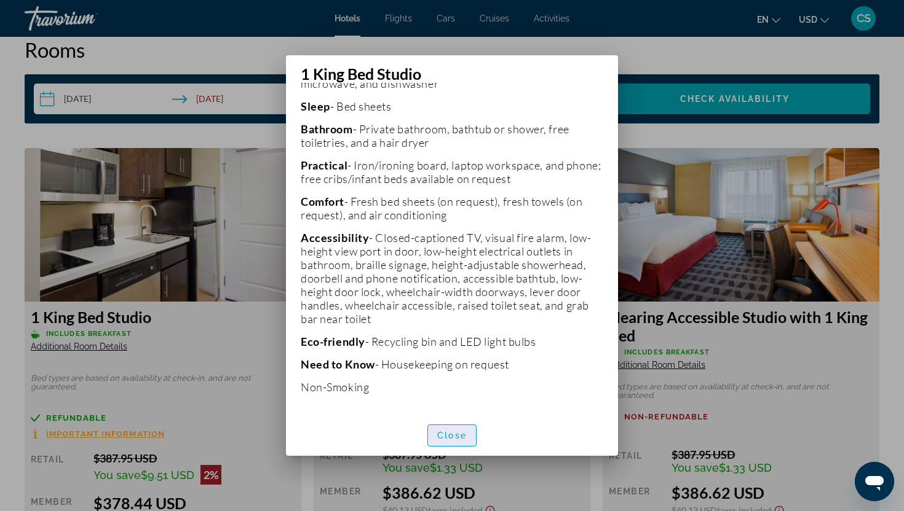
click at [446, 433] on span "Close" at bounding box center [452, 436] width 30 height 10
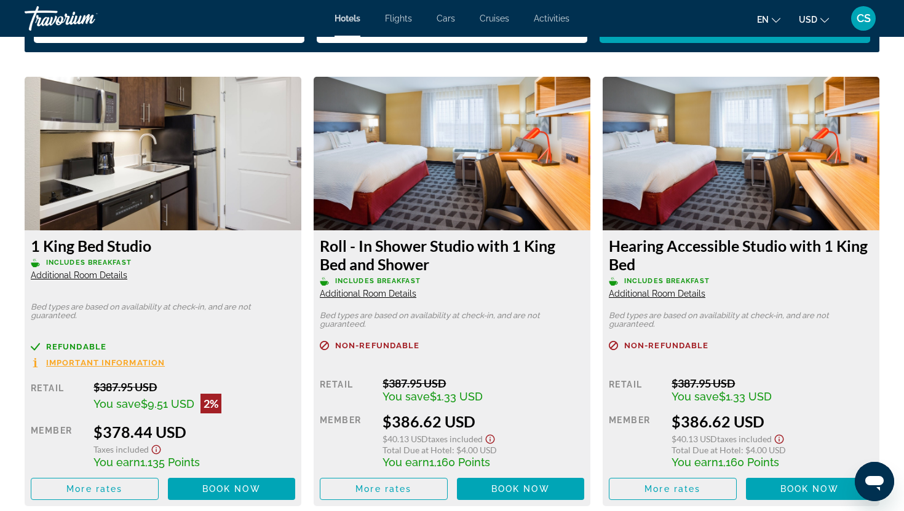
scroll to position [1587, 0]
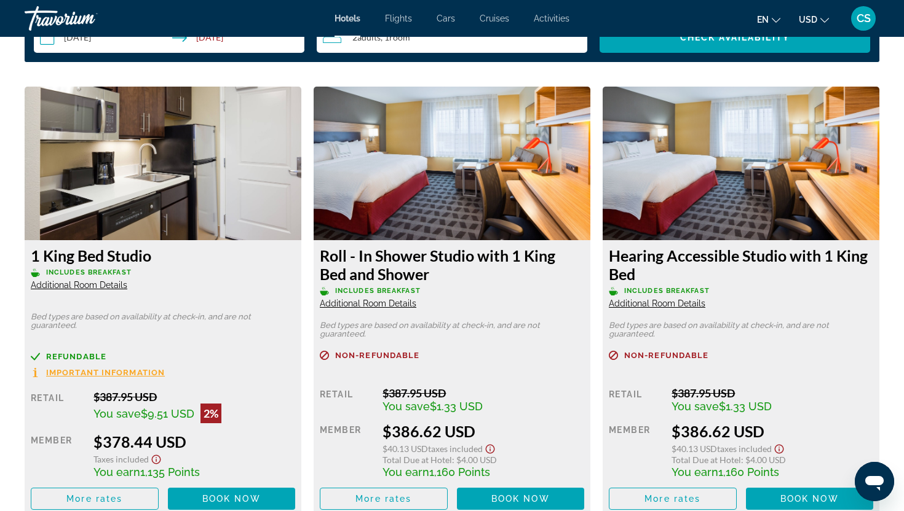
click at [168, 200] on img "Main content" at bounding box center [163, 164] width 277 height 154
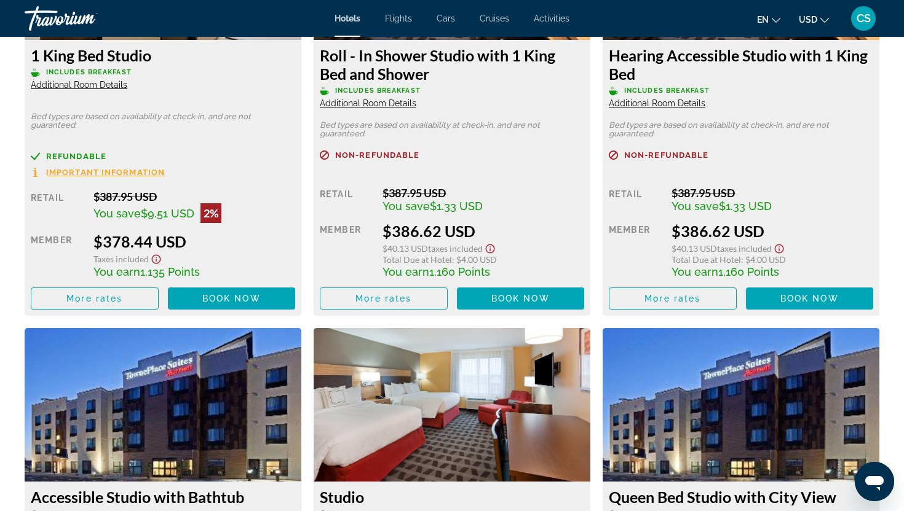
scroll to position [1792, 0]
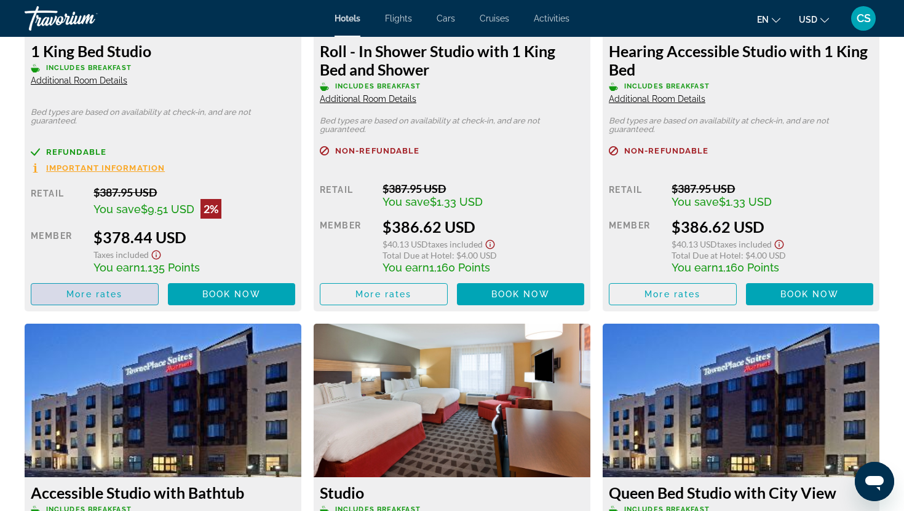
click at [105, 296] on span "More rates" at bounding box center [94, 295] width 56 height 10
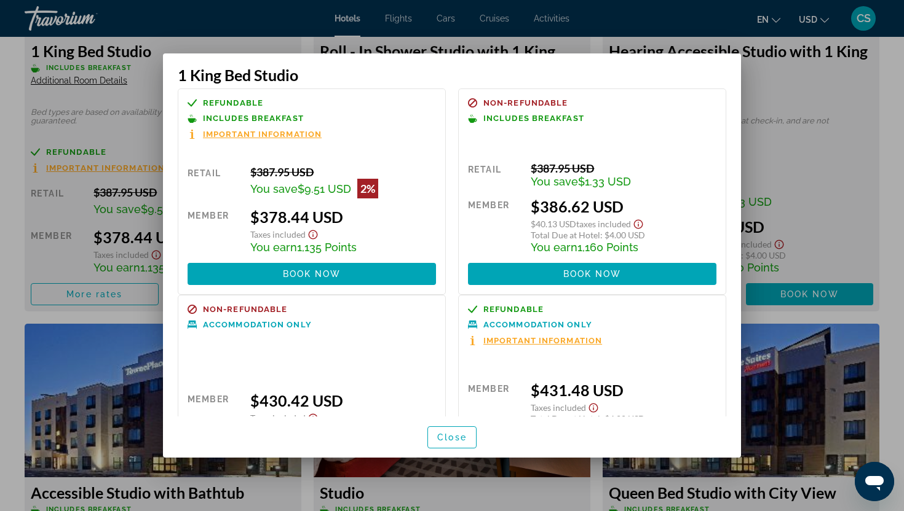
scroll to position [0, 0]
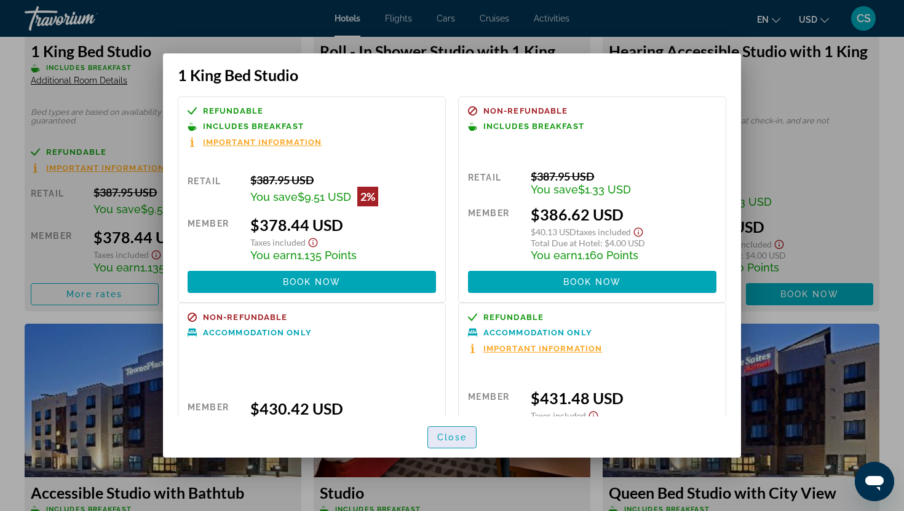
click at [451, 439] on span "Close" at bounding box center [452, 438] width 30 height 10
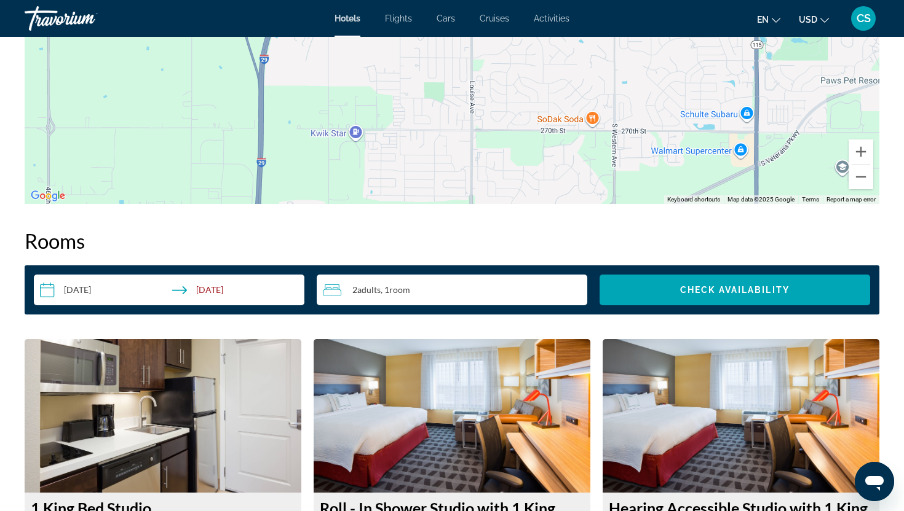
scroll to position [1330, 0]
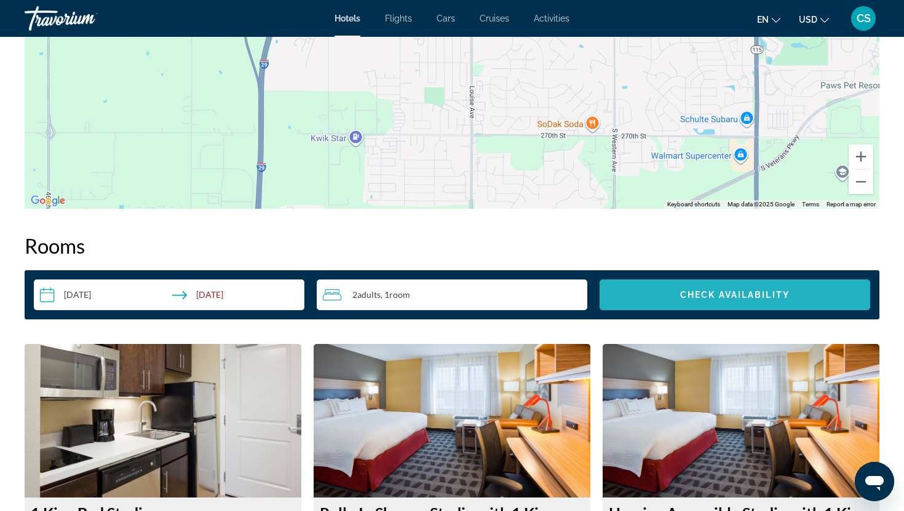
click at [727, 300] on span "Search widget" at bounding box center [734, 295] width 270 height 30
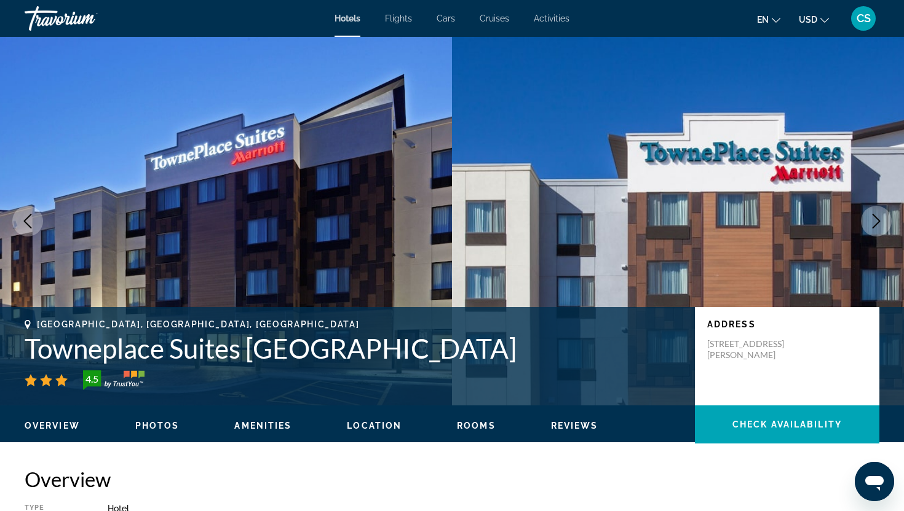
click at [462, 428] on span "Rooms" at bounding box center [476, 426] width 39 height 10
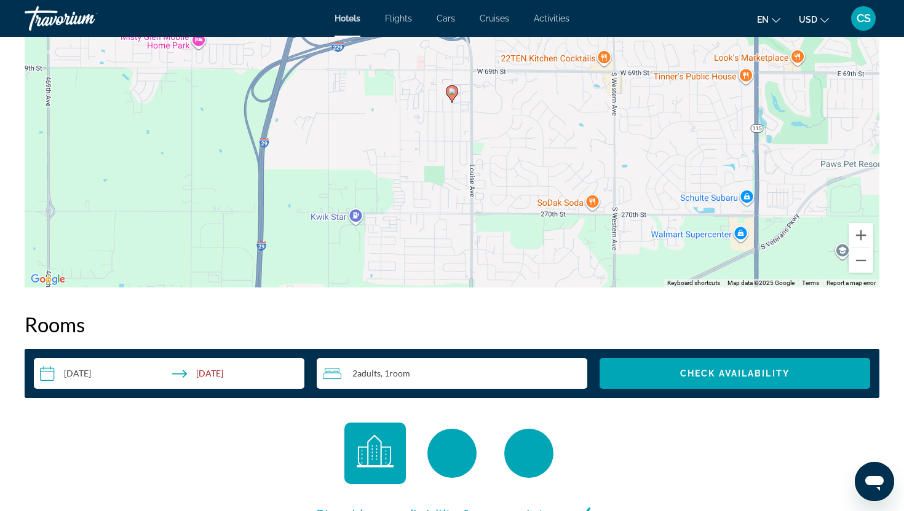
scroll to position [1248, 0]
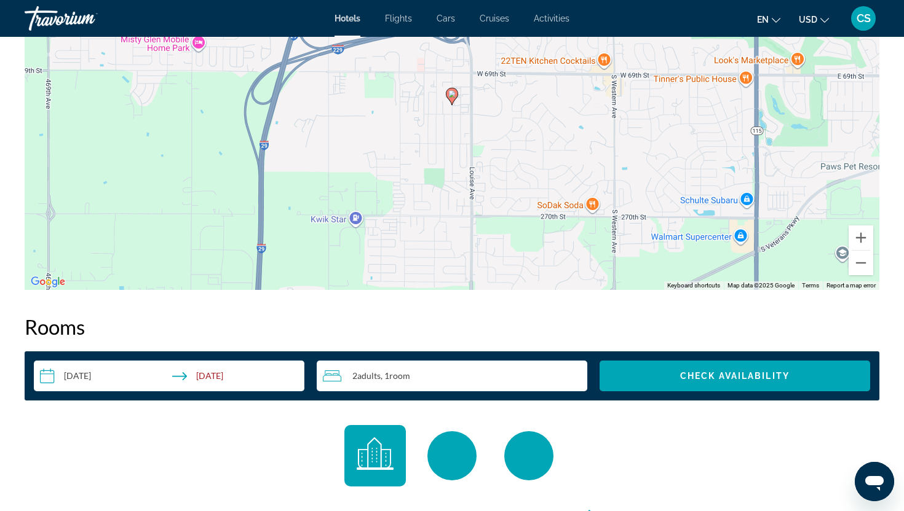
click at [349, 20] on span "Hotels" at bounding box center [347, 19] width 26 height 10
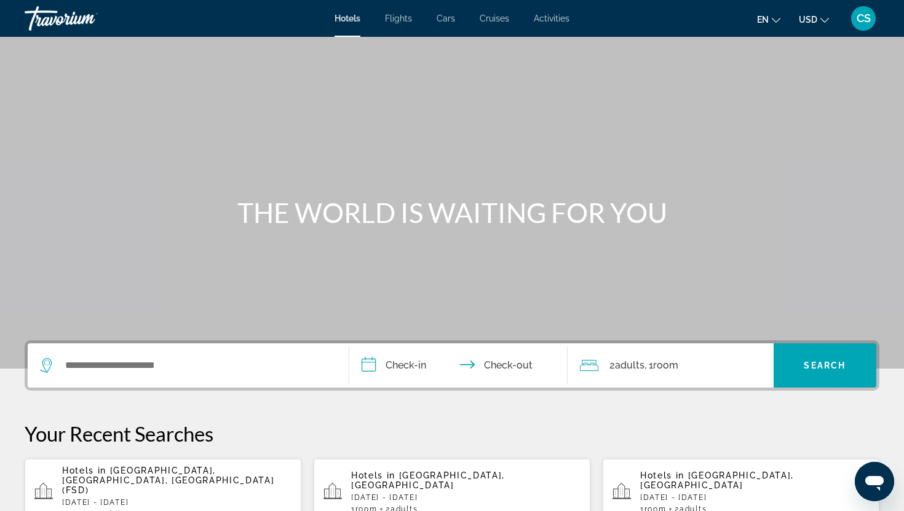
click at [91, 499] on p "[DATE] - [DATE]" at bounding box center [176, 503] width 229 height 9
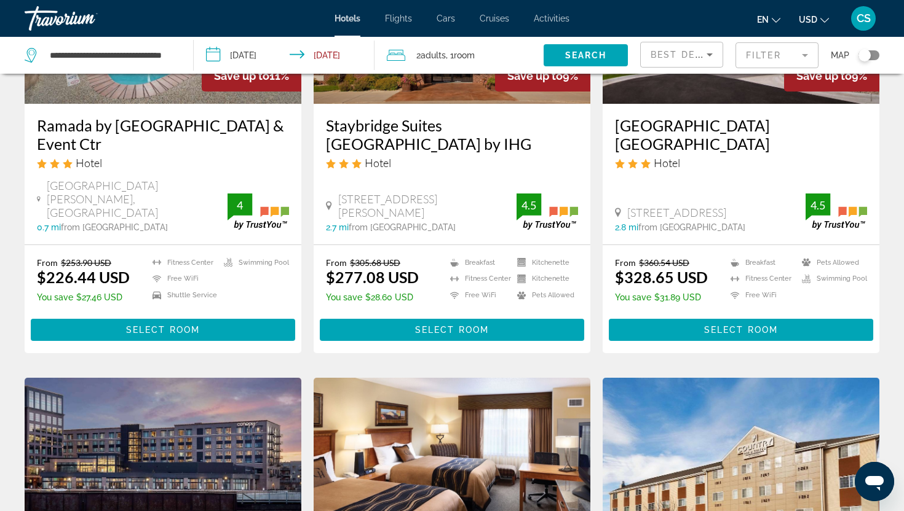
scroll to position [202, 0]
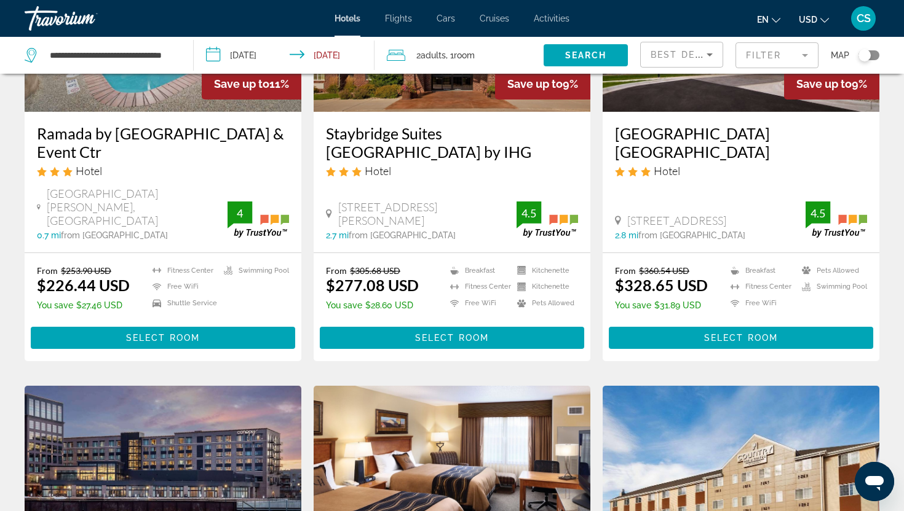
click at [465, 108] on img "Main content" at bounding box center [452, 13] width 277 height 197
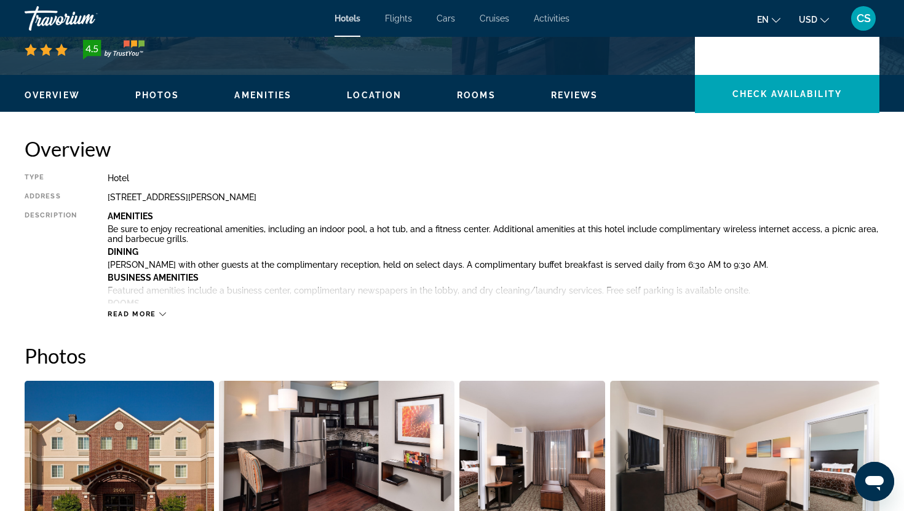
scroll to position [313, 0]
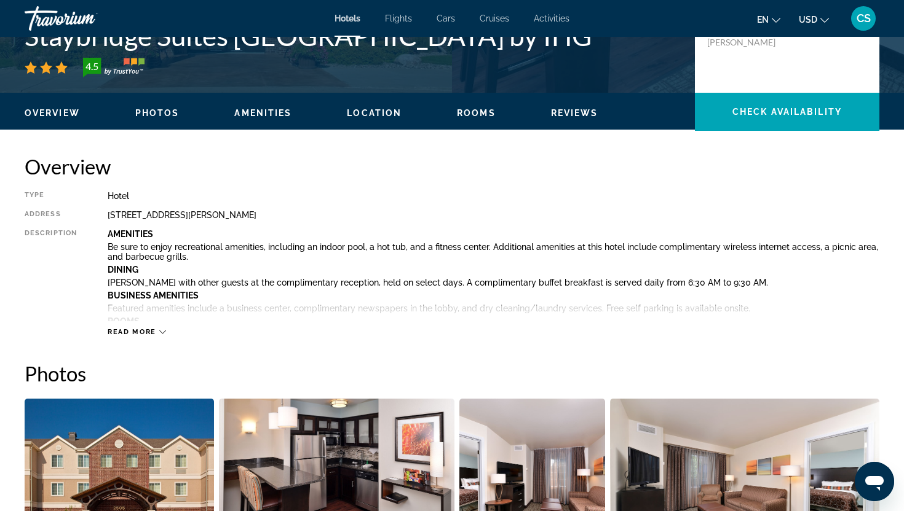
click at [159, 334] on icon "Main content" at bounding box center [162, 332] width 7 height 7
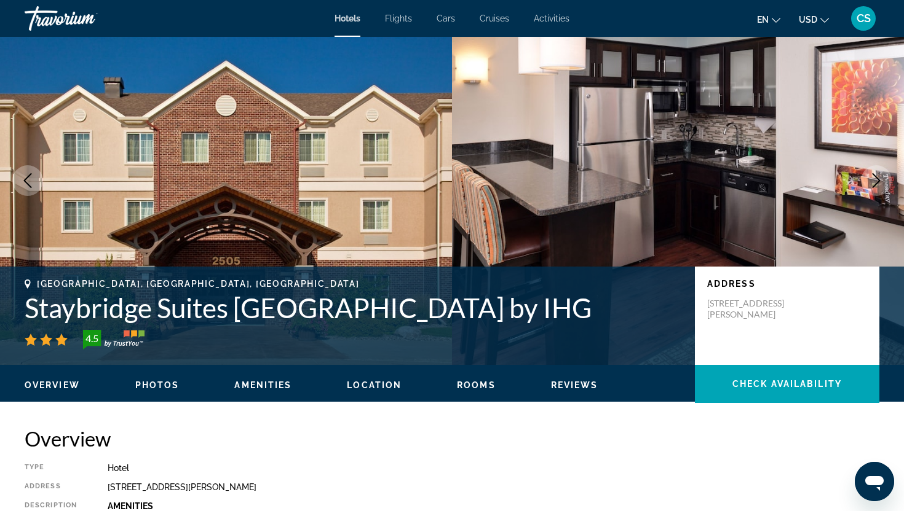
scroll to position [0, 0]
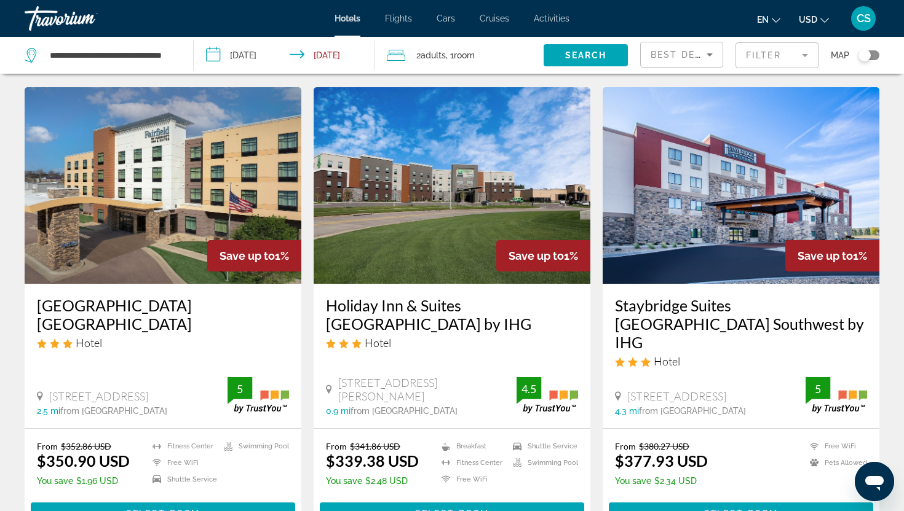
scroll to position [1418, 0]
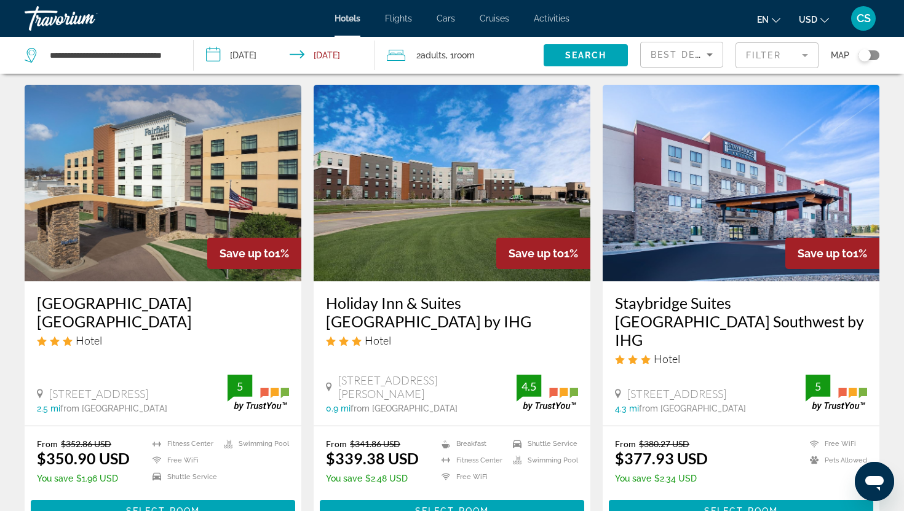
click at [197, 294] on h3 "[GEOGRAPHIC_DATA] [GEOGRAPHIC_DATA]" at bounding box center [163, 312] width 252 height 37
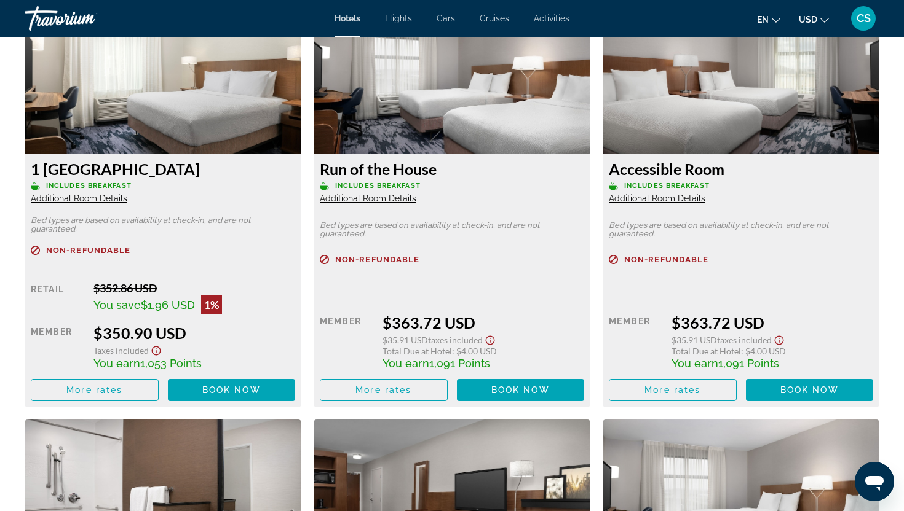
scroll to position [1742, 0]
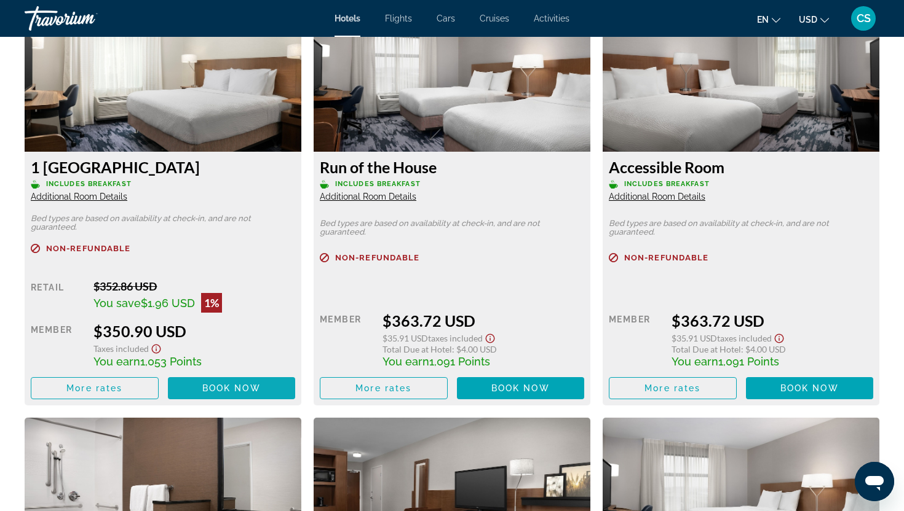
click at [218, 392] on span "Book now" at bounding box center [231, 389] width 58 height 10
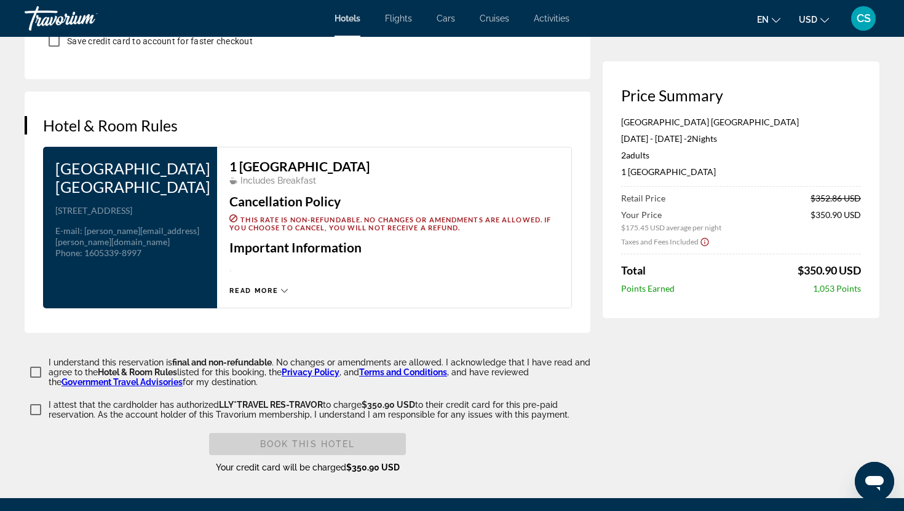
scroll to position [1507, 0]
